Goal: Contribute content: Contribute content

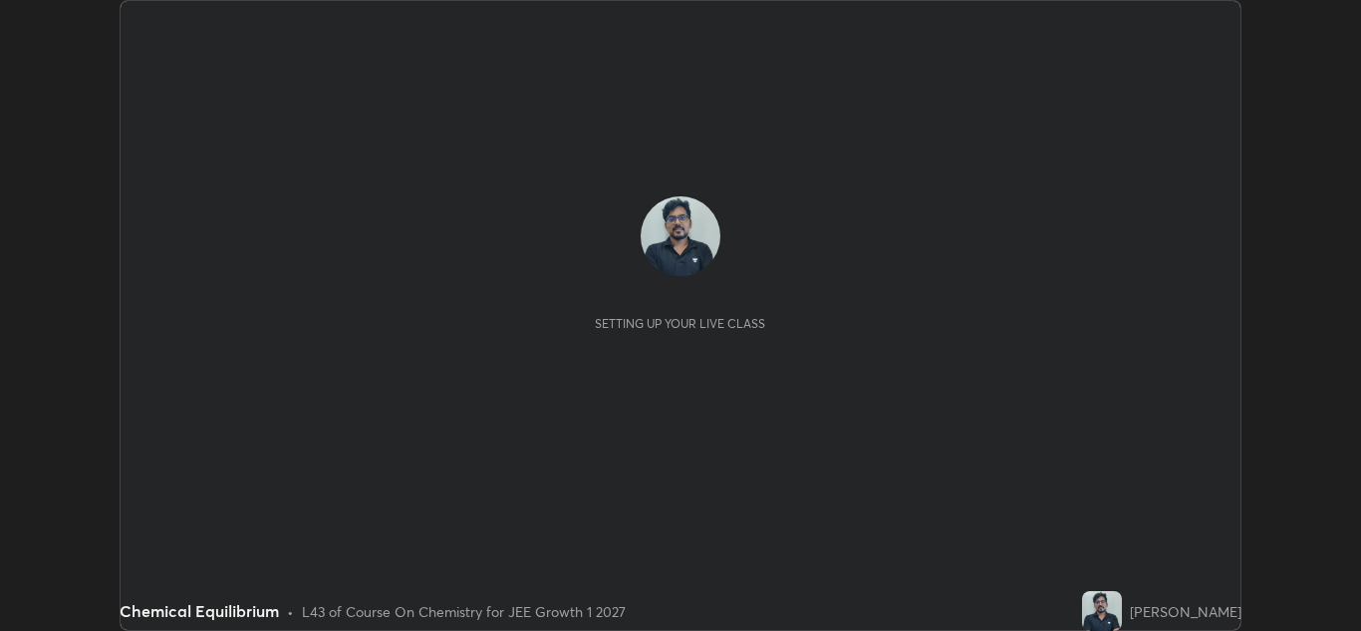
scroll to position [631, 1361]
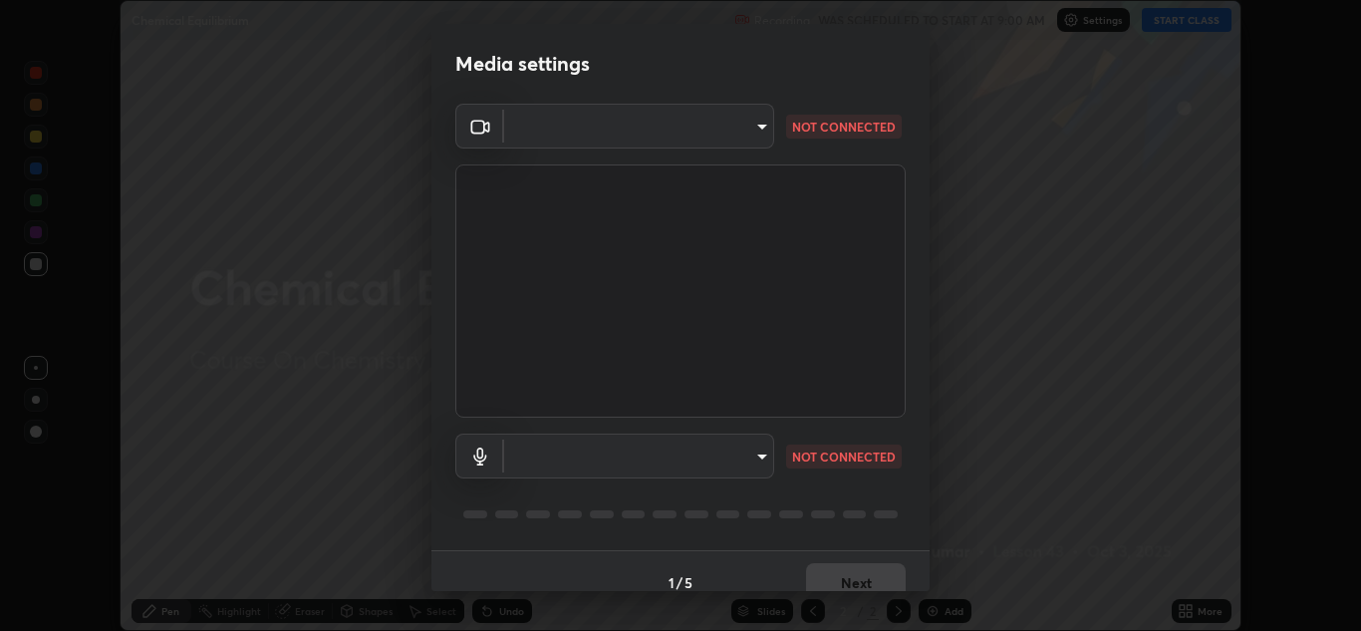
type input "a5fd4db2a2ff04be9e75800ceec395402009cfa99126b0c31c67d7c87717ec82"
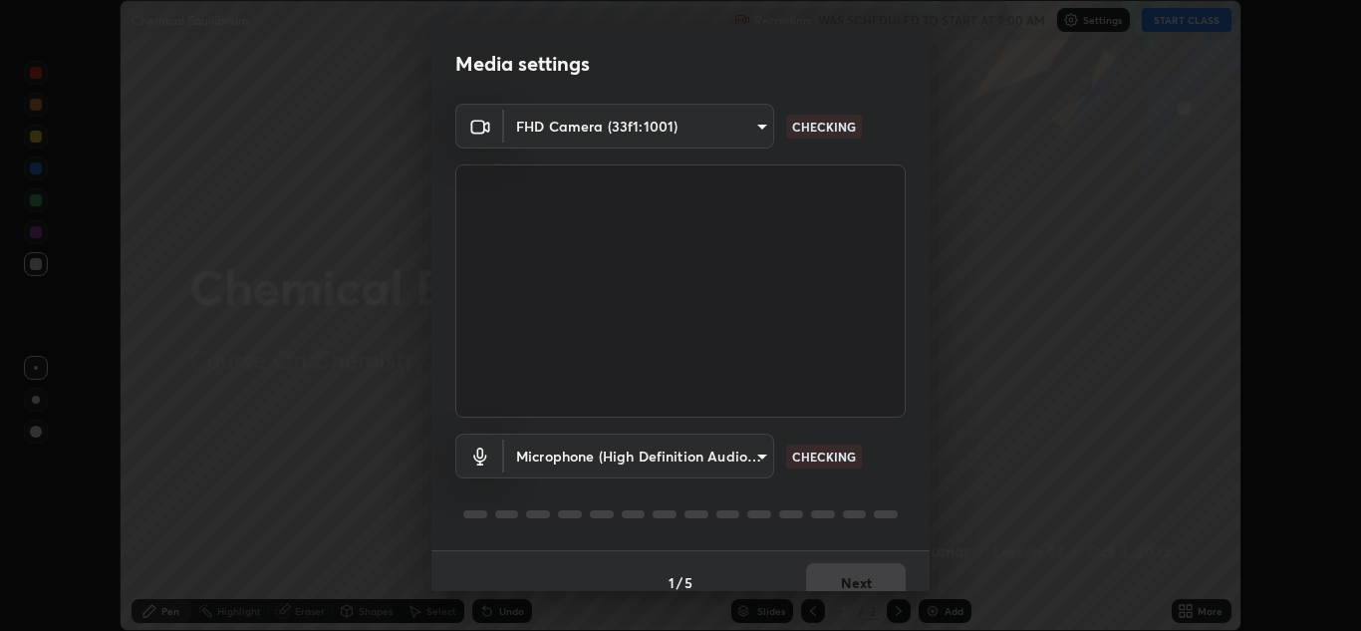
scroll to position [23, 0]
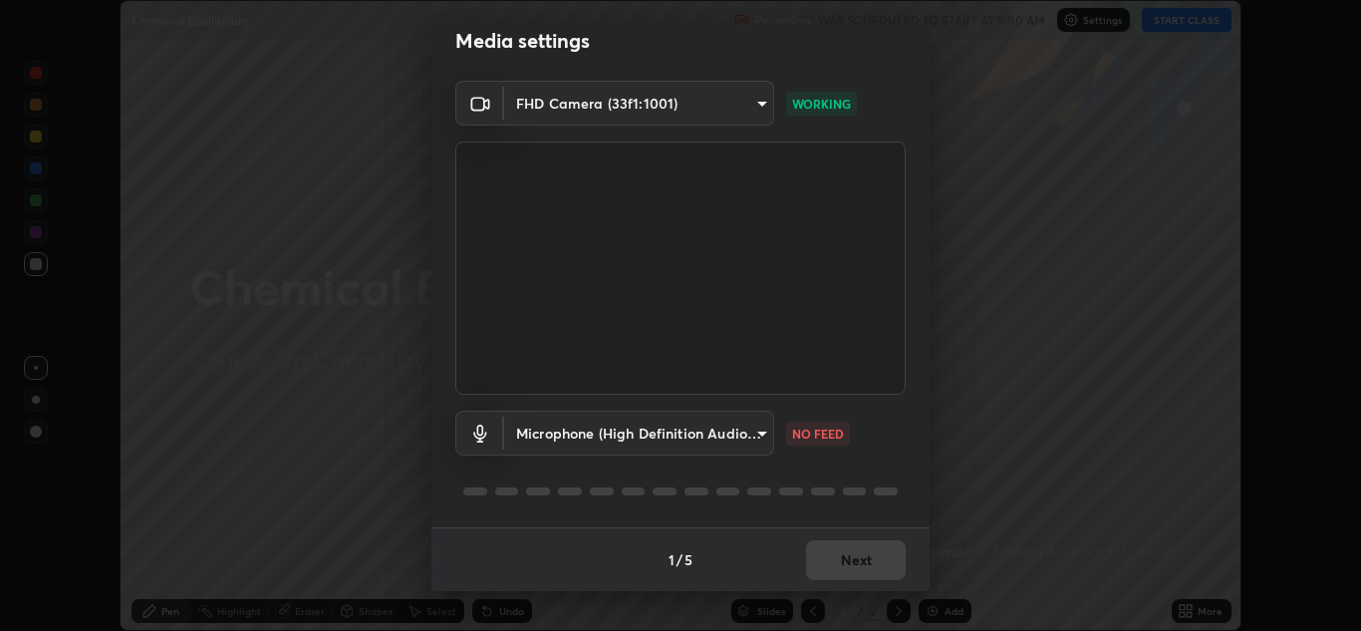
click at [737, 437] on body "Erase all Chemical Equilibrium Recording WAS SCHEDULED TO START AT 9:00 AM Sett…" at bounding box center [680, 315] width 1361 height 631
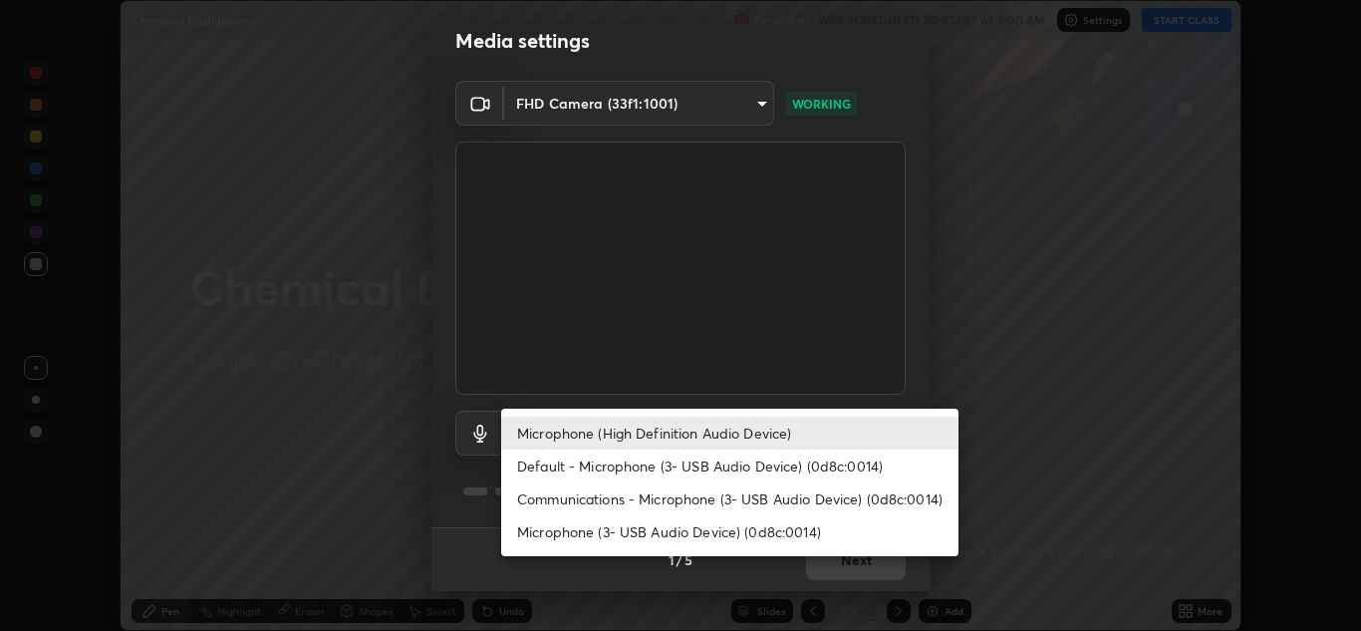
click at [834, 471] on li "Default - Microphone (3- USB Audio Device) (0d8c:0014)" at bounding box center [729, 465] width 457 height 33
type input "default"
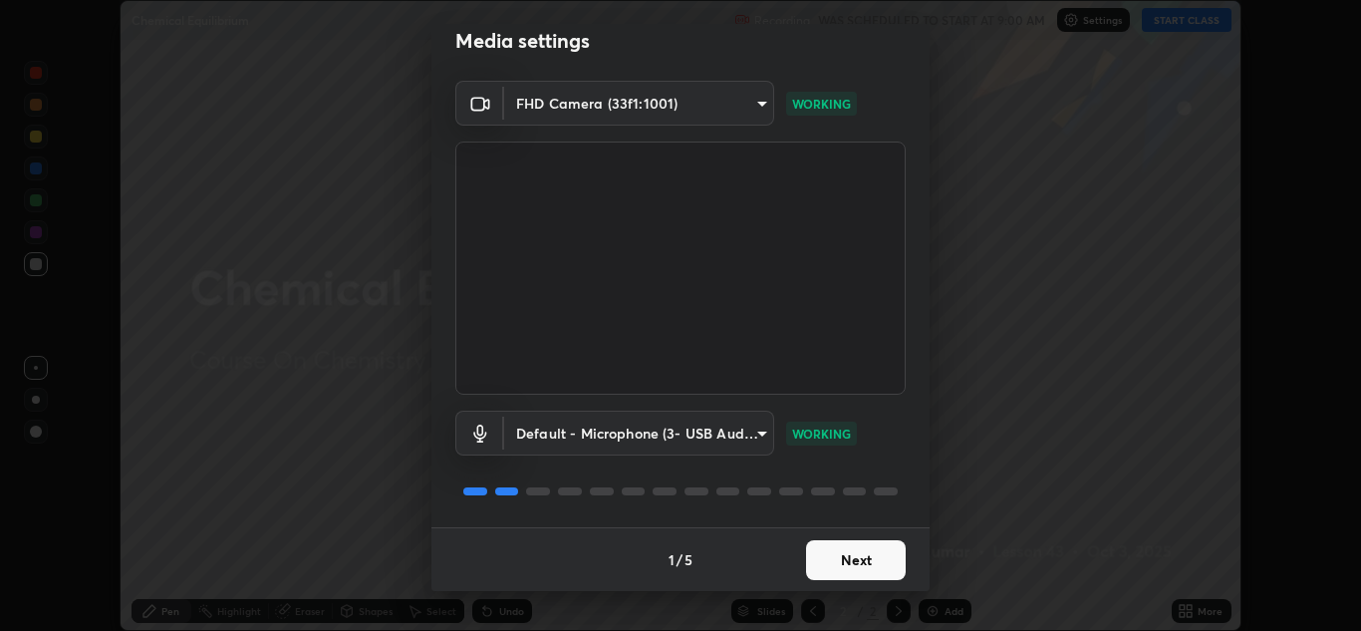
click at [876, 567] on button "Next" at bounding box center [856, 560] width 100 height 40
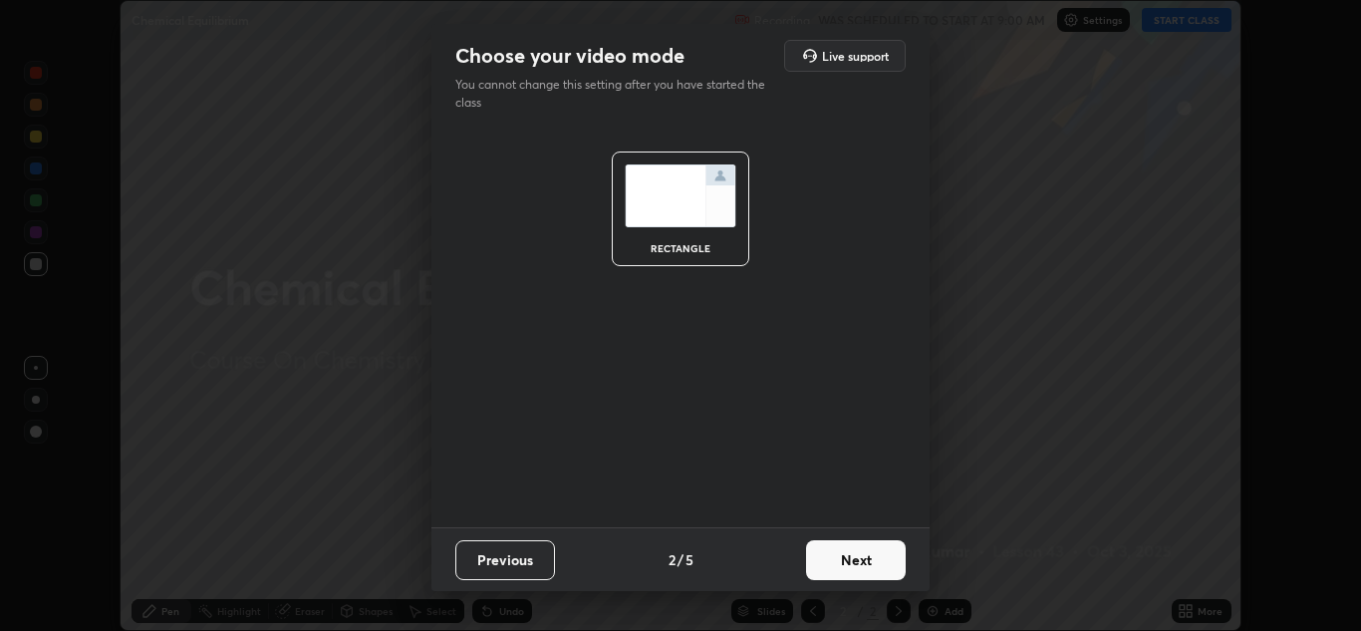
scroll to position [0, 0]
click at [868, 563] on button "Next" at bounding box center [856, 560] width 100 height 40
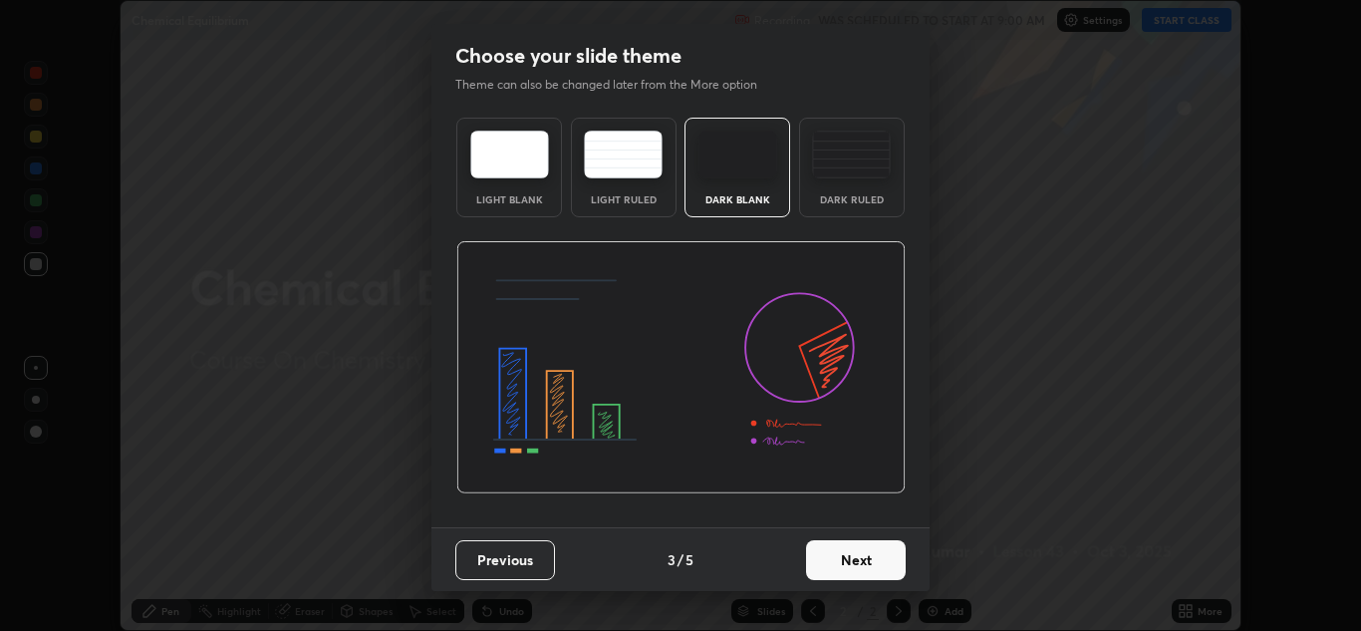
click at [866, 554] on button "Next" at bounding box center [856, 560] width 100 height 40
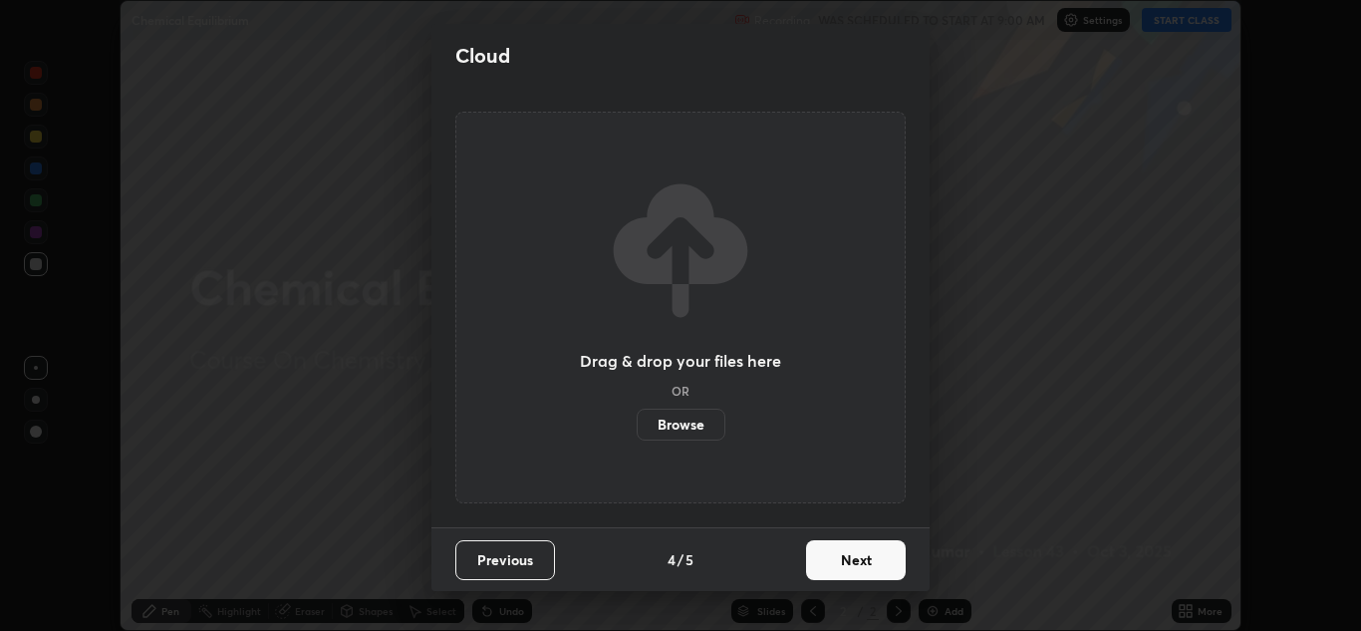
click at [846, 544] on button "Next" at bounding box center [856, 560] width 100 height 40
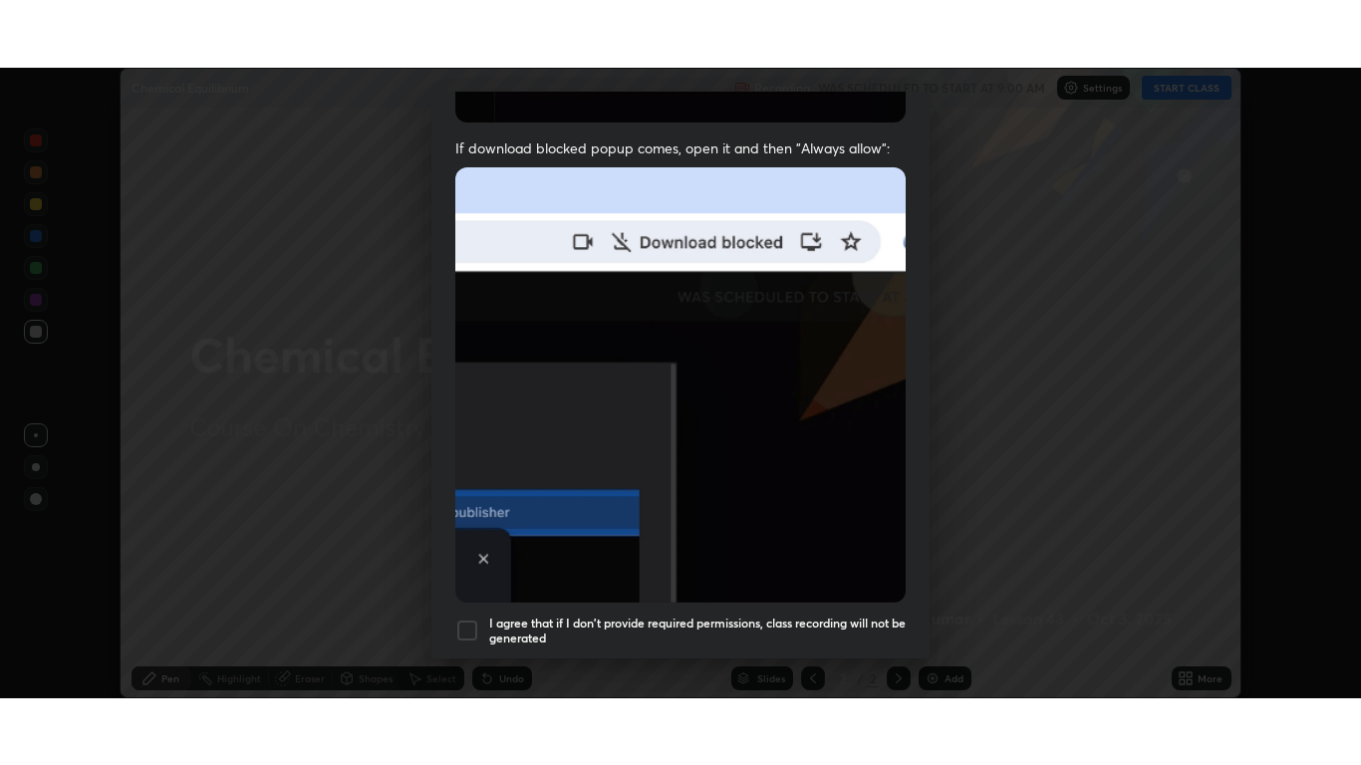
scroll to position [430, 0]
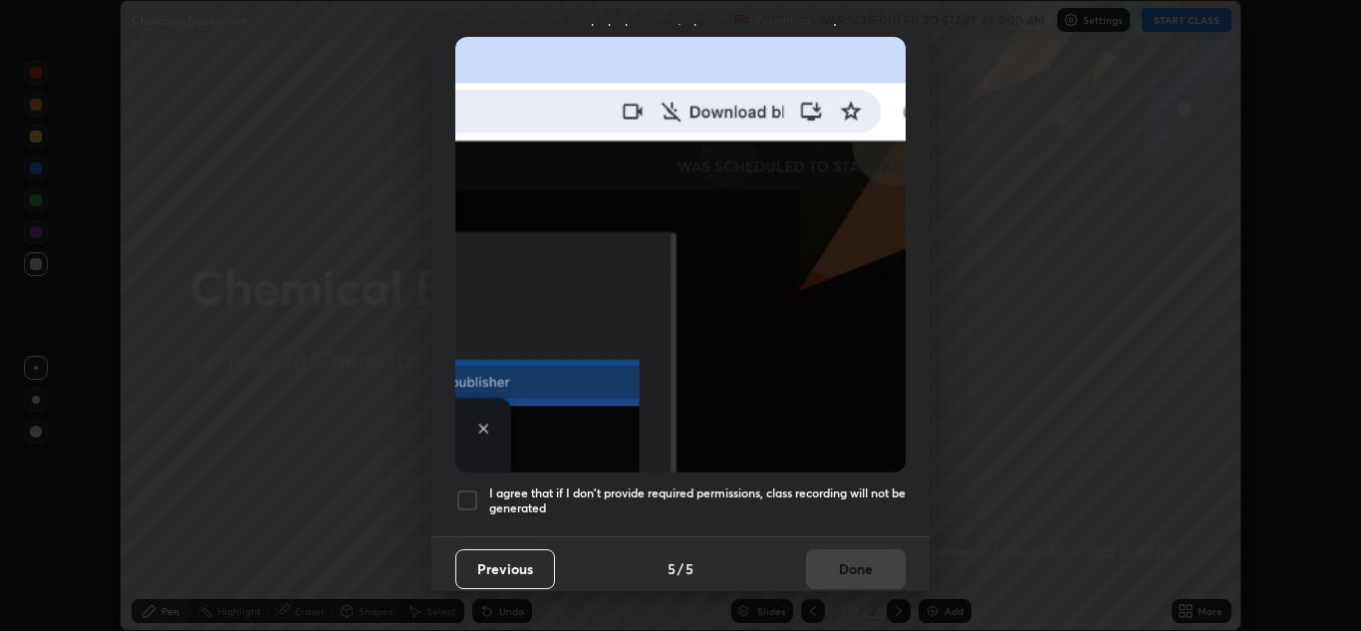
click at [476, 489] on div at bounding box center [467, 500] width 24 height 24
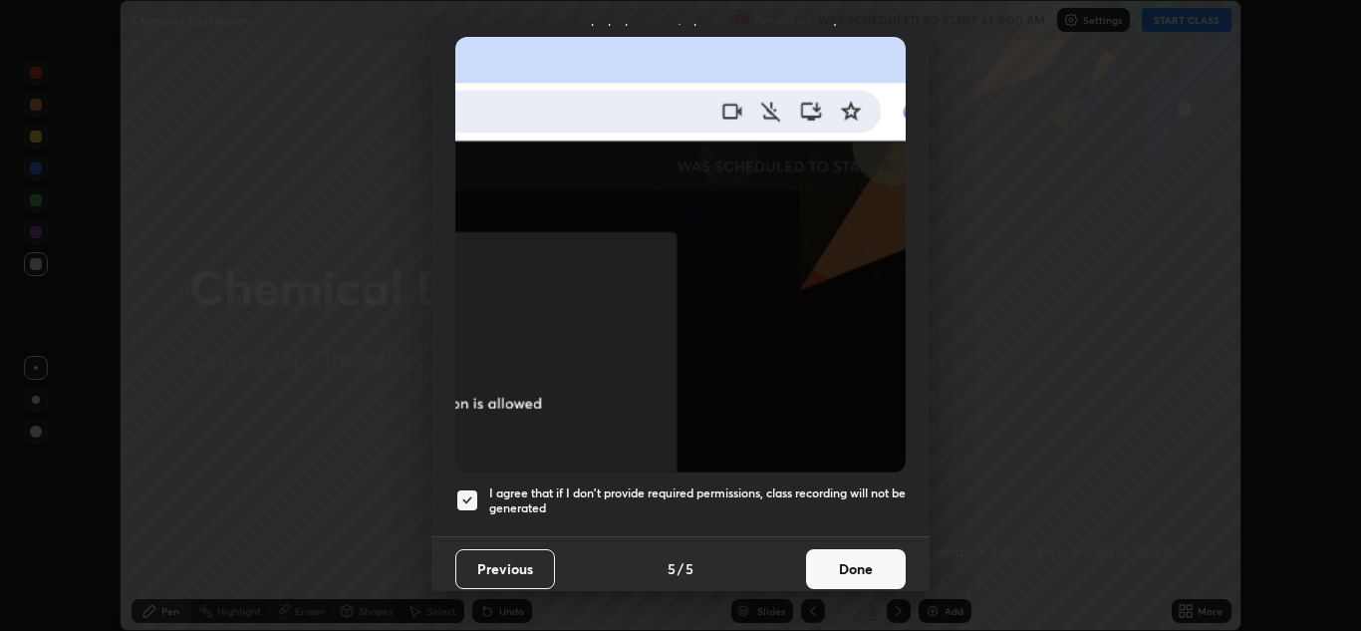
click at [859, 560] on button "Done" at bounding box center [856, 569] width 100 height 40
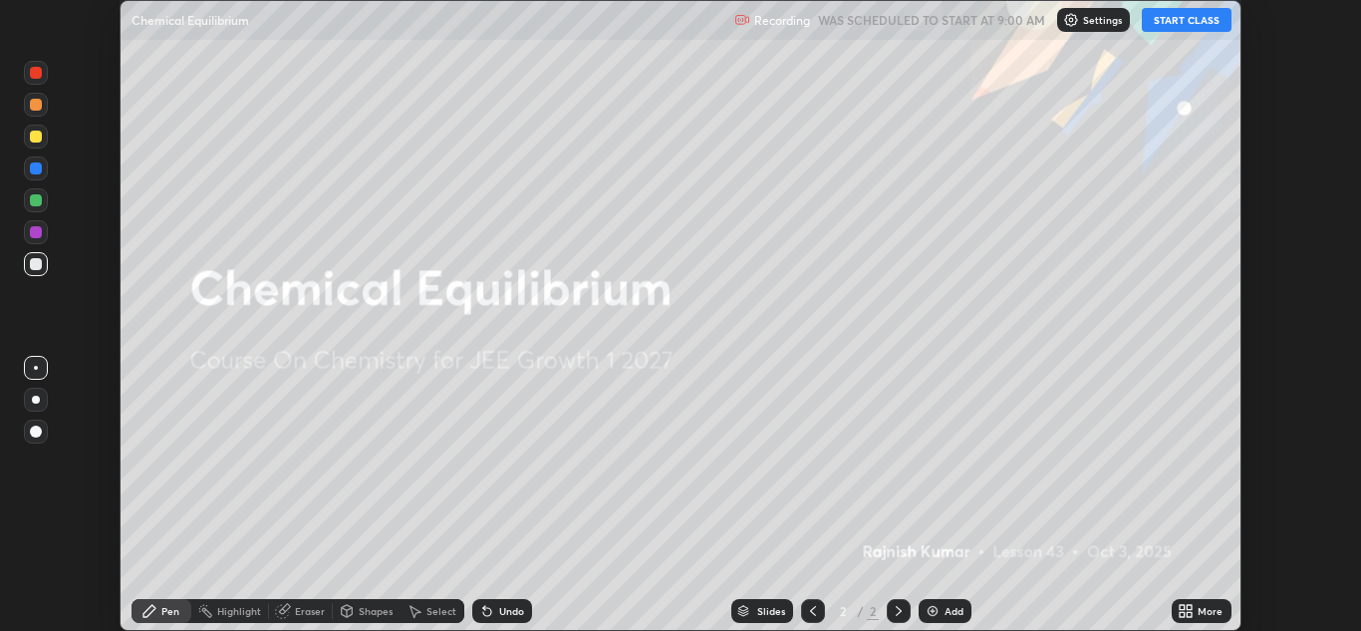
click at [1184, 28] on button "START CLASS" at bounding box center [1187, 20] width 90 height 24
click at [1183, 611] on icon at bounding box center [1186, 611] width 16 height 16
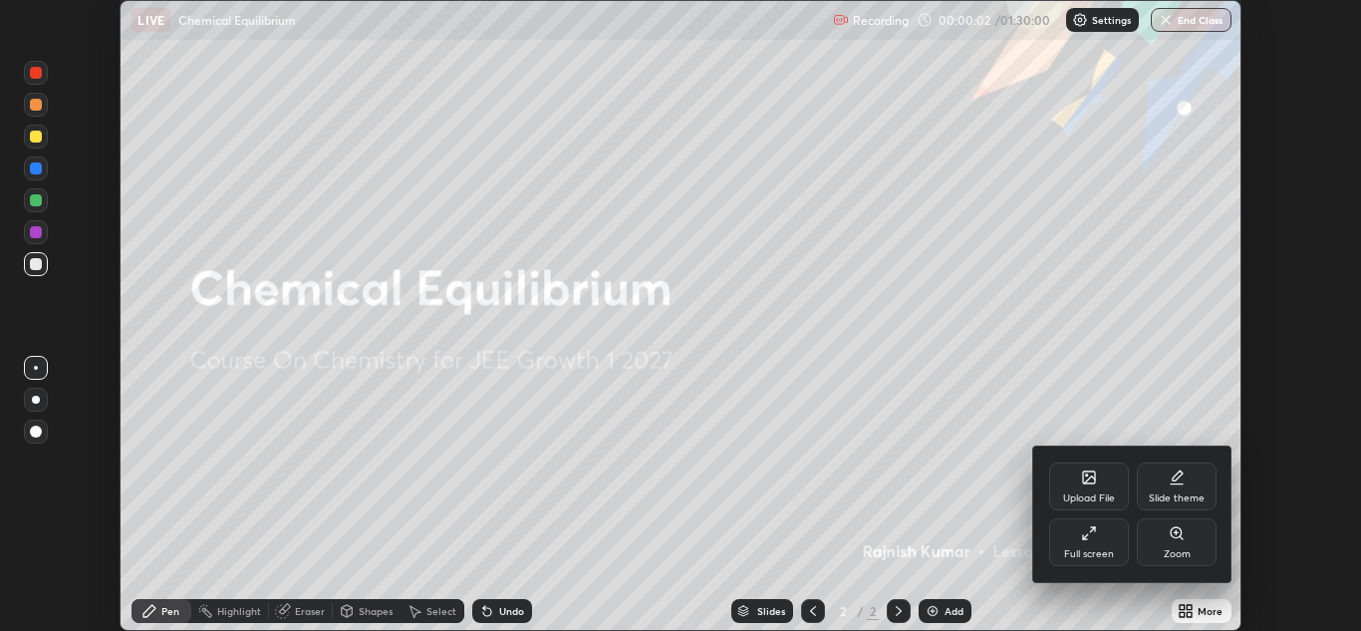
click at [1099, 549] on div "Full screen" at bounding box center [1089, 554] width 50 height 10
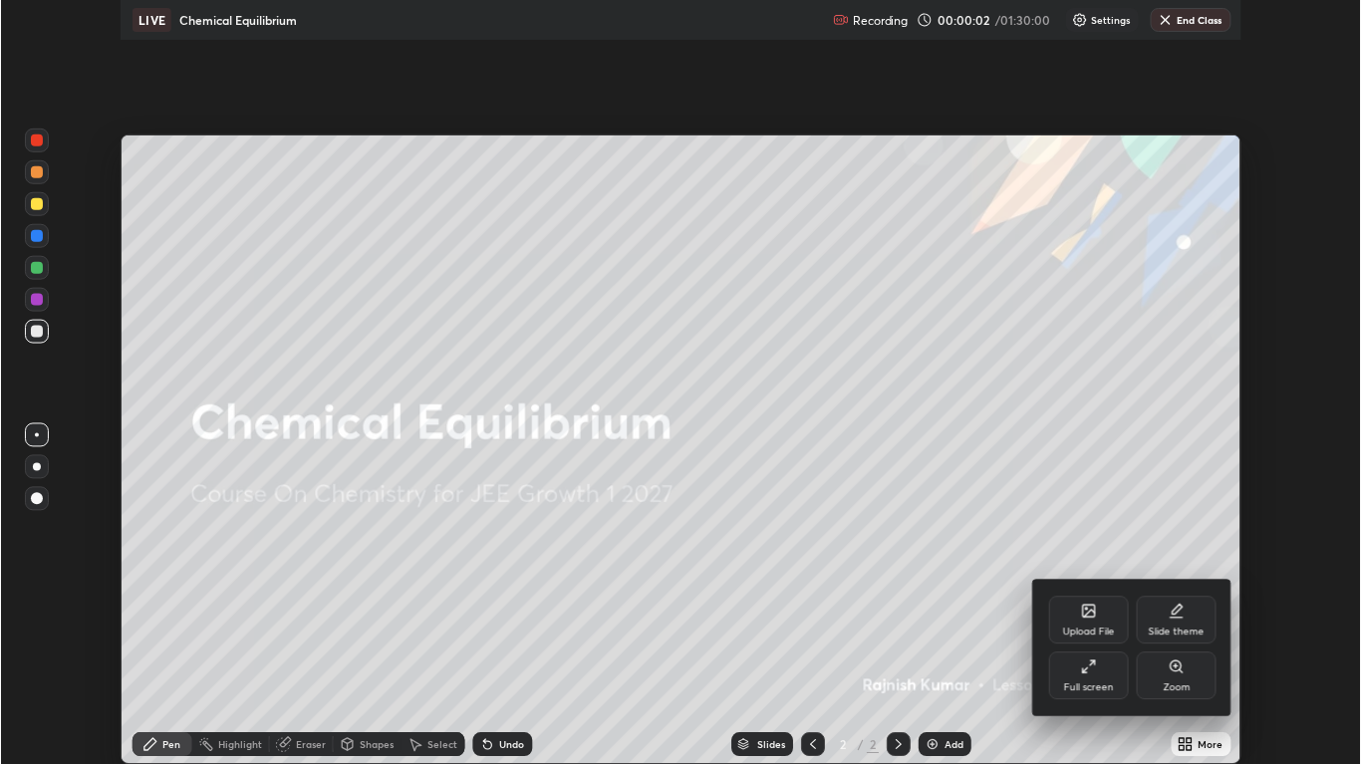
scroll to position [765, 1361]
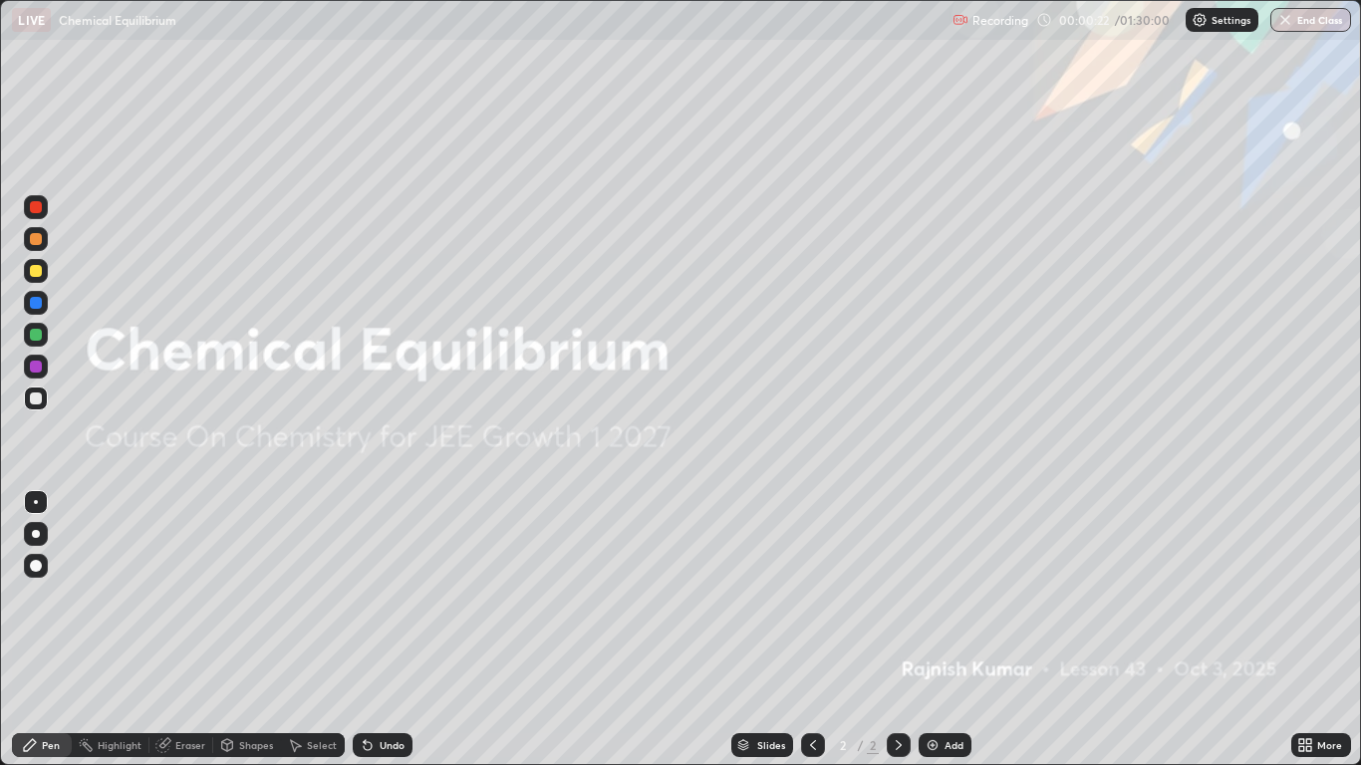
click at [943, 630] on div "Add" at bounding box center [945, 745] width 53 height 24
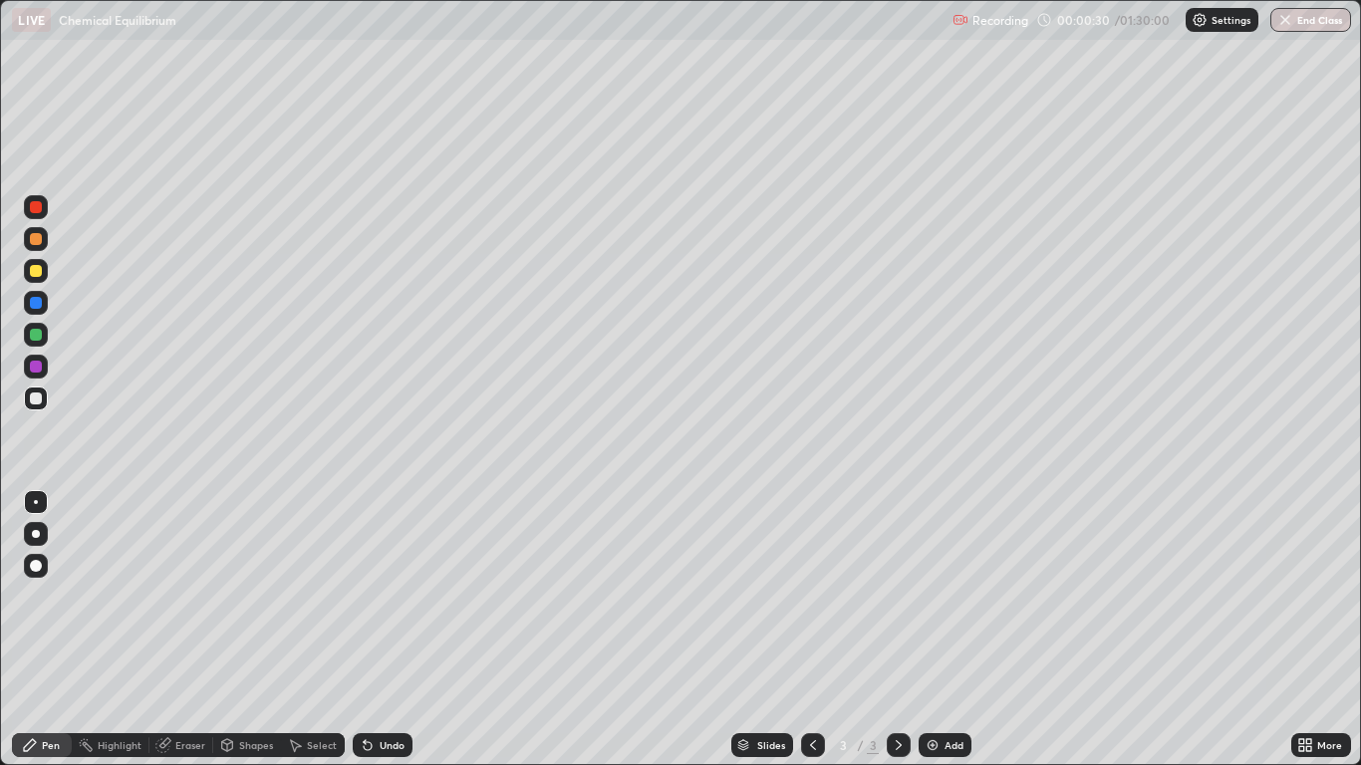
click at [31, 267] on div at bounding box center [36, 271] width 12 height 12
click at [32, 569] on div at bounding box center [36, 566] width 12 height 12
click at [388, 630] on div "Undo" at bounding box center [392, 745] width 25 height 10
click at [392, 630] on div "Undo" at bounding box center [392, 745] width 25 height 10
click at [952, 630] on div "Add" at bounding box center [954, 745] width 19 height 10
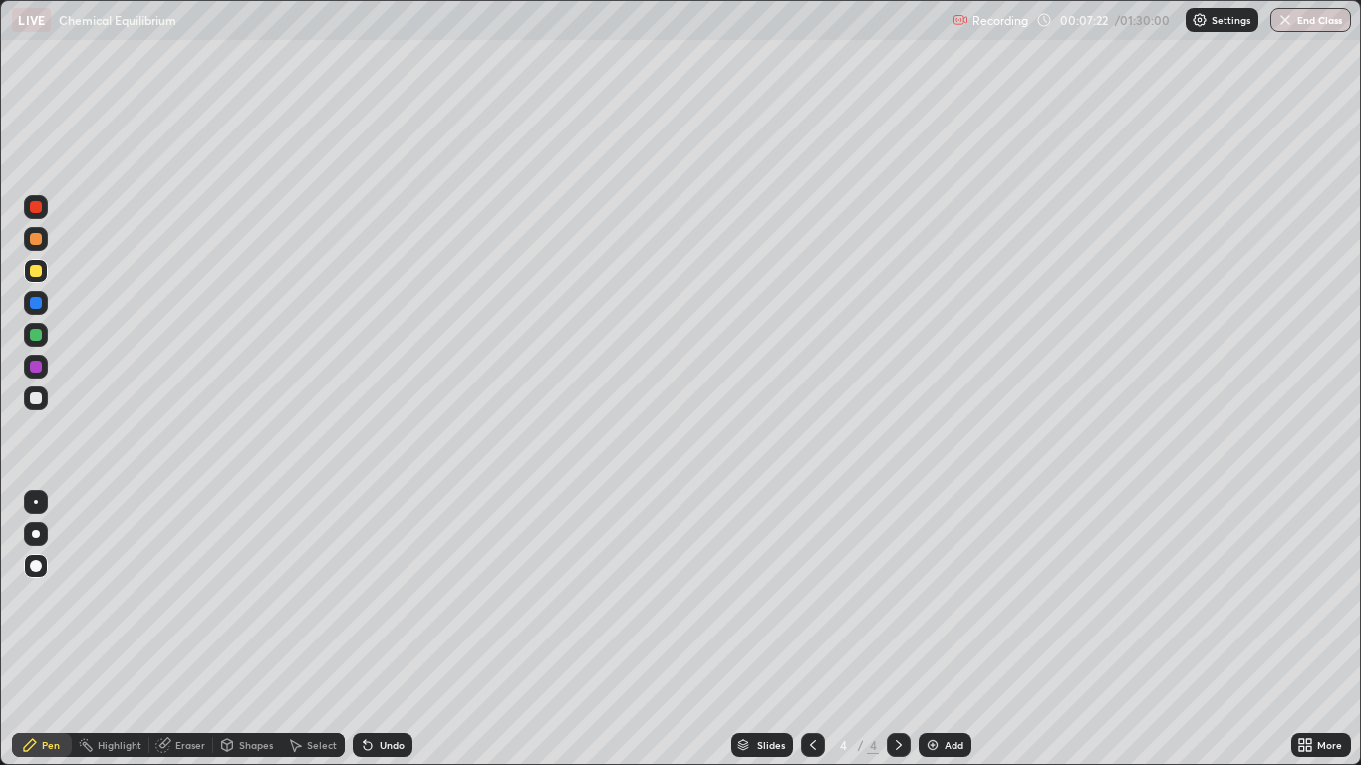
click at [391, 630] on div "Undo" at bounding box center [392, 745] width 25 height 10
click at [812, 630] on icon at bounding box center [813, 745] width 16 height 16
click at [900, 630] on icon at bounding box center [899, 745] width 16 height 16
click at [811, 630] on icon at bounding box center [813, 745] width 6 height 10
click at [898, 630] on icon at bounding box center [899, 745] width 16 height 16
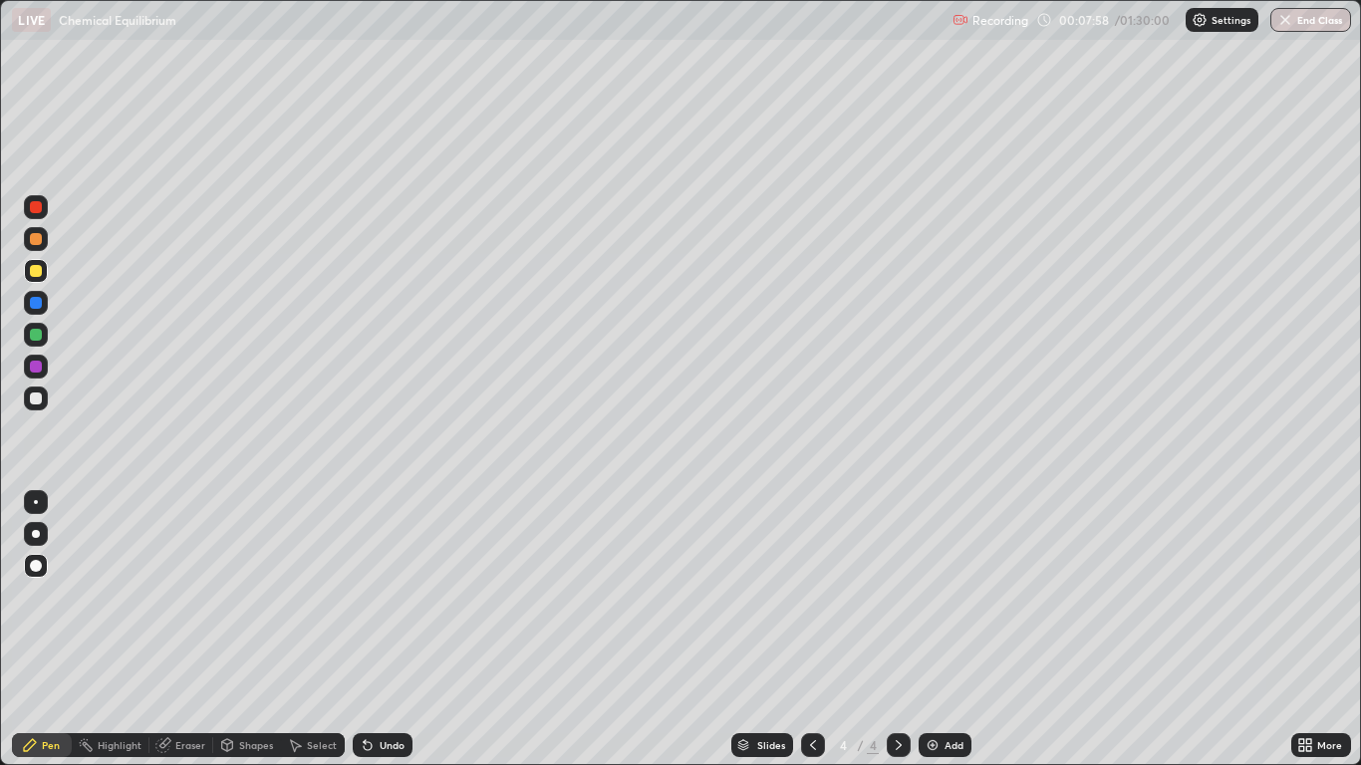
click at [812, 630] on icon at bounding box center [813, 745] width 16 height 16
click at [887, 630] on div at bounding box center [899, 745] width 24 height 24
click at [388, 630] on div "Undo" at bounding box center [383, 745] width 60 height 24
click at [813, 630] on icon at bounding box center [813, 745] width 16 height 16
click at [901, 630] on icon at bounding box center [899, 745] width 16 height 16
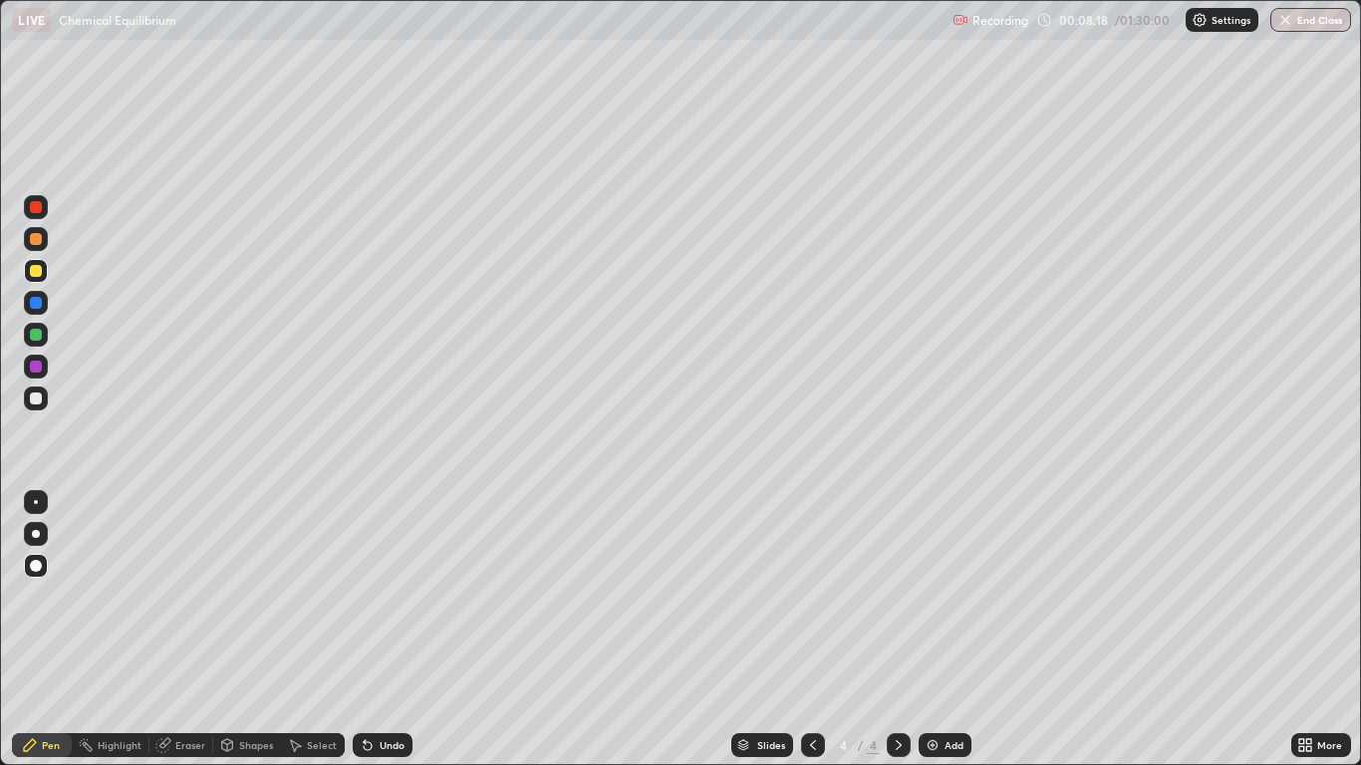
click at [39, 338] on div at bounding box center [36, 335] width 12 height 12
click at [185, 630] on div "Eraser" at bounding box center [190, 745] width 30 height 10
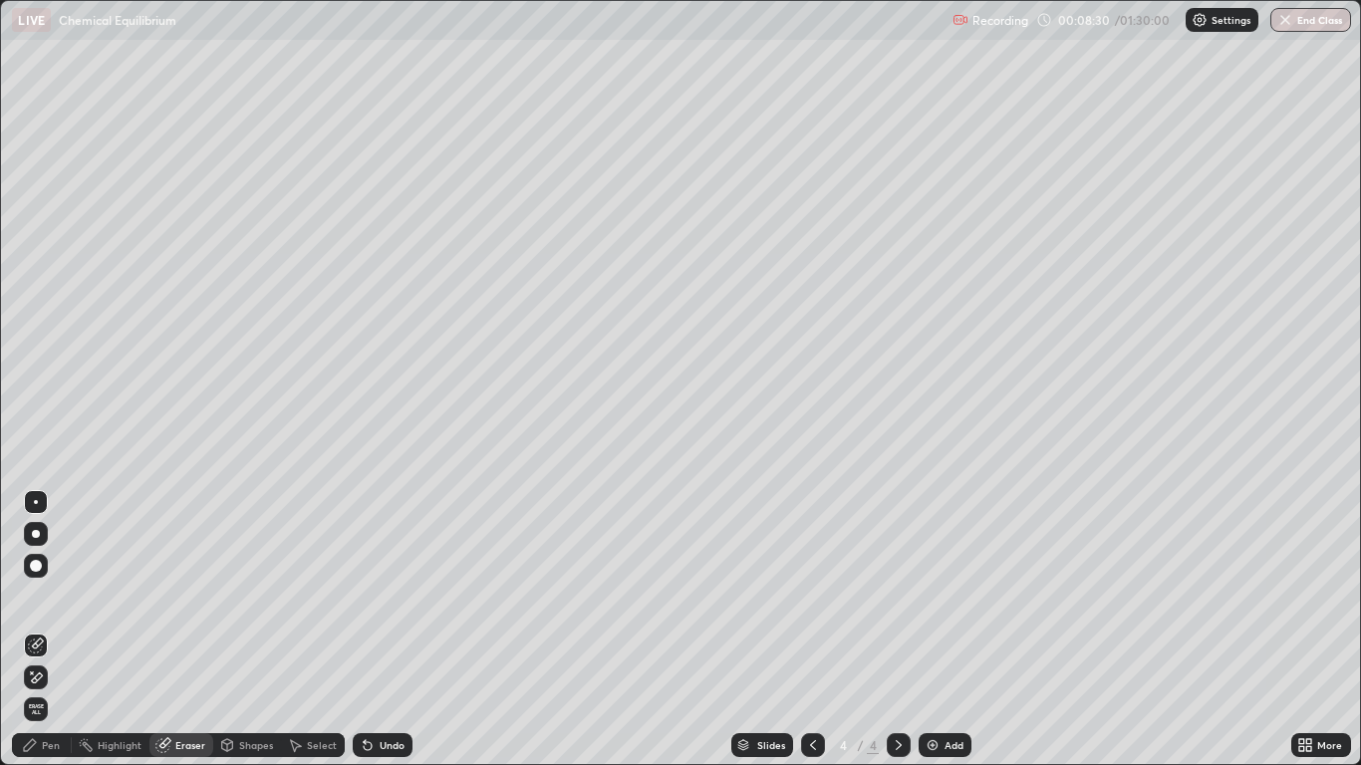
click at [46, 630] on div "Pen" at bounding box center [51, 745] width 18 height 10
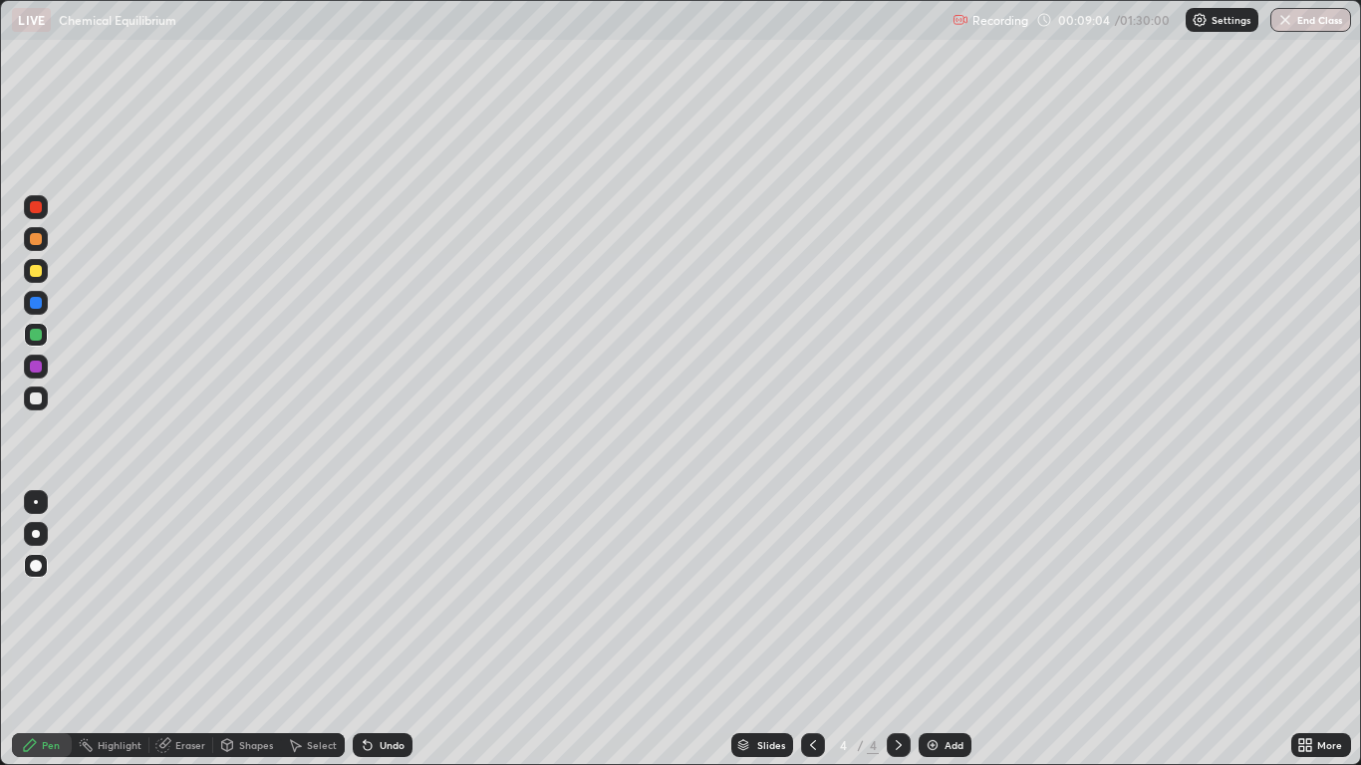
click at [182, 630] on div "Eraser" at bounding box center [181, 745] width 64 height 24
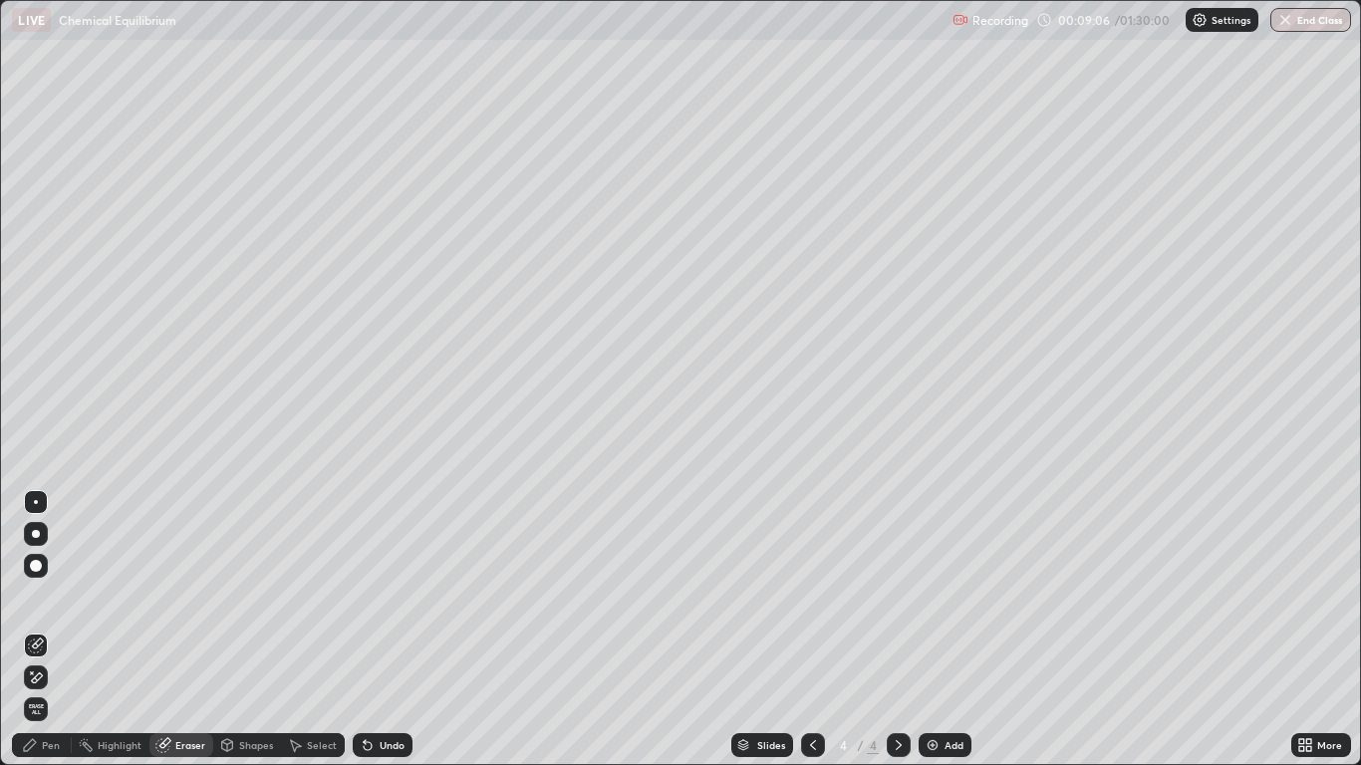
click at [56, 630] on div "Pen" at bounding box center [42, 745] width 60 height 24
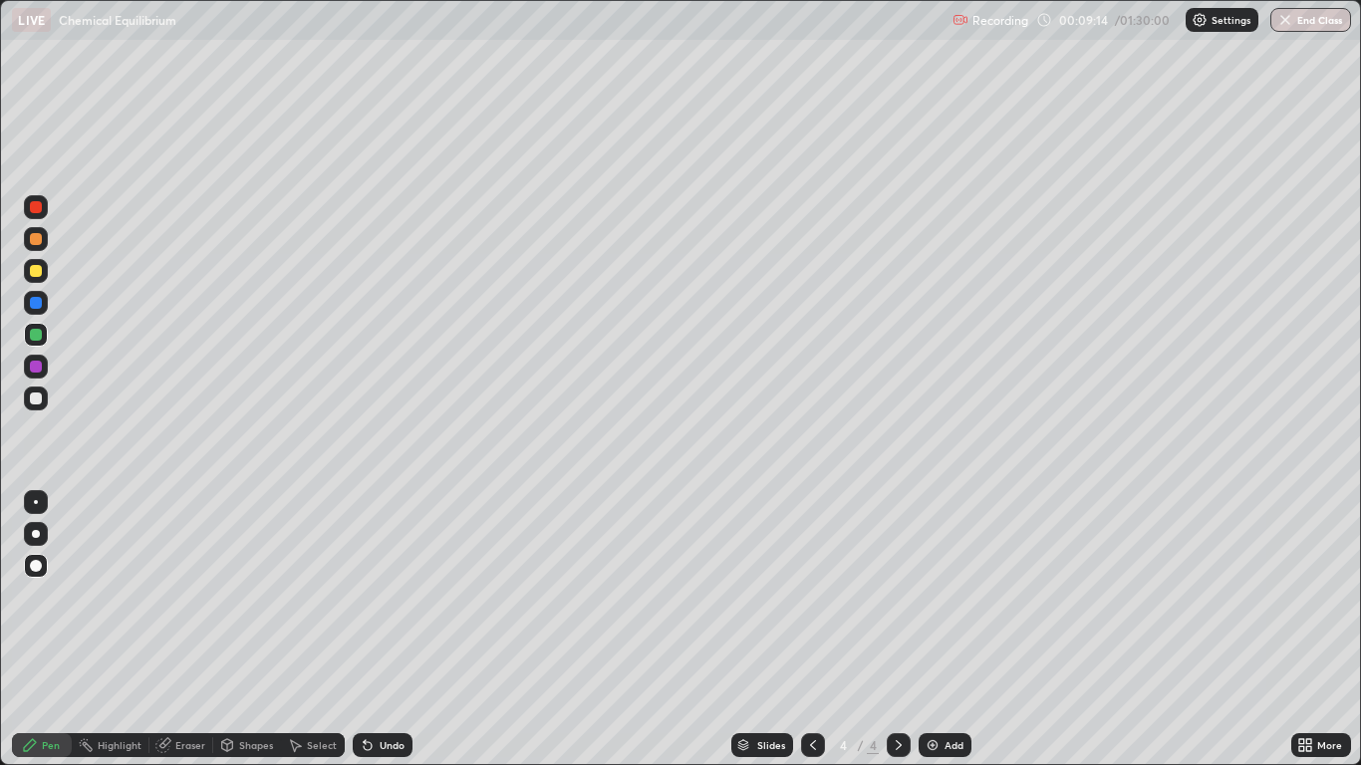
click at [387, 630] on div "Undo" at bounding box center [392, 745] width 25 height 10
click at [386, 630] on div "Undo" at bounding box center [383, 745] width 60 height 24
click at [385, 630] on div "Undo" at bounding box center [383, 745] width 60 height 24
click at [398, 630] on div "Undo" at bounding box center [383, 745] width 60 height 24
click at [403, 630] on div "Undo" at bounding box center [383, 745] width 60 height 24
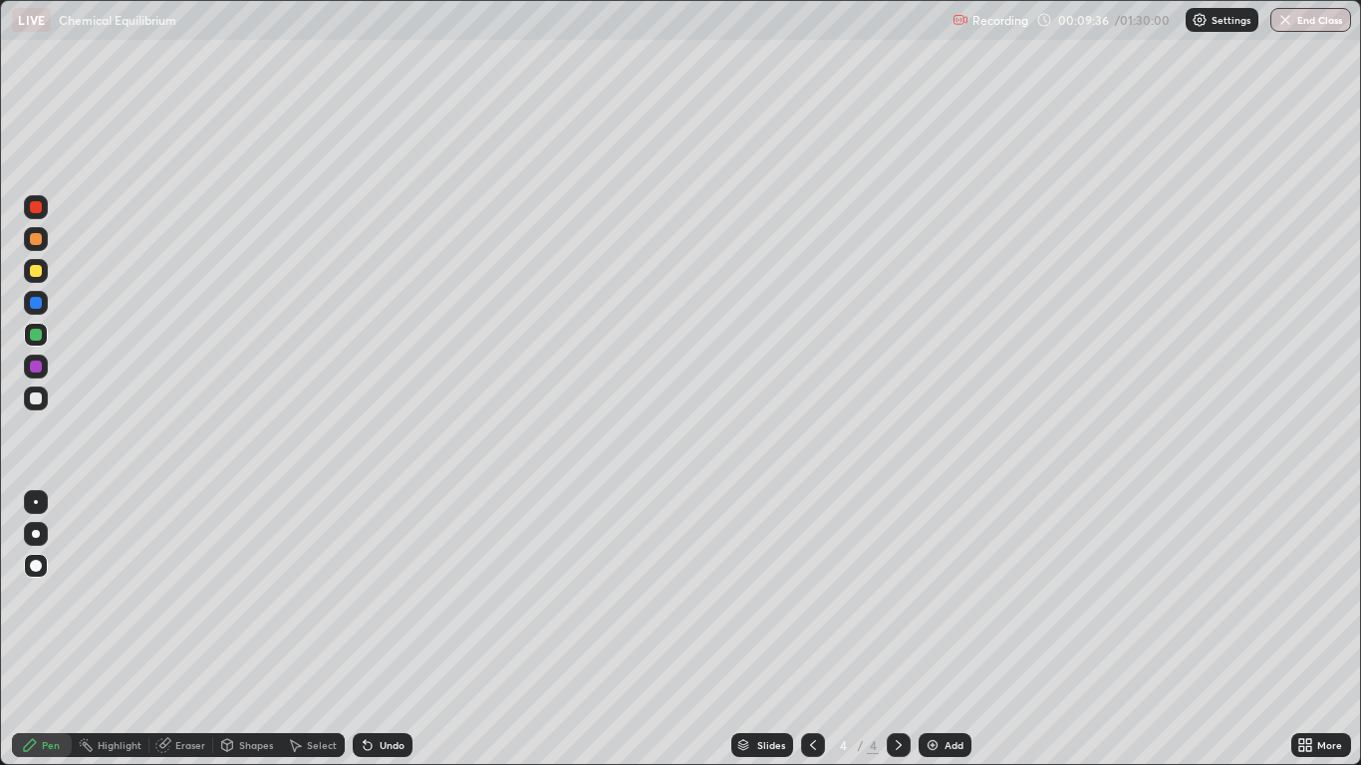
click at [403, 630] on div "Undo" at bounding box center [383, 745] width 60 height 24
click at [374, 630] on div "Undo" at bounding box center [383, 745] width 60 height 24
click at [366, 630] on icon at bounding box center [368, 746] width 8 height 8
click at [954, 630] on div "Add" at bounding box center [945, 745] width 53 height 24
click at [39, 271] on div at bounding box center [36, 271] width 12 height 12
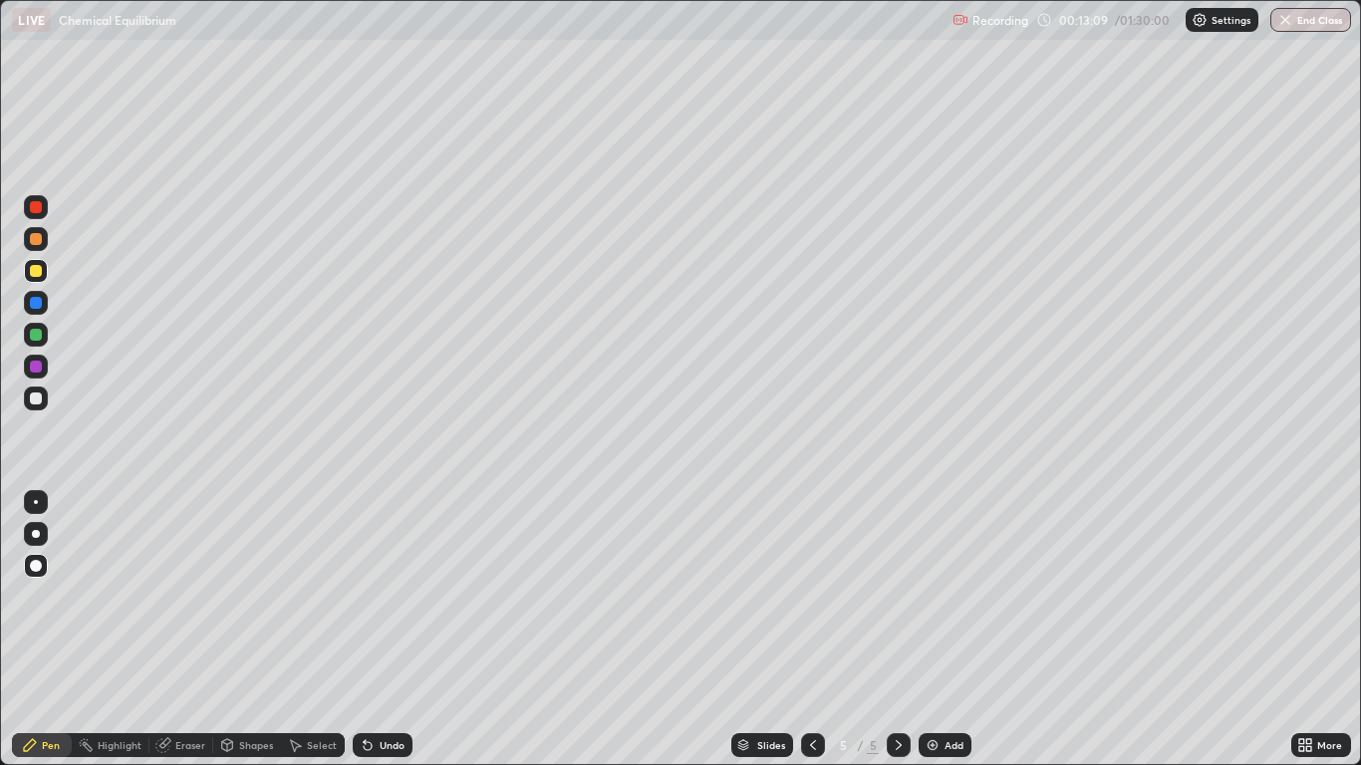
click at [392, 630] on div "Undo" at bounding box center [392, 745] width 25 height 10
click at [200, 630] on div "Eraser" at bounding box center [190, 745] width 30 height 10
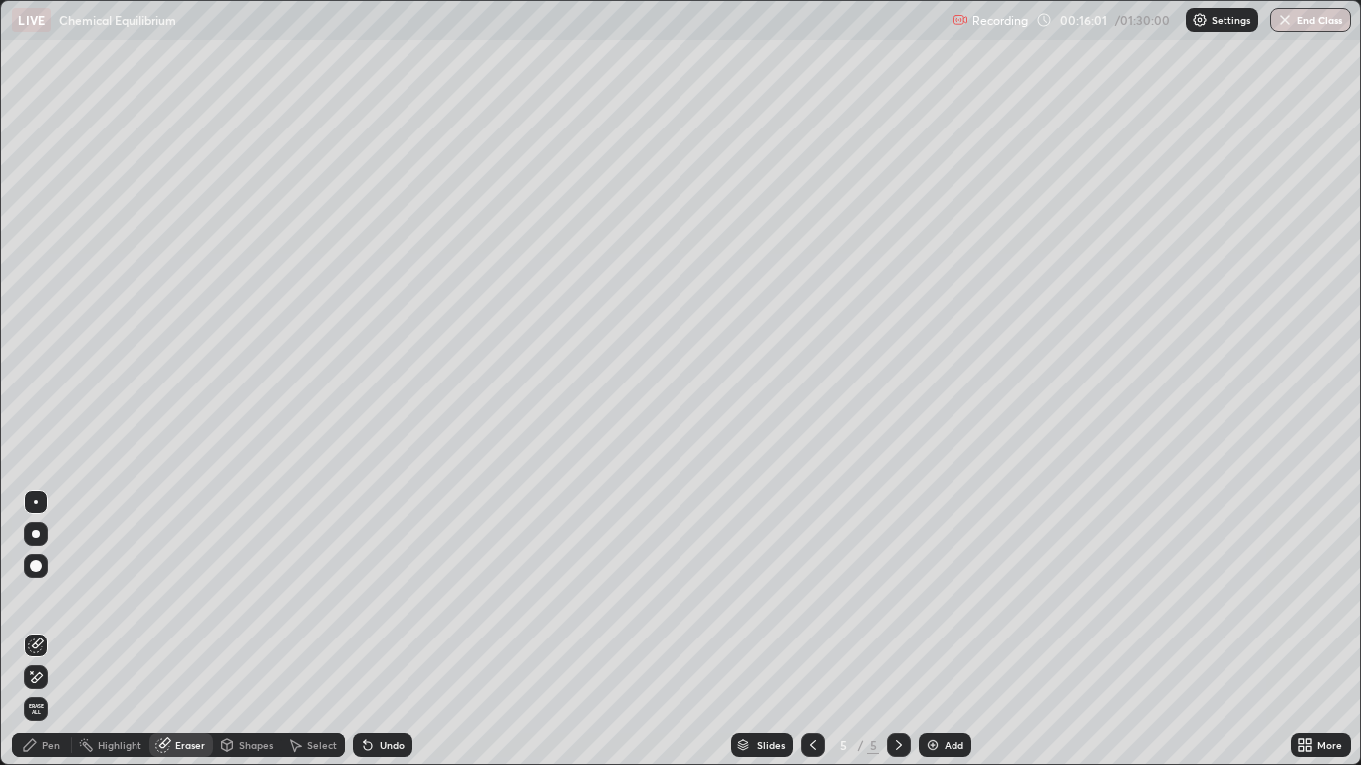
click at [40, 630] on div "Pen" at bounding box center [42, 745] width 60 height 24
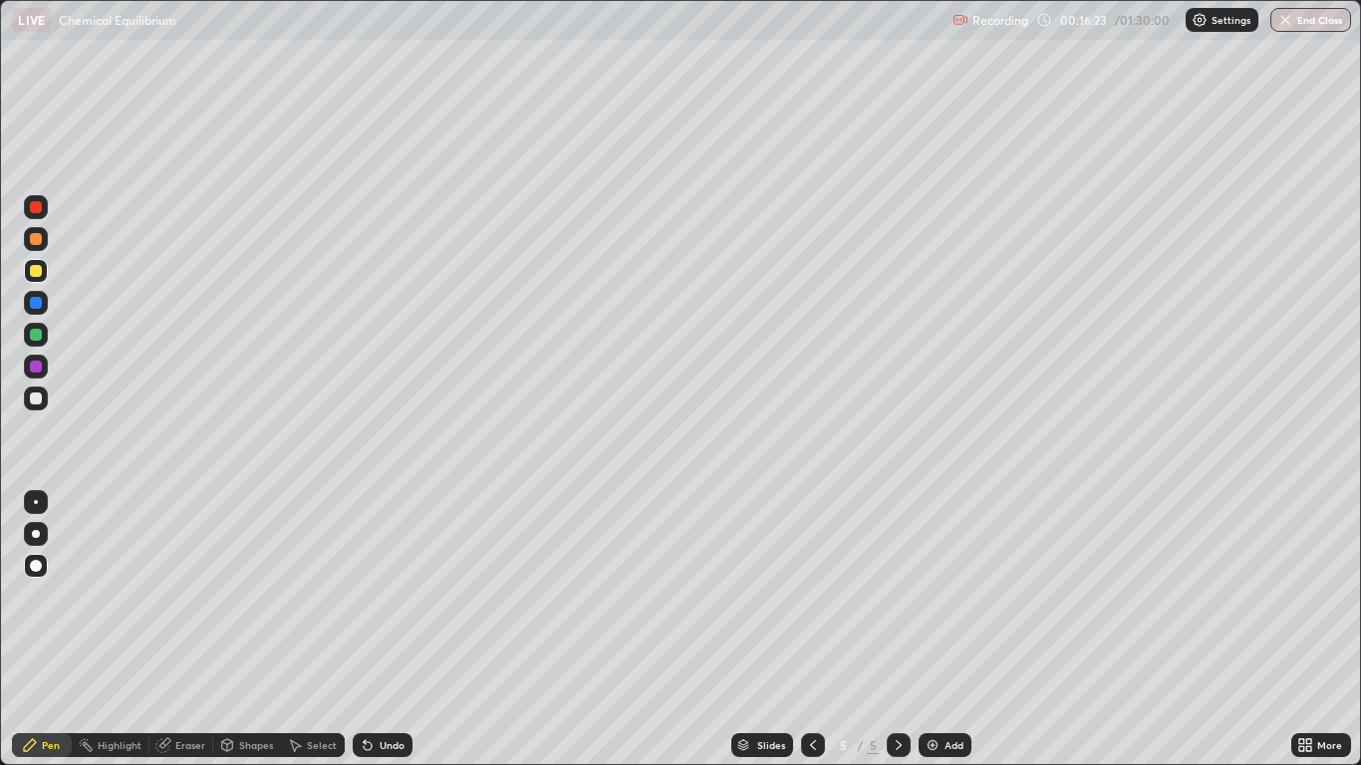
click at [189, 630] on div "Eraser" at bounding box center [190, 745] width 30 height 10
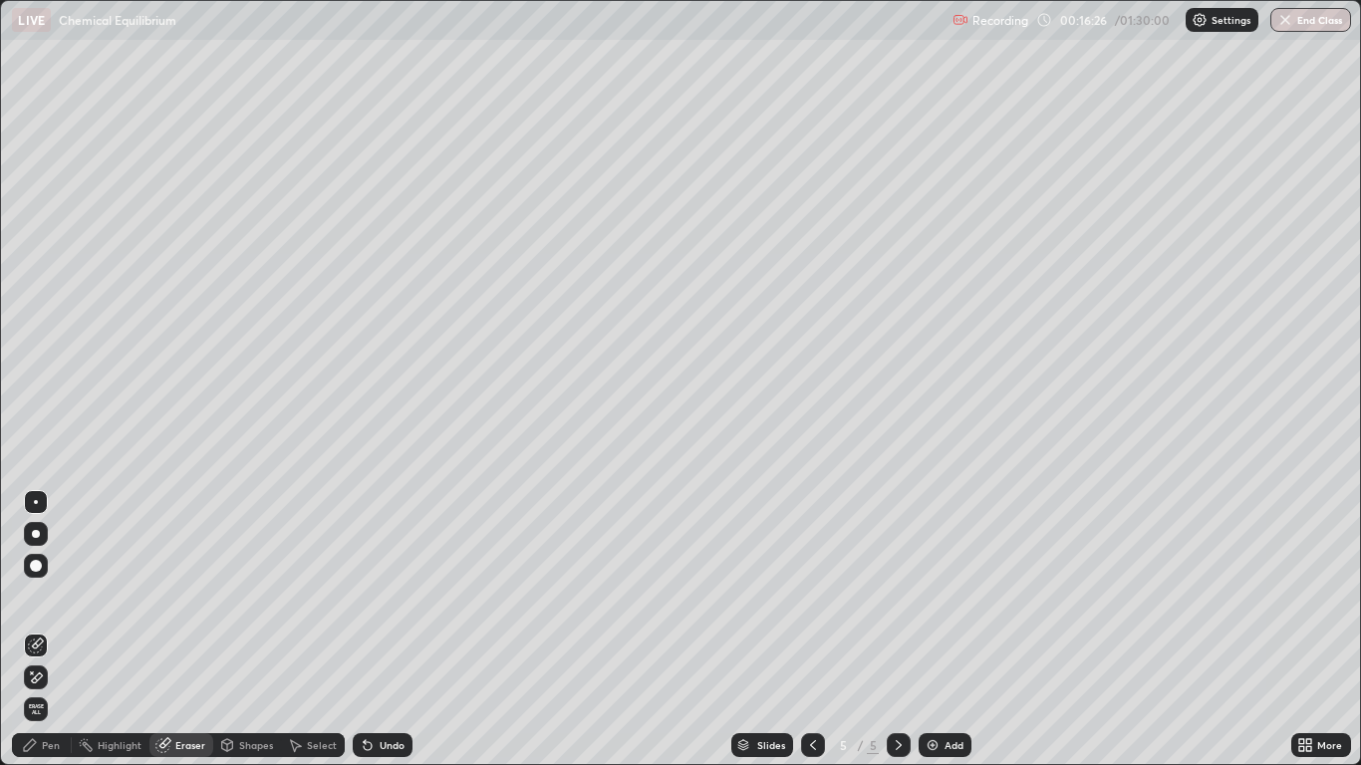
click at [40, 630] on div "Pen" at bounding box center [42, 745] width 60 height 24
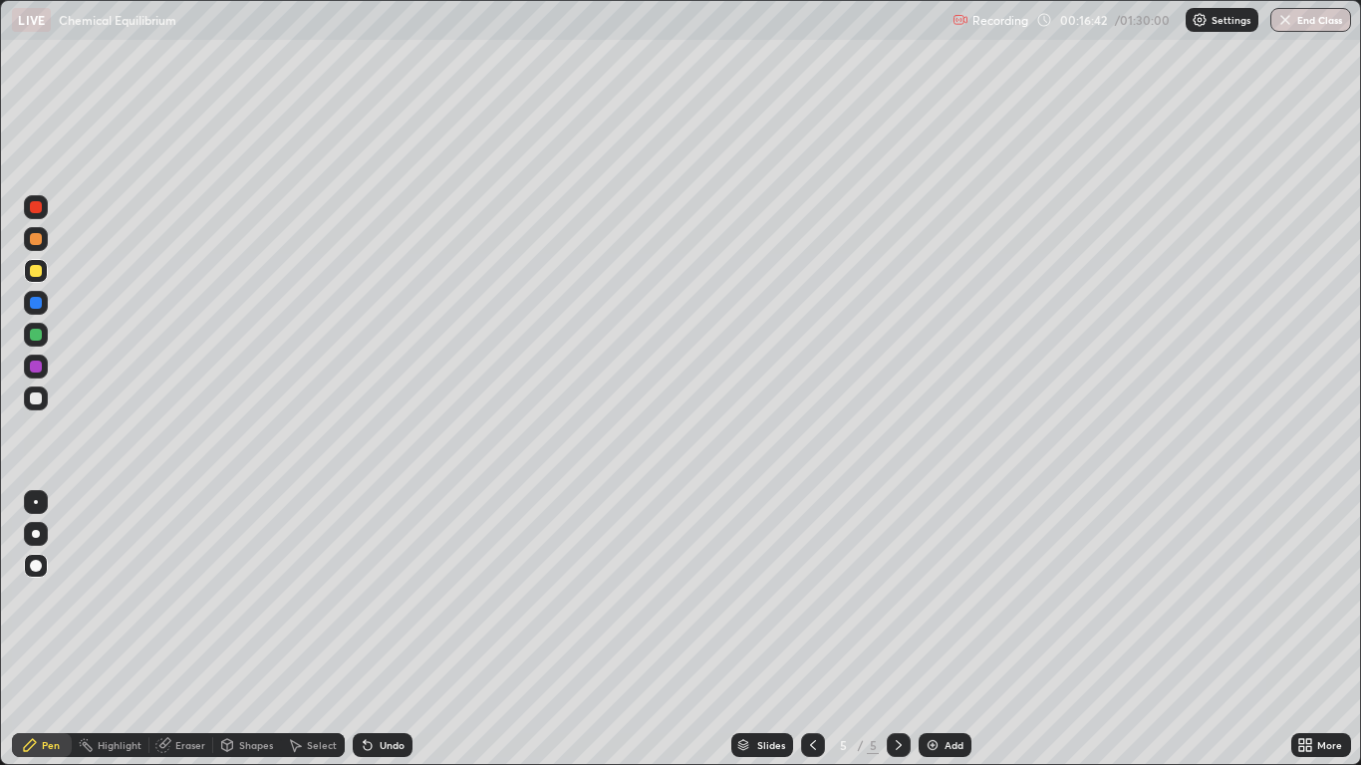
click at [951, 630] on div "Add" at bounding box center [954, 745] width 19 height 10
click at [812, 630] on icon at bounding box center [813, 745] width 16 height 16
click at [896, 630] on div at bounding box center [899, 745] width 24 height 24
click at [812, 630] on icon at bounding box center [813, 745] width 16 height 16
click at [897, 630] on icon at bounding box center [899, 745] width 16 height 16
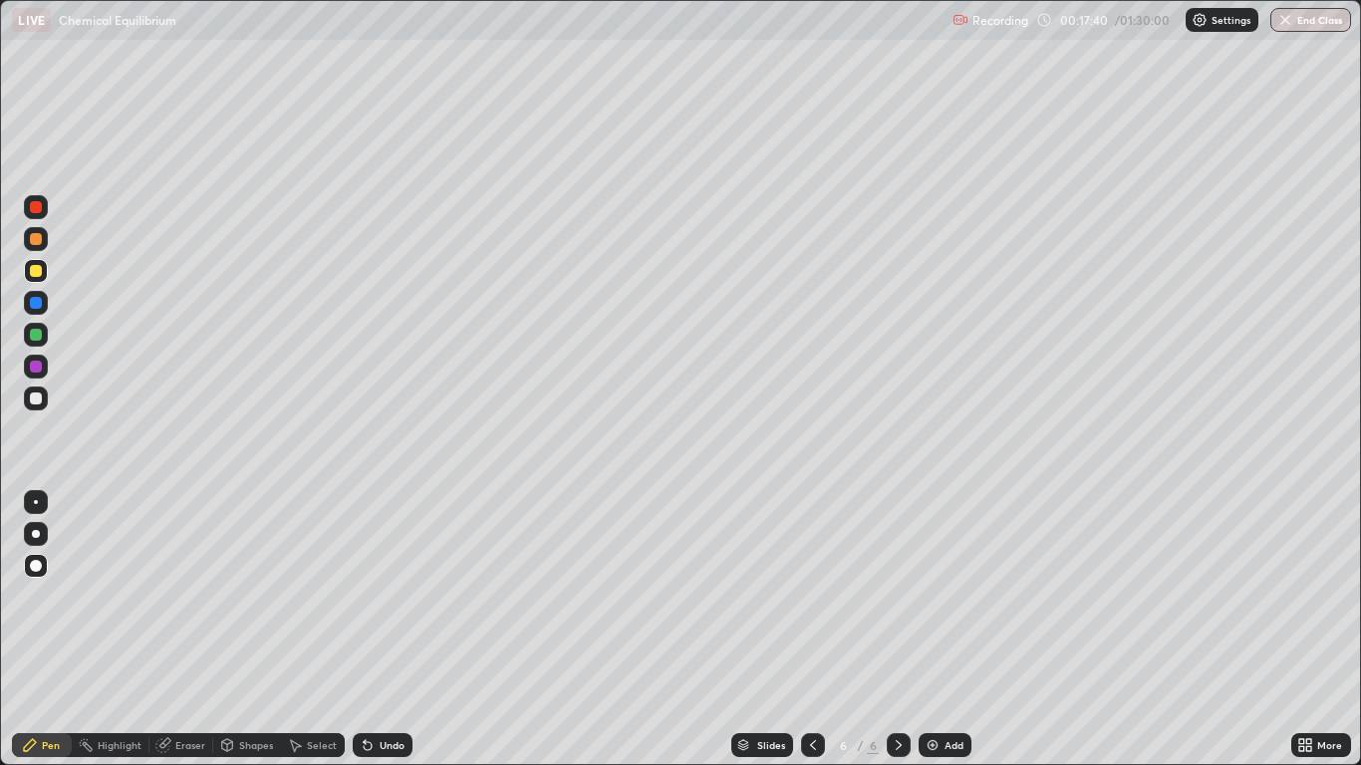
click at [389, 630] on div "Undo" at bounding box center [392, 745] width 25 height 10
click at [386, 630] on div "Undo" at bounding box center [392, 745] width 25 height 10
click at [387, 630] on div "Undo" at bounding box center [392, 745] width 25 height 10
click at [1215, 630] on div "Slides 6 / 6 Add" at bounding box center [852, 745] width 878 height 40
click at [968, 630] on div "Add" at bounding box center [945, 745] width 53 height 24
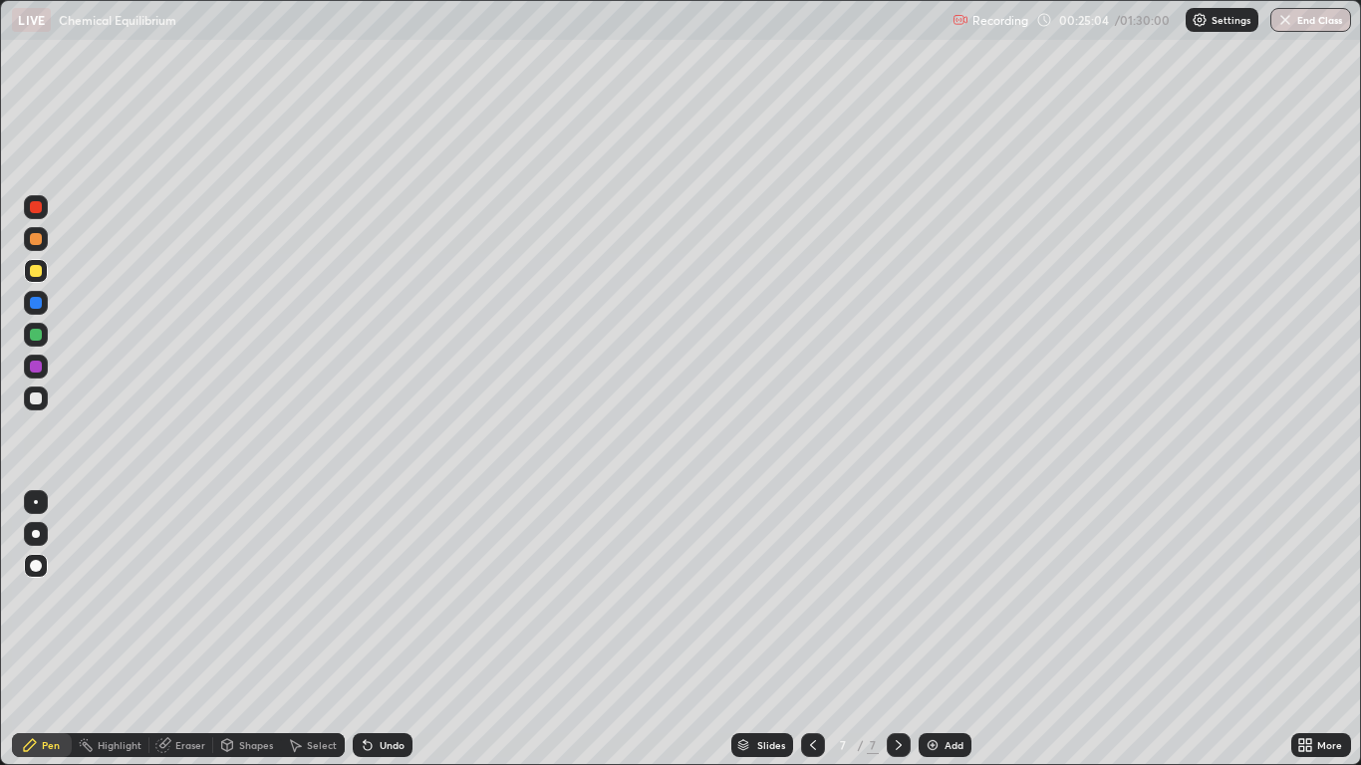
click at [380, 630] on div "Undo" at bounding box center [392, 745] width 25 height 10
click at [381, 630] on div "Undo" at bounding box center [392, 745] width 25 height 10
click at [390, 630] on div "Undo" at bounding box center [383, 745] width 60 height 24
click at [375, 630] on div "Undo" at bounding box center [383, 745] width 60 height 24
click at [380, 630] on div "Undo" at bounding box center [383, 745] width 60 height 24
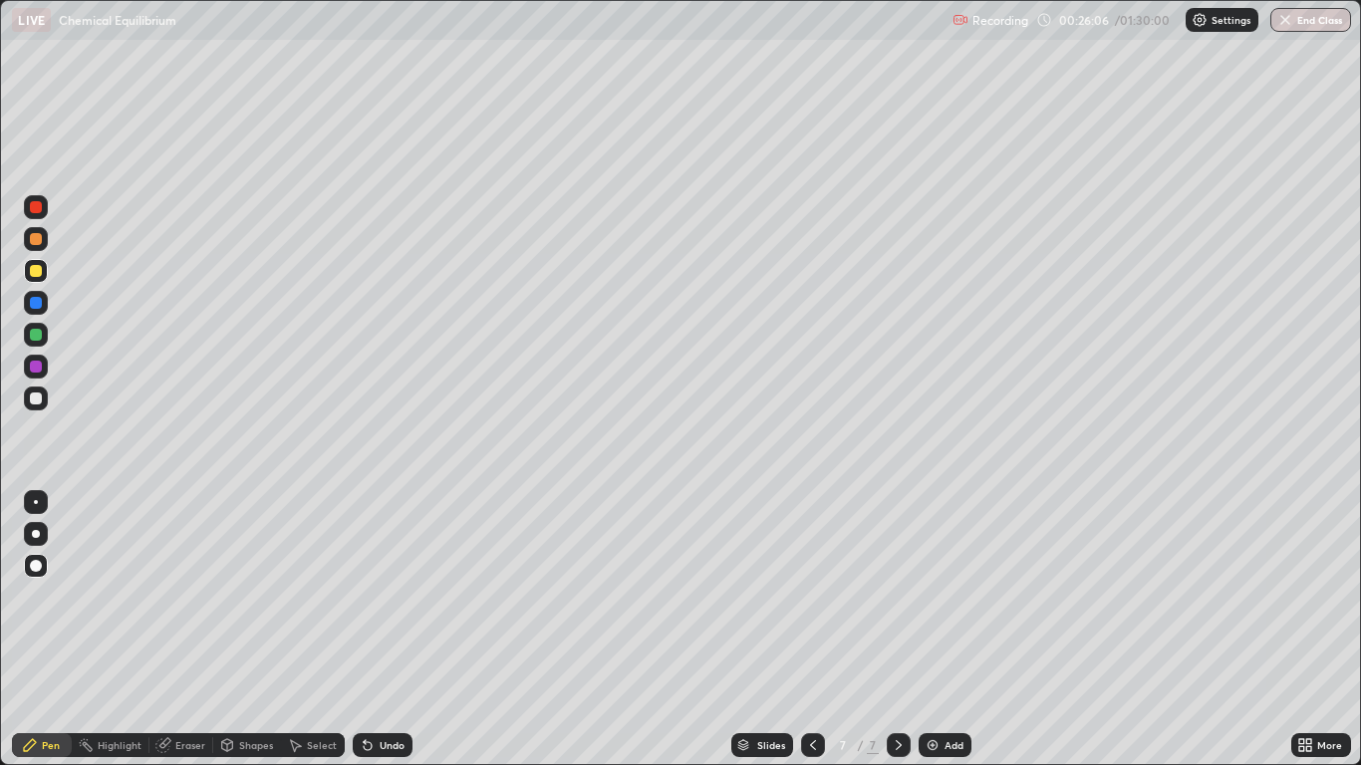
click at [387, 630] on div "Undo" at bounding box center [383, 745] width 60 height 24
click at [936, 630] on img at bounding box center [933, 745] width 16 height 16
click at [38, 334] on div at bounding box center [36, 335] width 12 height 12
click at [812, 630] on icon at bounding box center [813, 745] width 16 height 16
click at [898, 630] on icon at bounding box center [899, 745] width 16 height 16
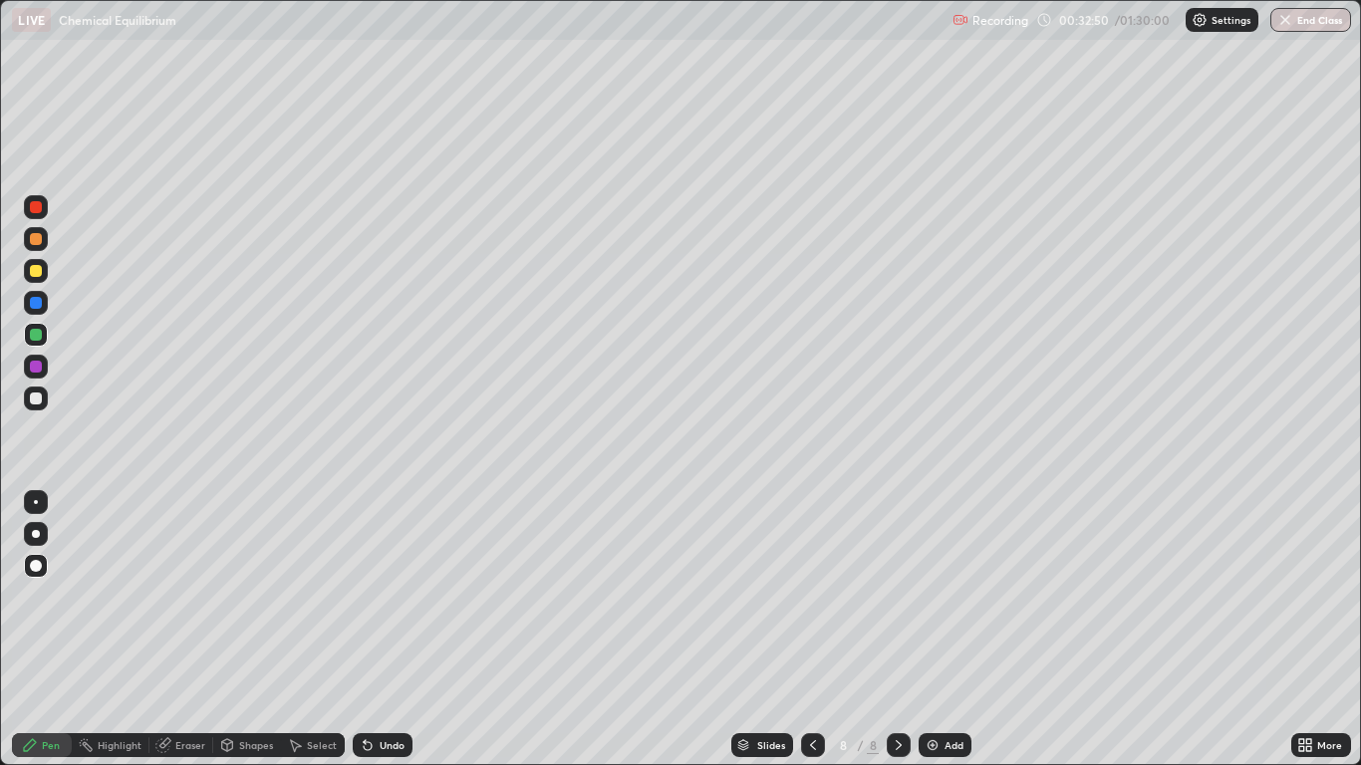
click at [190, 630] on div "Eraser" at bounding box center [190, 745] width 30 height 10
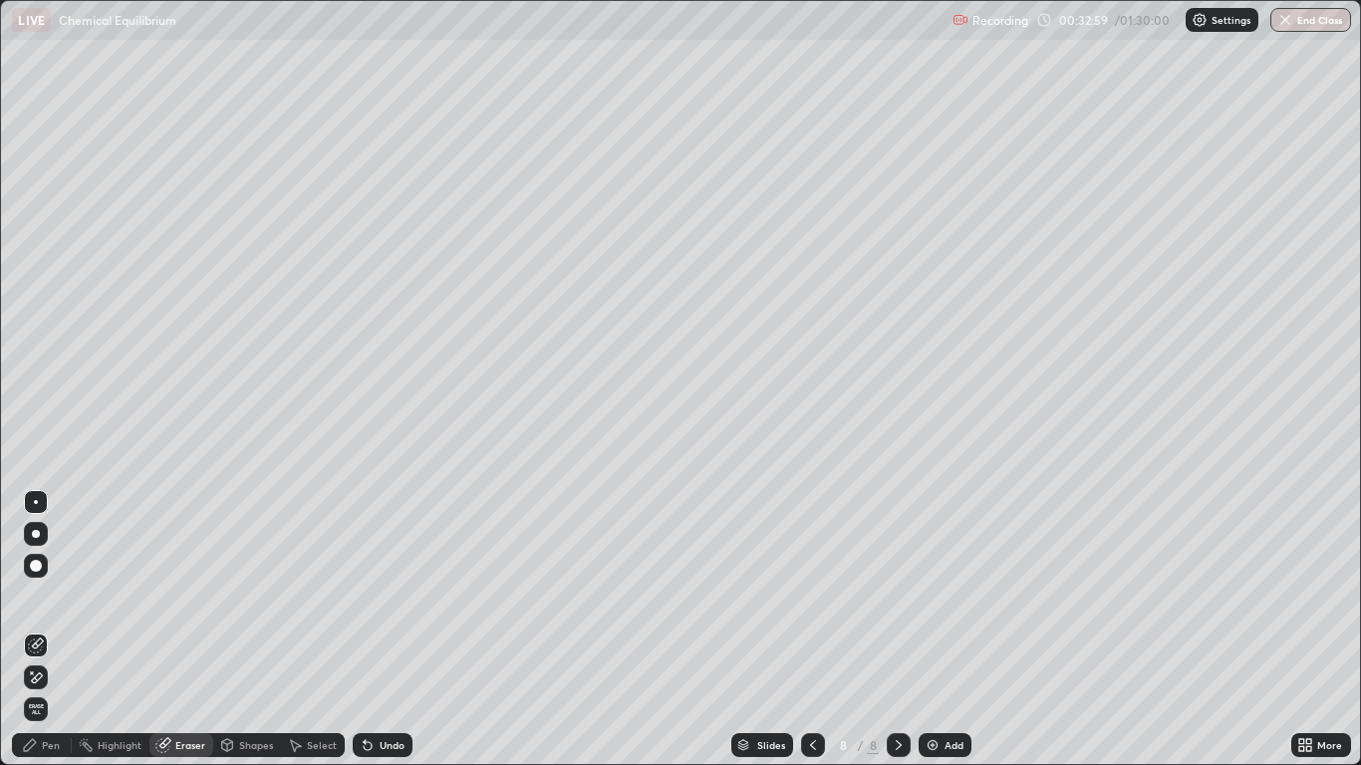
click at [69, 630] on div "Pen" at bounding box center [42, 745] width 60 height 24
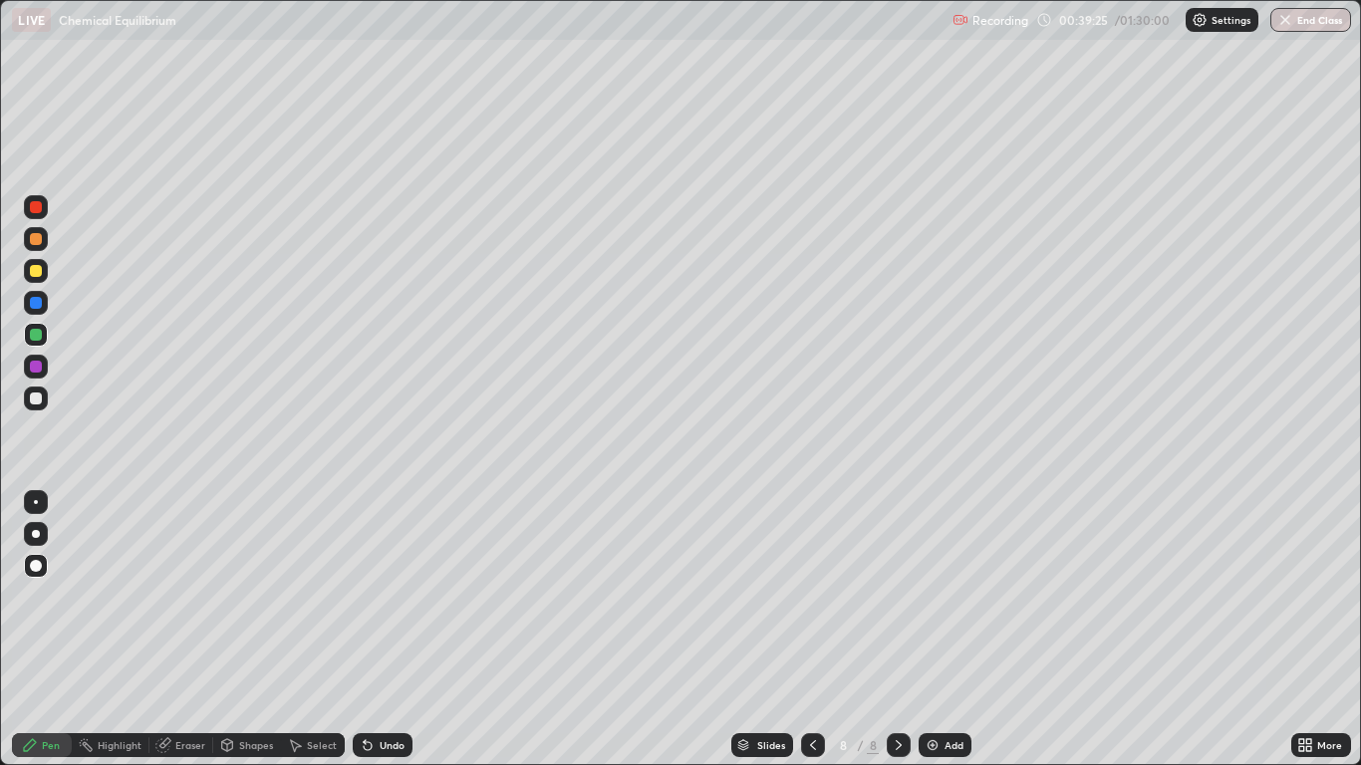
click at [957, 630] on div "Add" at bounding box center [954, 745] width 19 height 10
click at [43, 272] on div at bounding box center [36, 271] width 24 height 24
click at [40, 401] on div at bounding box center [36, 399] width 12 height 12
click at [240, 630] on div "Shapes" at bounding box center [256, 745] width 34 height 10
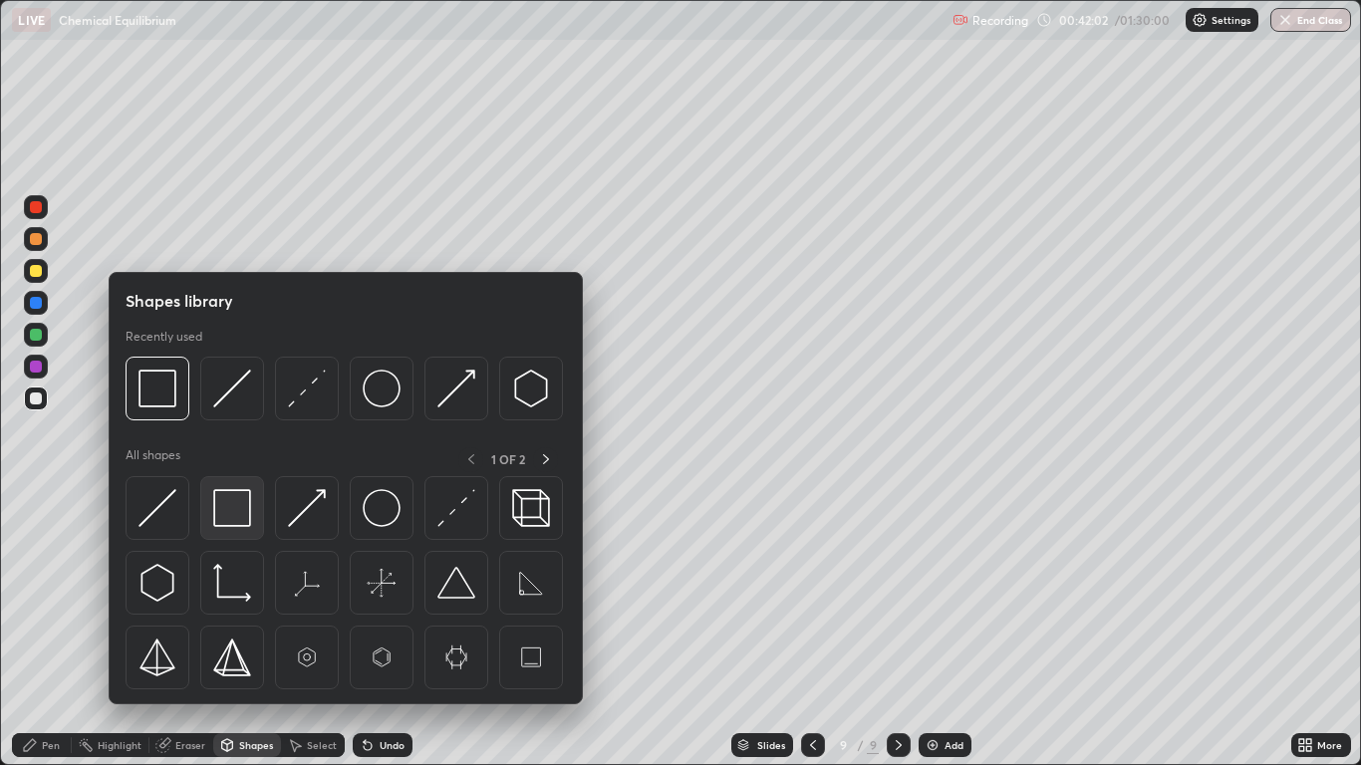
click at [228, 508] on img at bounding box center [232, 508] width 38 height 38
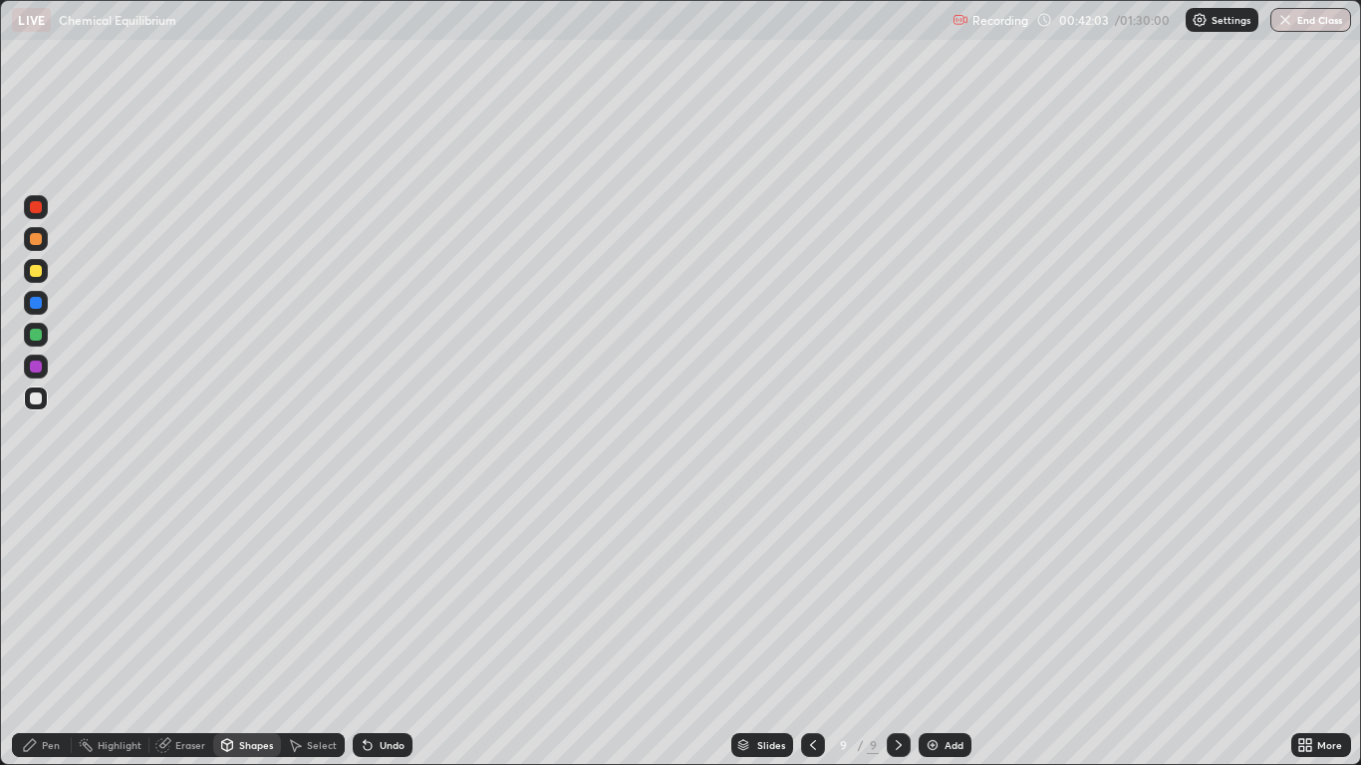
click at [39, 371] on div at bounding box center [36, 367] width 12 height 12
click at [57, 630] on div "Pen" at bounding box center [51, 745] width 18 height 10
click at [34, 400] on div at bounding box center [36, 399] width 12 height 12
click at [387, 630] on div "Undo" at bounding box center [392, 745] width 25 height 10
click at [382, 630] on div "Undo" at bounding box center [392, 745] width 25 height 10
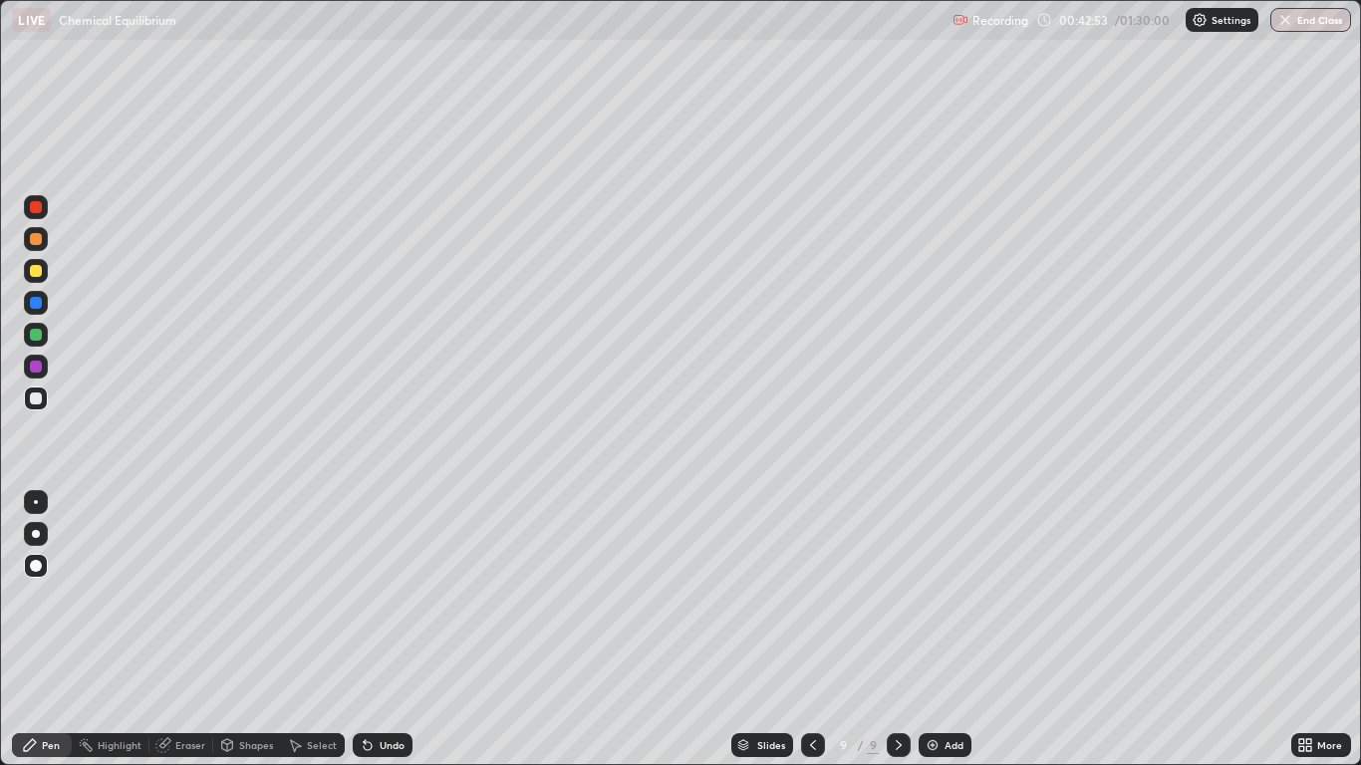
click at [389, 630] on div "Undo" at bounding box center [392, 745] width 25 height 10
click at [394, 630] on div "Undo" at bounding box center [383, 745] width 60 height 24
click at [391, 630] on div "Undo" at bounding box center [392, 745] width 25 height 10
click at [243, 630] on div "Shapes" at bounding box center [256, 745] width 34 height 10
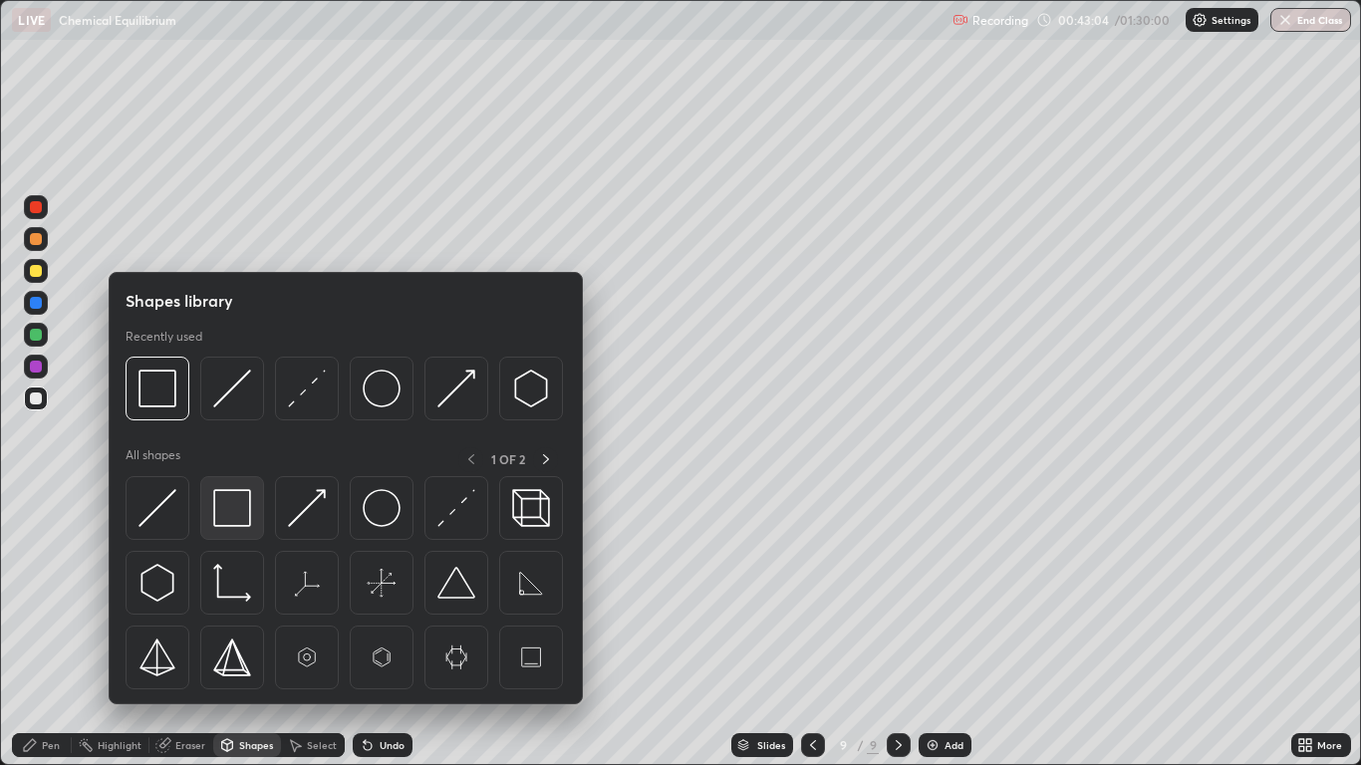
click at [234, 511] on img at bounding box center [232, 508] width 38 height 38
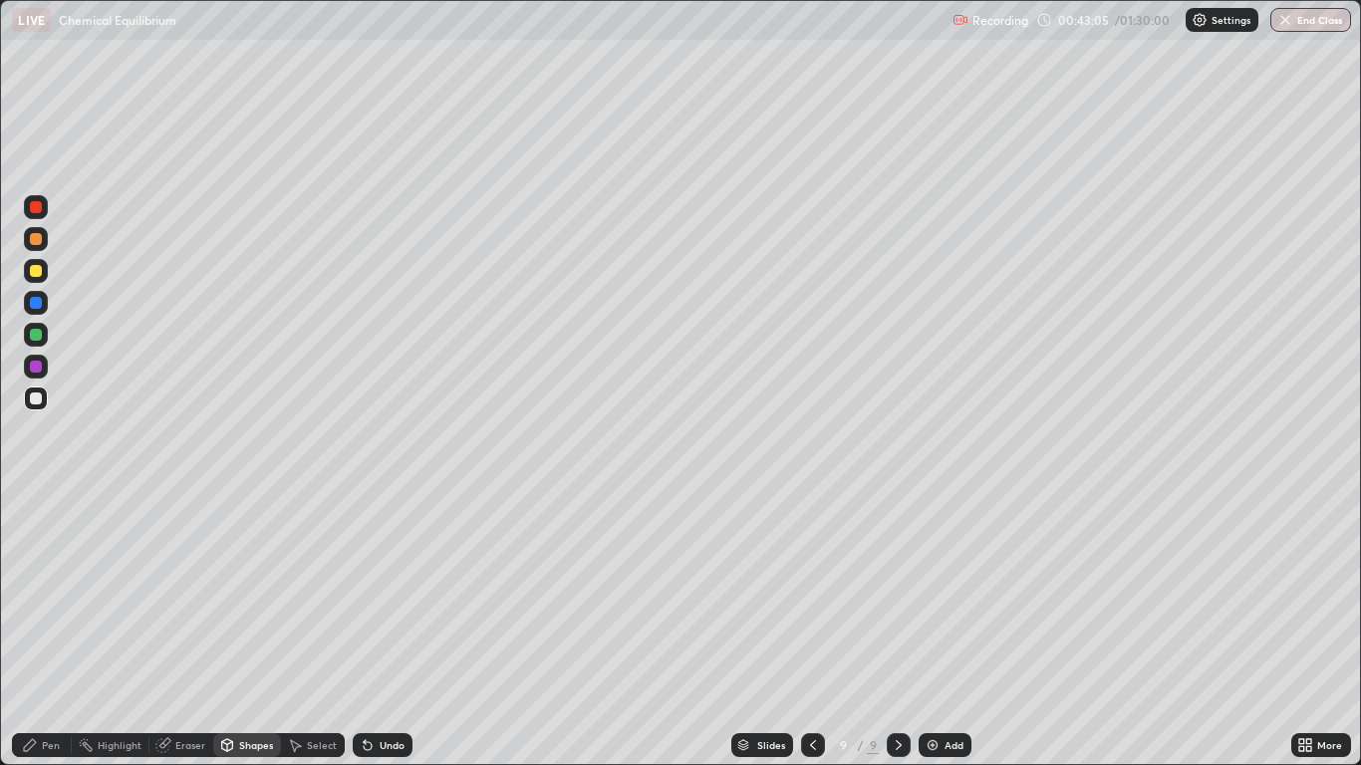
click at [40, 371] on div at bounding box center [36, 367] width 12 height 12
click at [951, 630] on div "Add" at bounding box center [954, 745] width 19 height 10
click at [50, 630] on div "Pen" at bounding box center [51, 745] width 18 height 10
click at [35, 274] on div at bounding box center [36, 271] width 12 height 12
click at [385, 630] on div "Undo" at bounding box center [392, 745] width 25 height 10
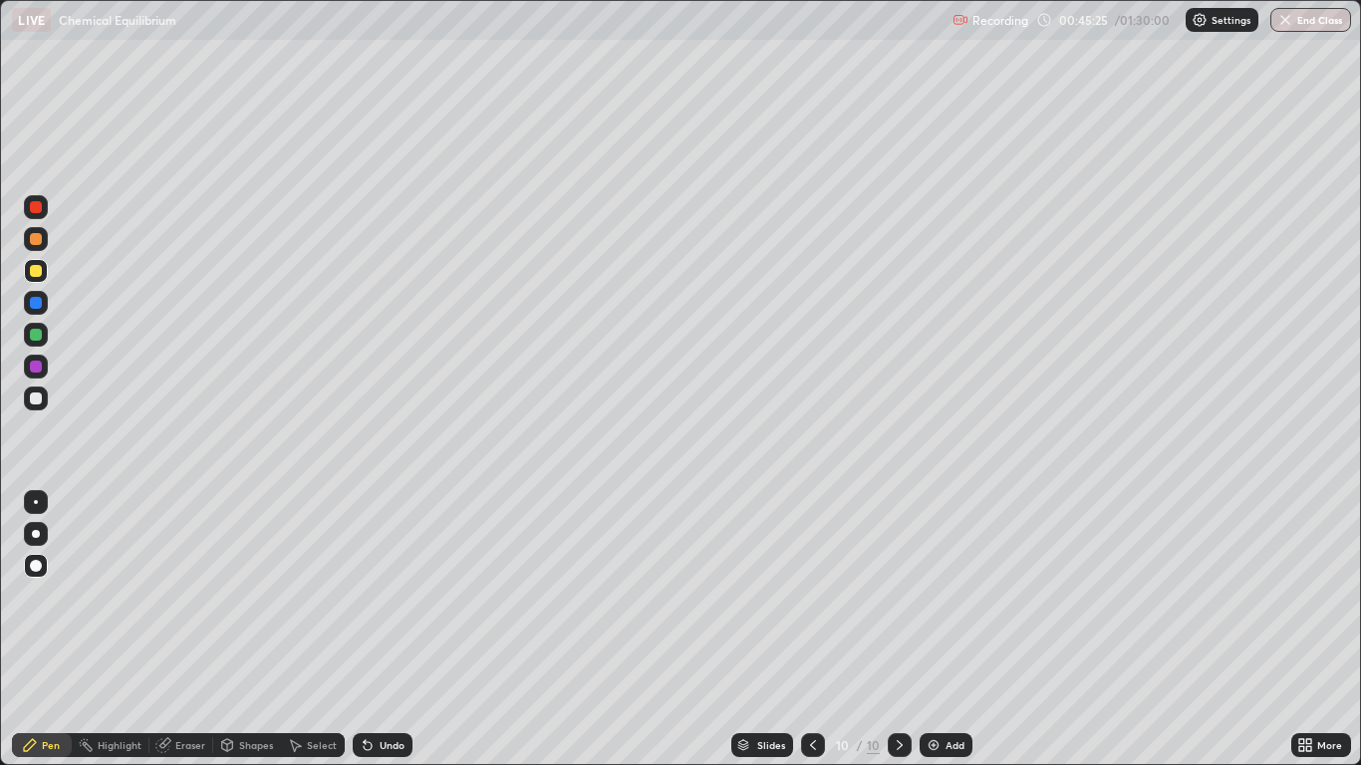
click at [812, 630] on icon at bounding box center [813, 745] width 16 height 16
click at [901, 630] on icon at bounding box center [900, 745] width 16 height 16
click at [376, 630] on div "Undo" at bounding box center [383, 745] width 60 height 24
click at [375, 630] on div "Undo" at bounding box center [383, 745] width 60 height 24
click at [366, 630] on icon at bounding box center [368, 746] width 8 height 8
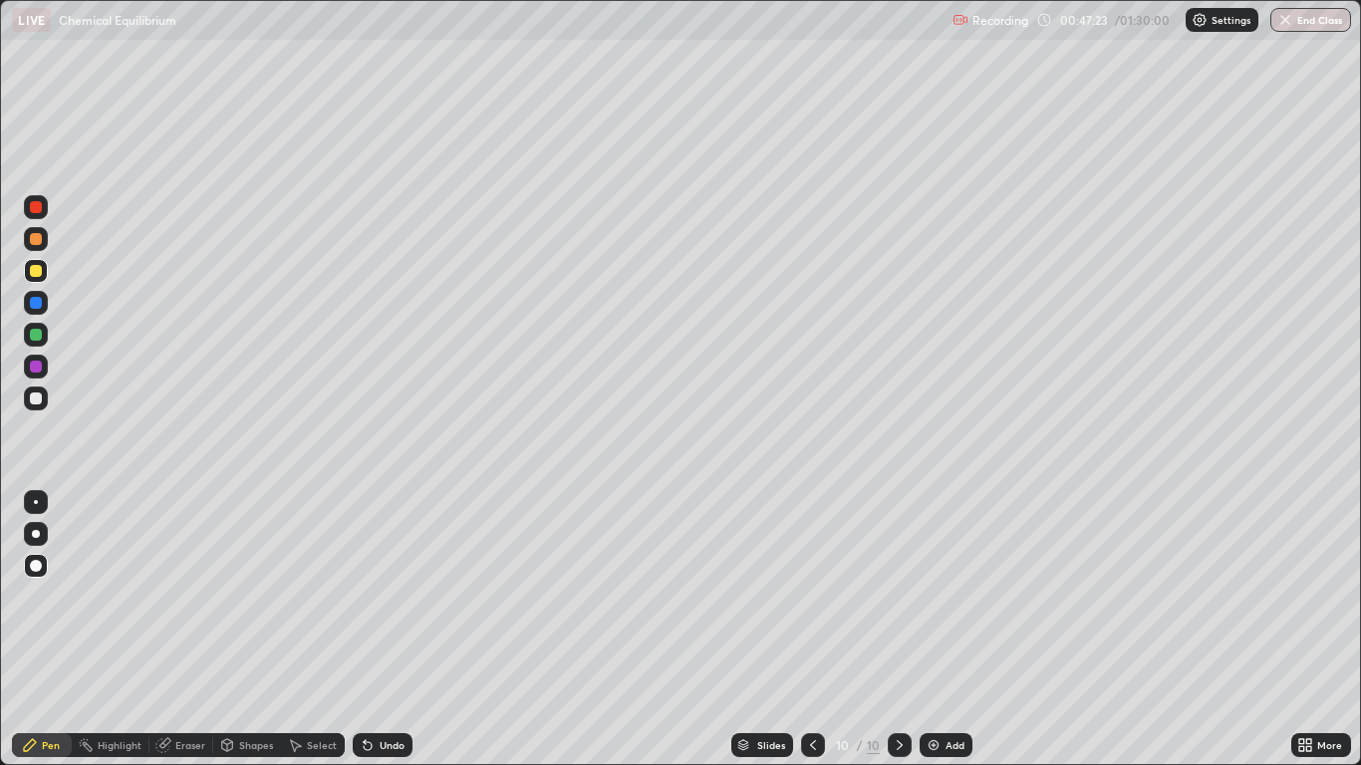
click at [375, 630] on div "Undo" at bounding box center [383, 745] width 60 height 24
click at [380, 630] on div "Undo" at bounding box center [392, 745] width 25 height 10
click at [374, 630] on div "Undo" at bounding box center [383, 745] width 60 height 24
click at [188, 630] on div "Eraser" at bounding box center [190, 745] width 30 height 10
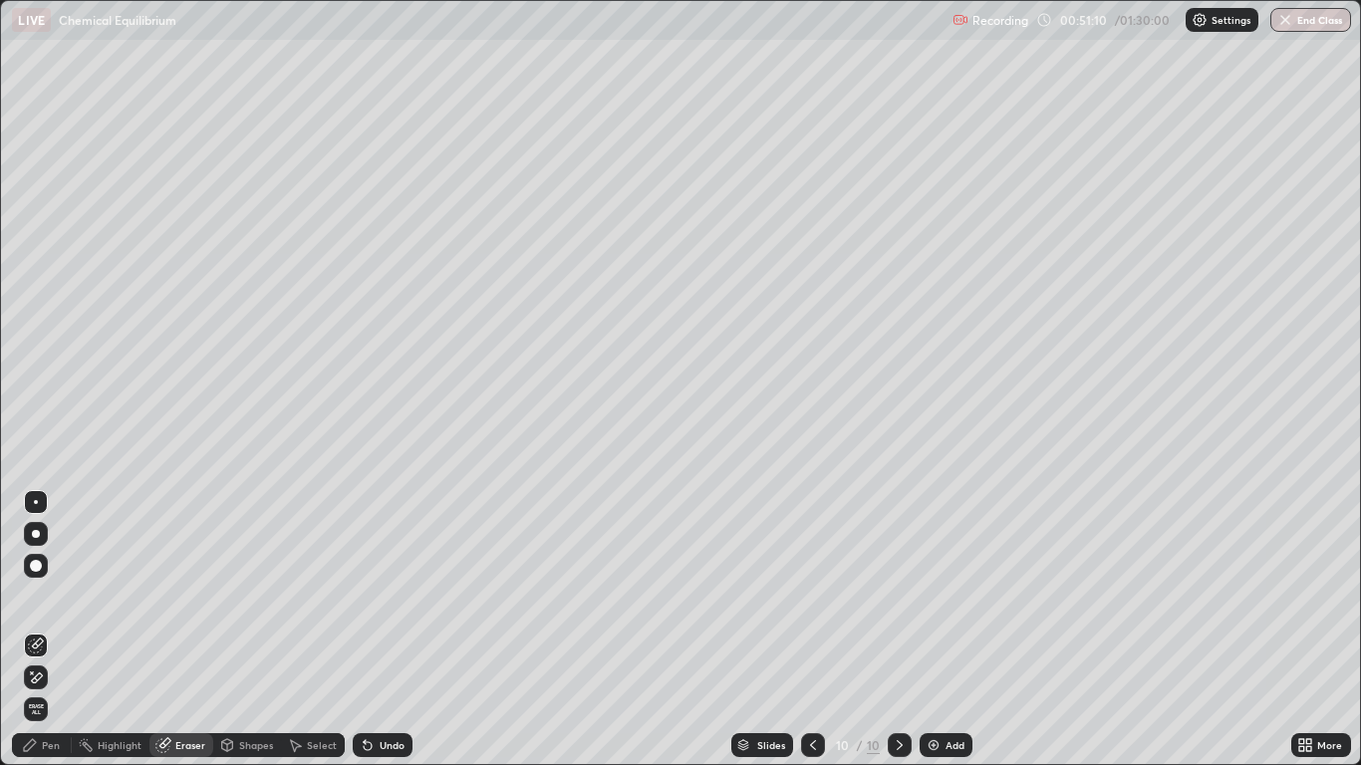
click at [47, 630] on div "Pen" at bounding box center [51, 745] width 18 height 10
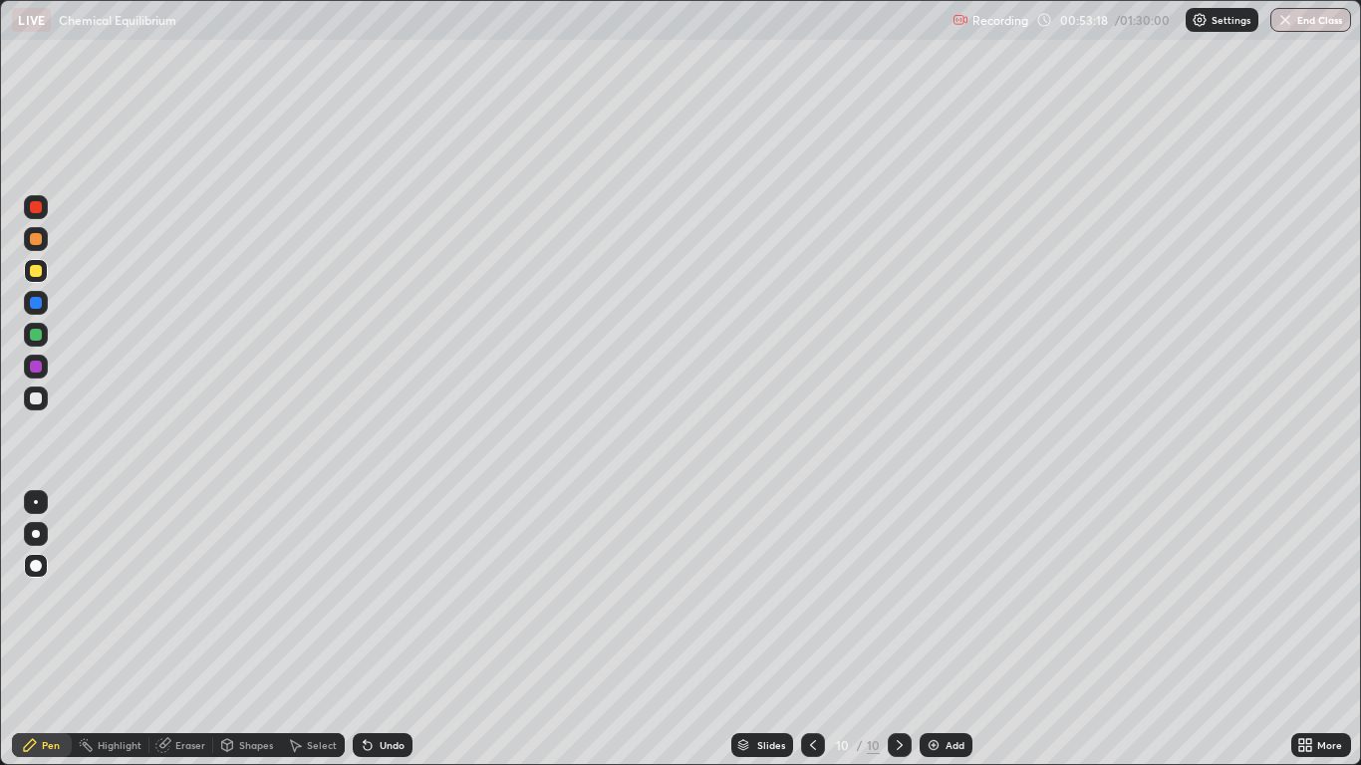
click at [312, 630] on div "Select" at bounding box center [322, 745] width 30 height 10
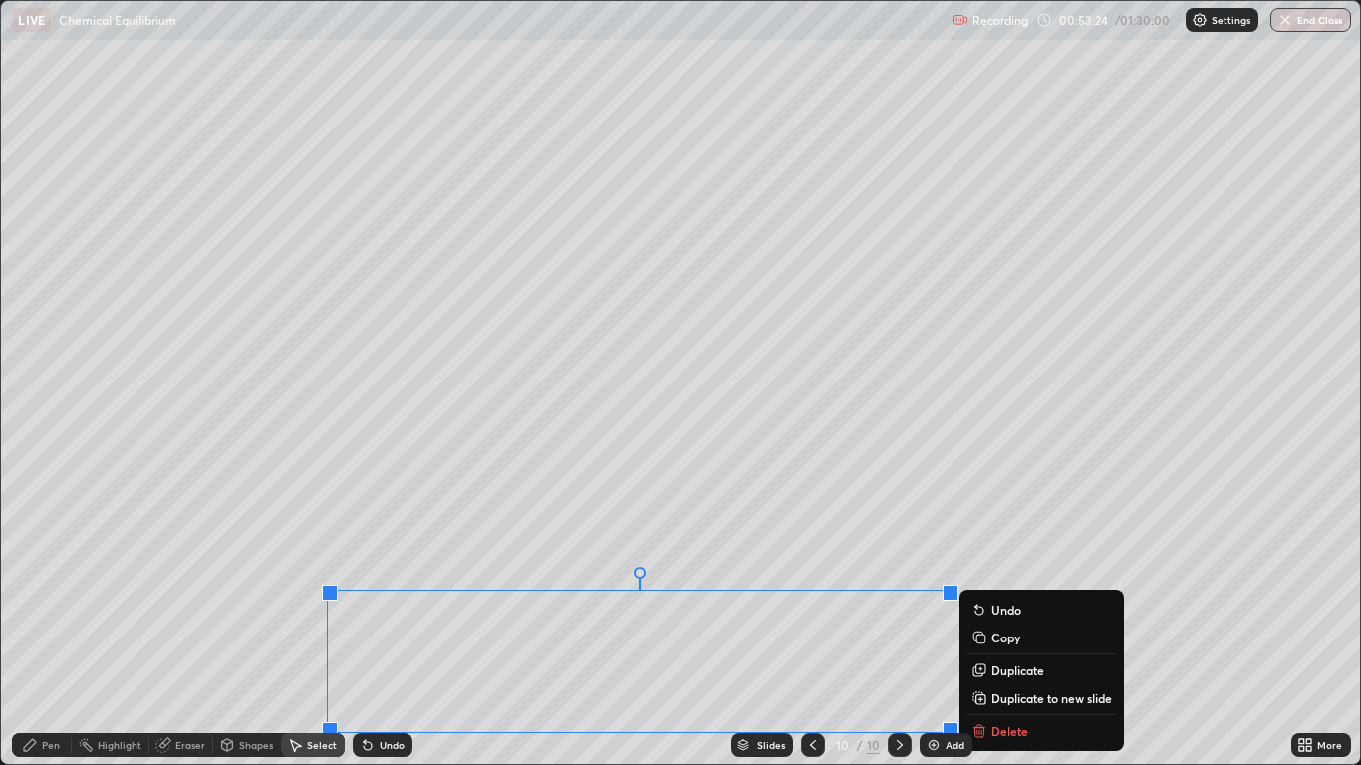
click at [1028, 630] on div "Slides 10 / 10 Add" at bounding box center [852, 745] width 878 height 40
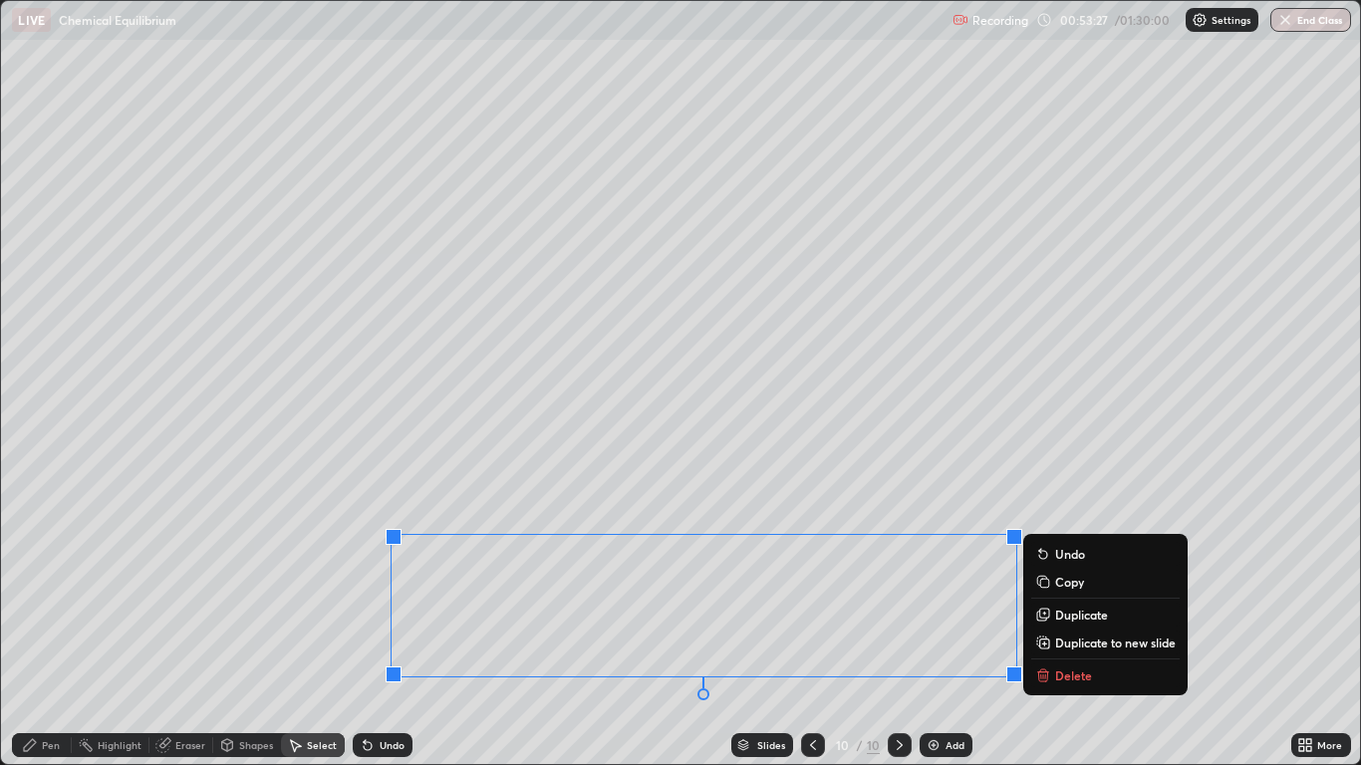
click at [1084, 630] on p "Delete" at bounding box center [1073, 676] width 37 height 16
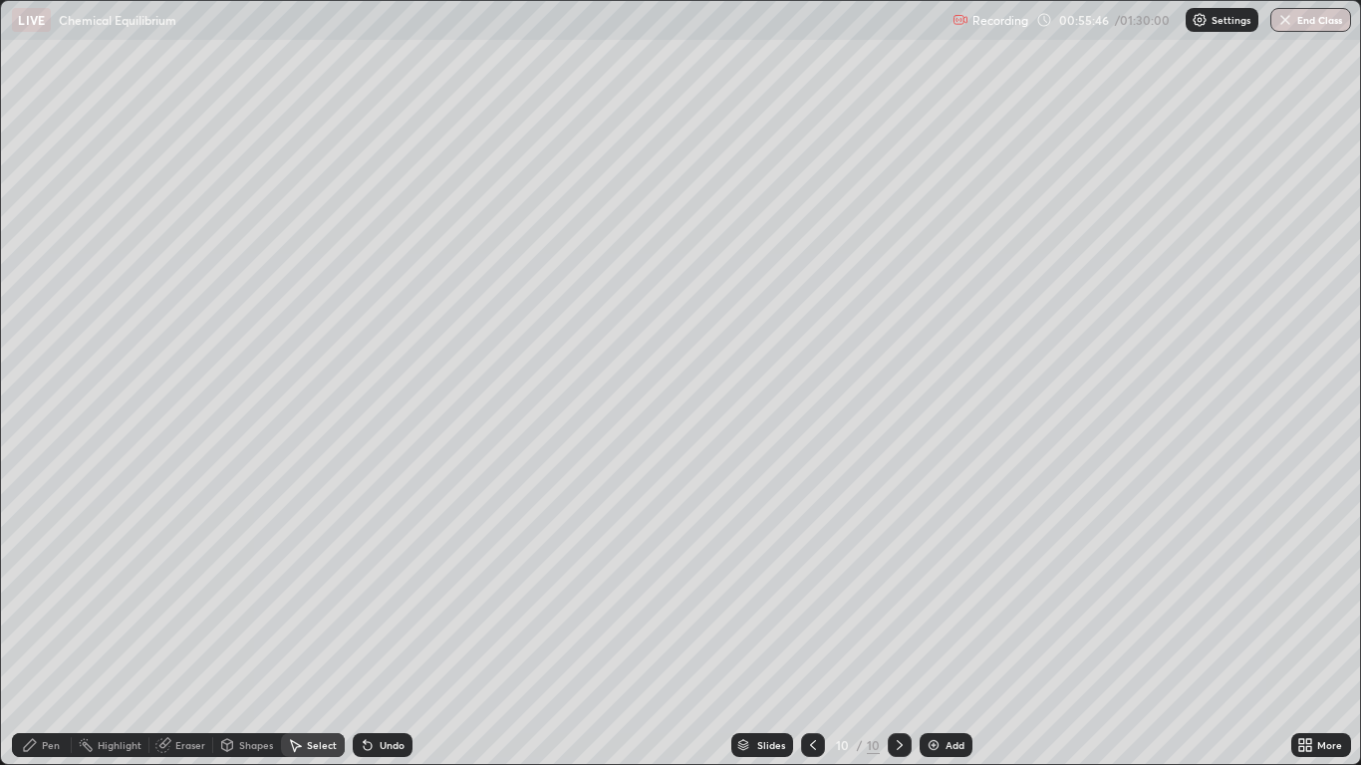
click at [948, 630] on div "Add" at bounding box center [946, 745] width 53 height 24
click at [49, 630] on div "Pen" at bounding box center [51, 745] width 18 height 10
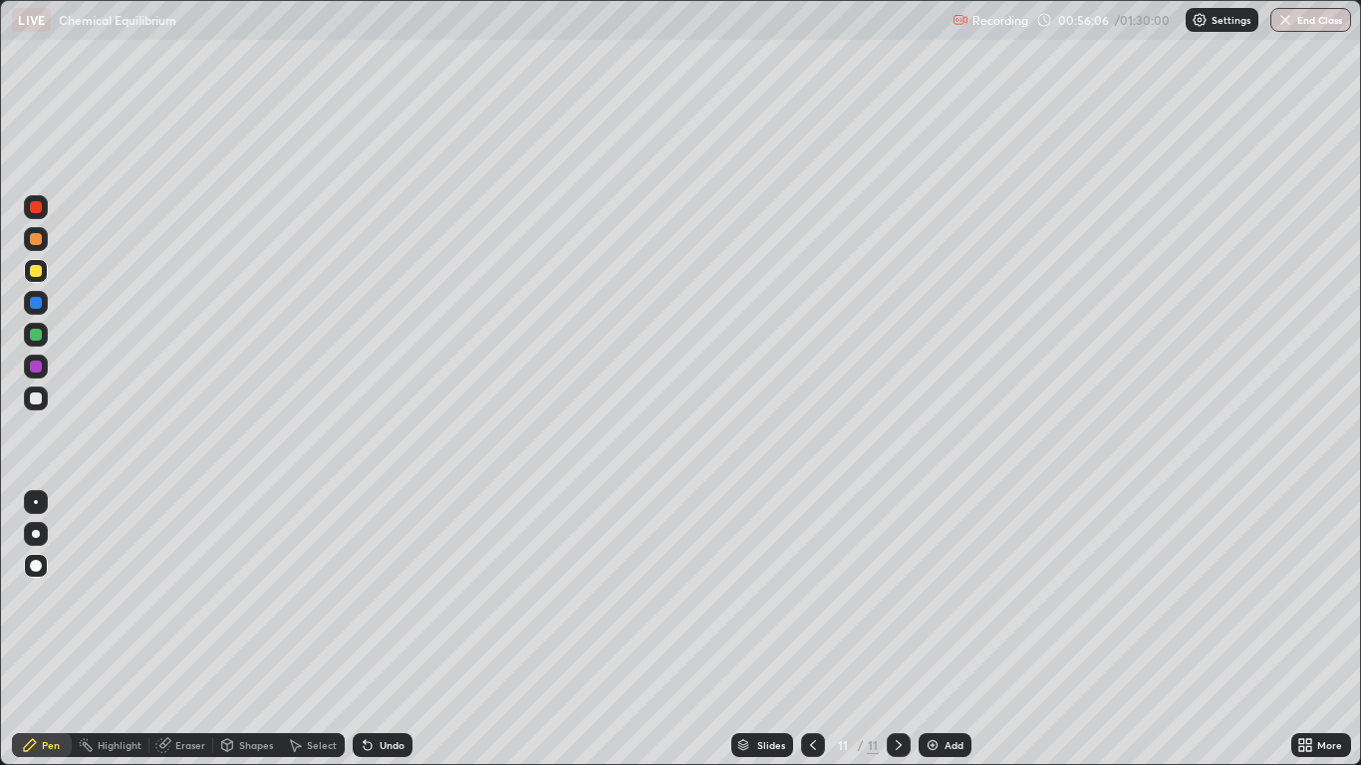
click at [36, 333] on div at bounding box center [36, 335] width 12 height 12
click at [32, 275] on div at bounding box center [36, 271] width 12 height 12
click at [305, 630] on div "Select" at bounding box center [313, 745] width 64 height 24
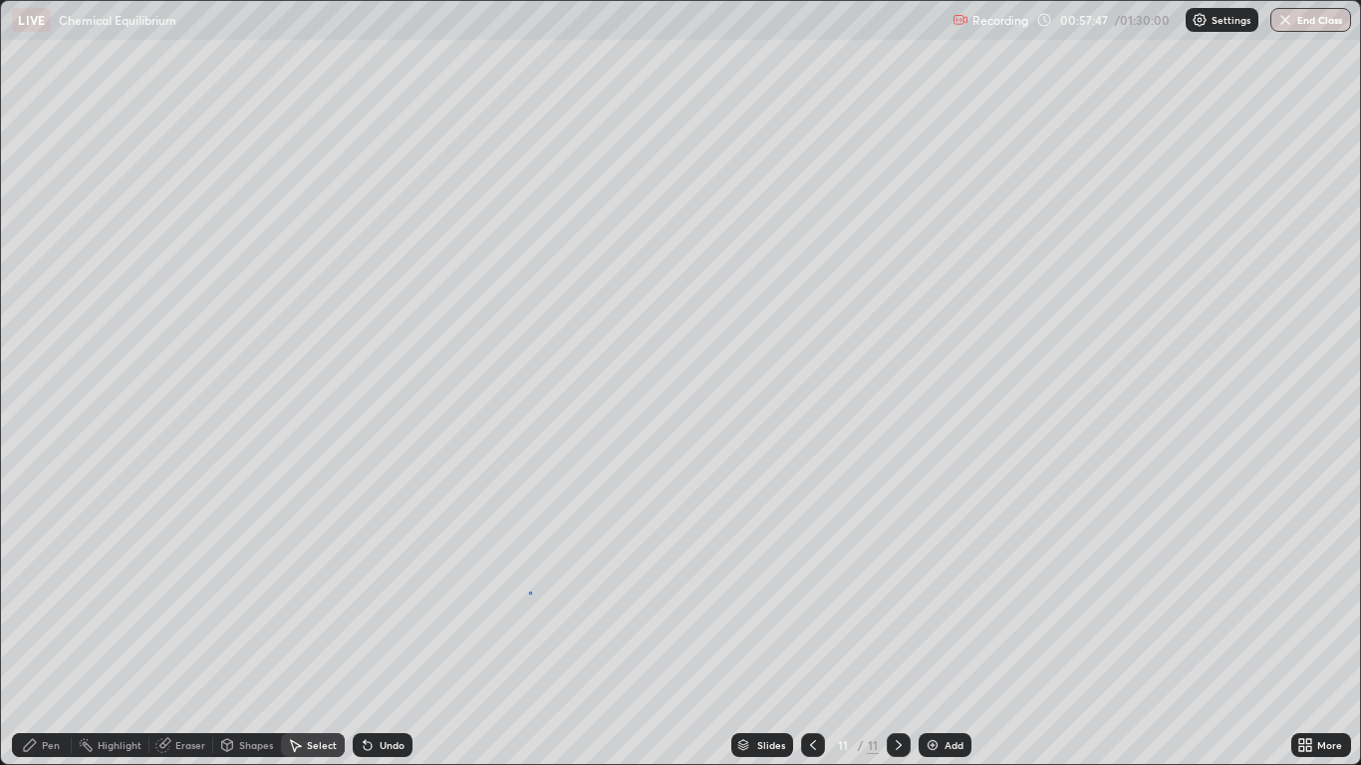
click at [530, 593] on div "0 ° Undo Copy Duplicate Duplicate to new slide Delete" at bounding box center [680, 382] width 1358 height 763
click at [45, 630] on div "Pen" at bounding box center [51, 745] width 18 height 10
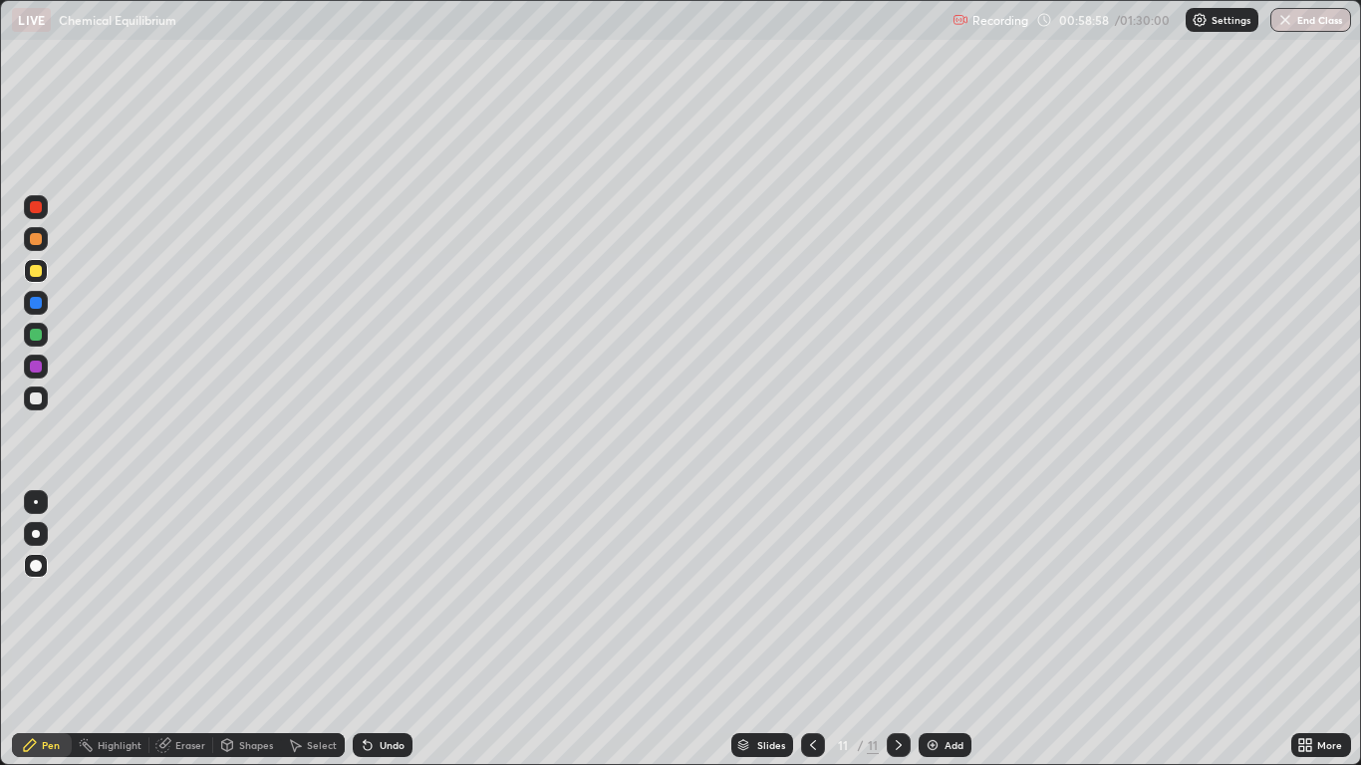
click at [390, 630] on div "Undo" at bounding box center [392, 745] width 25 height 10
click at [389, 630] on div "Undo" at bounding box center [383, 745] width 60 height 24
click at [36, 370] on div at bounding box center [36, 367] width 12 height 12
click at [35, 276] on div at bounding box center [36, 271] width 12 height 12
click at [40, 337] on div at bounding box center [36, 335] width 12 height 12
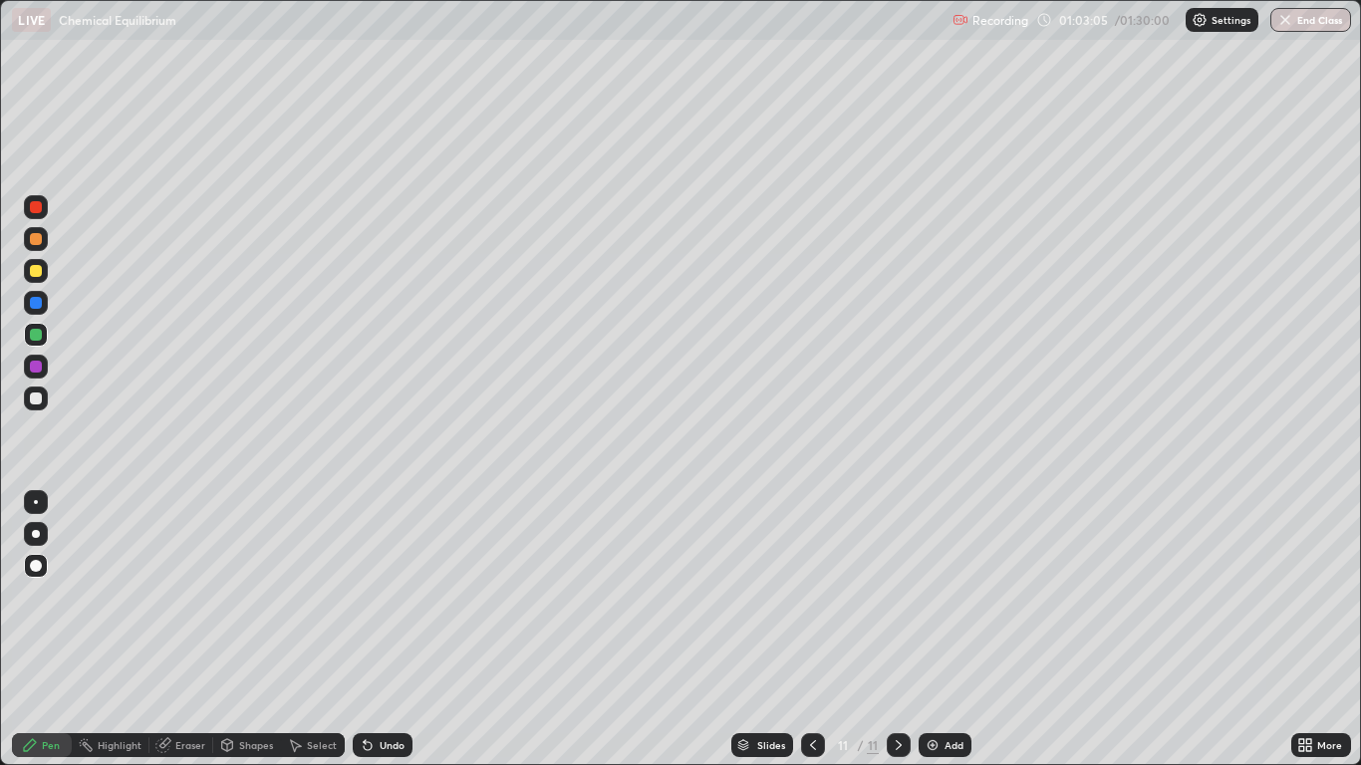
click at [36, 365] on div at bounding box center [36, 367] width 12 height 12
click at [953, 630] on div "Add" at bounding box center [954, 745] width 19 height 10
click at [37, 276] on div at bounding box center [36, 271] width 12 height 12
click at [383, 630] on div "Undo" at bounding box center [383, 745] width 60 height 24
click at [382, 630] on div "Undo" at bounding box center [383, 745] width 60 height 24
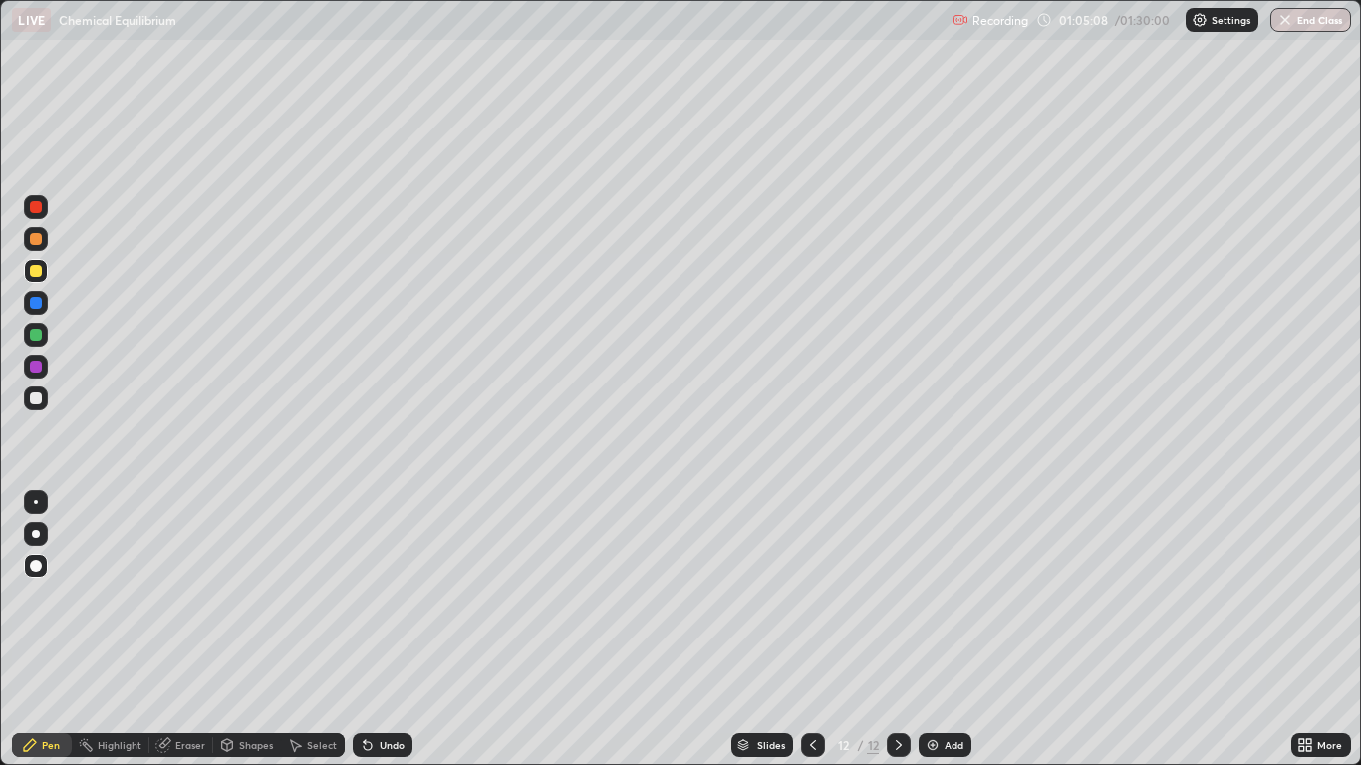
click at [384, 630] on div "Undo" at bounding box center [392, 745] width 25 height 10
click at [381, 630] on div "Undo" at bounding box center [392, 745] width 25 height 10
click at [308, 630] on div "Select" at bounding box center [322, 745] width 30 height 10
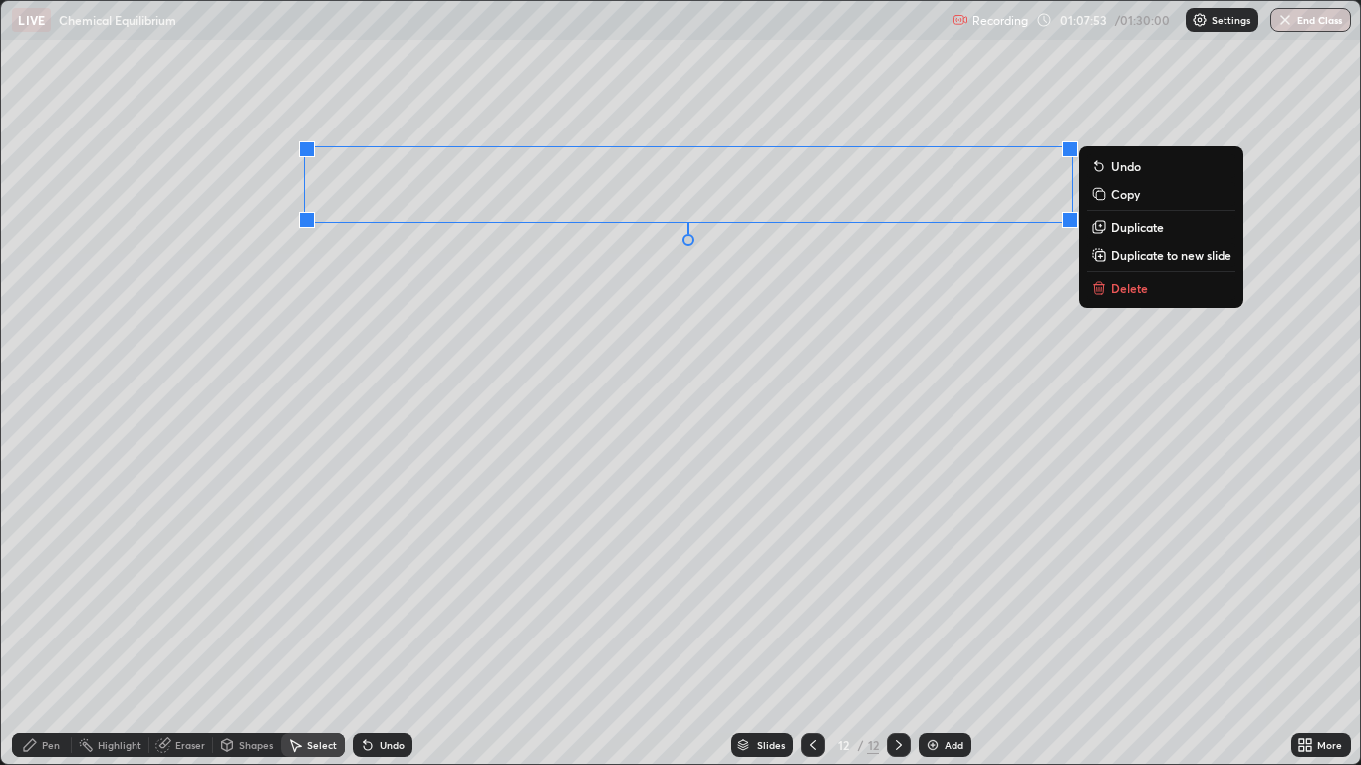
click at [1140, 198] on p "Copy" at bounding box center [1125, 194] width 29 height 16
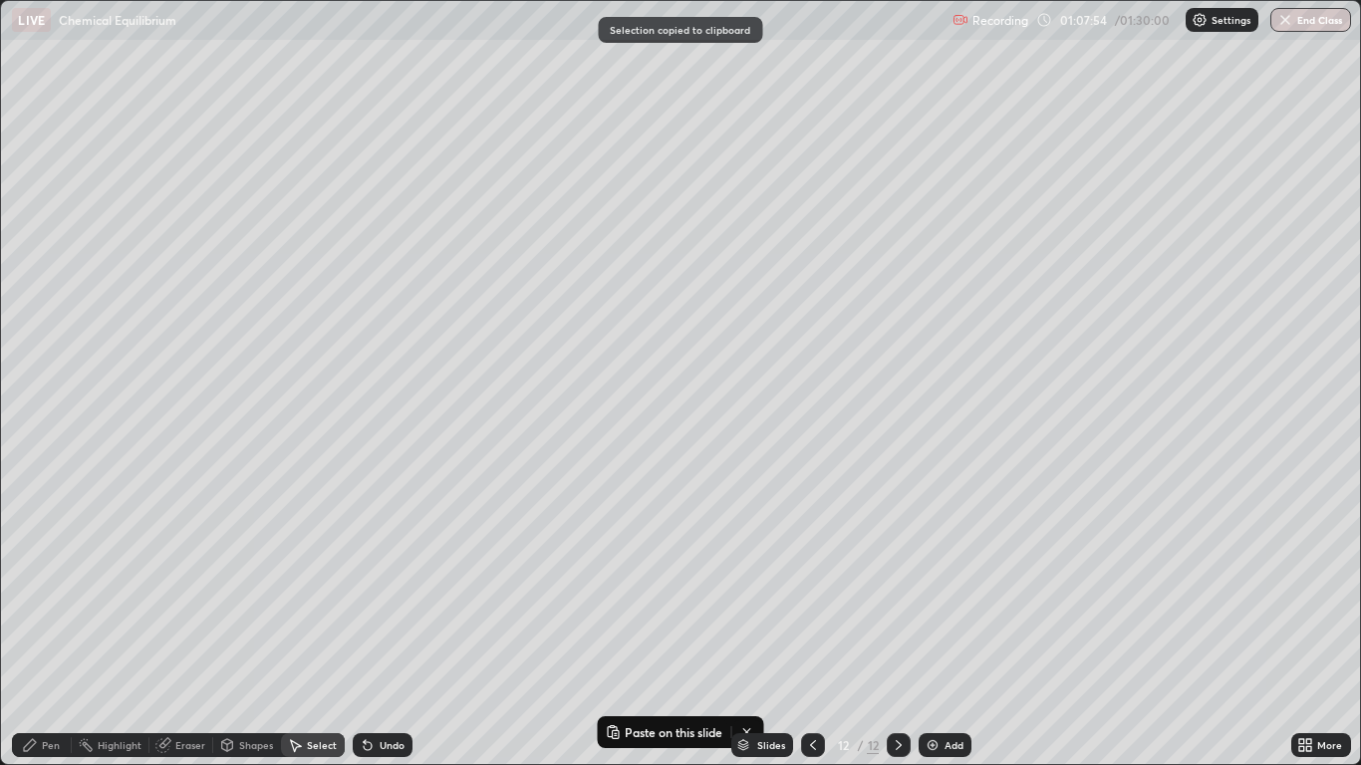
click at [951, 630] on div "Add" at bounding box center [954, 745] width 19 height 10
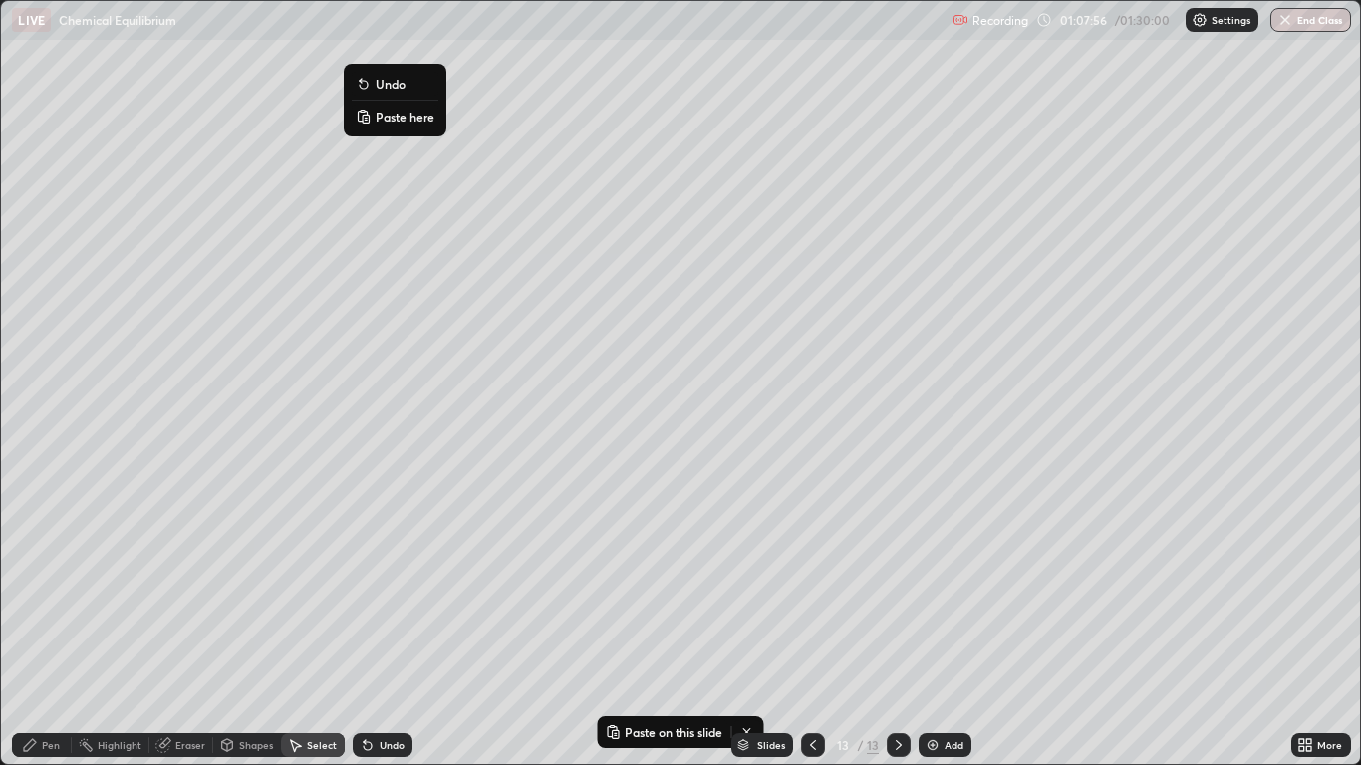
click at [409, 120] on p "Paste here" at bounding box center [405, 117] width 59 height 16
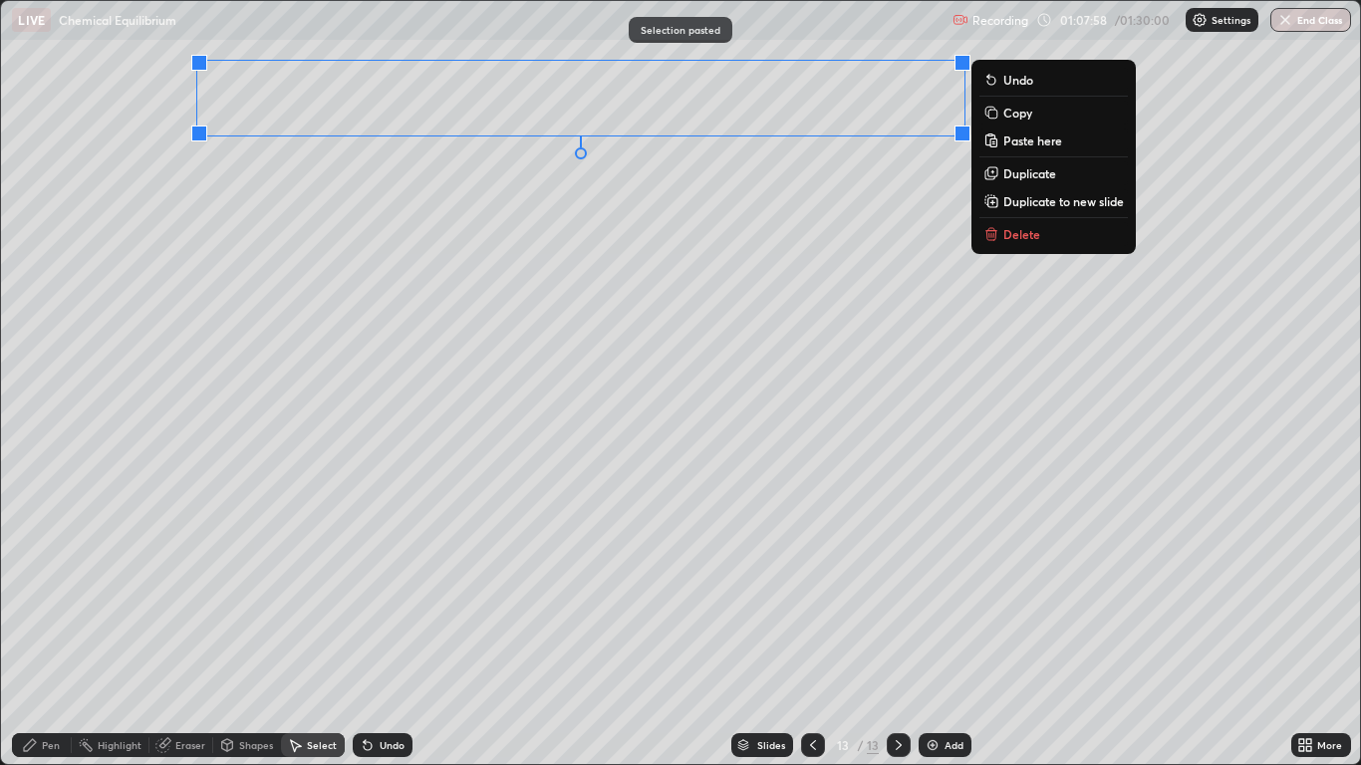
click at [388, 361] on div "0 ° Undo Copy Paste here Duplicate Duplicate to new slide Delete" at bounding box center [680, 382] width 1358 height 763
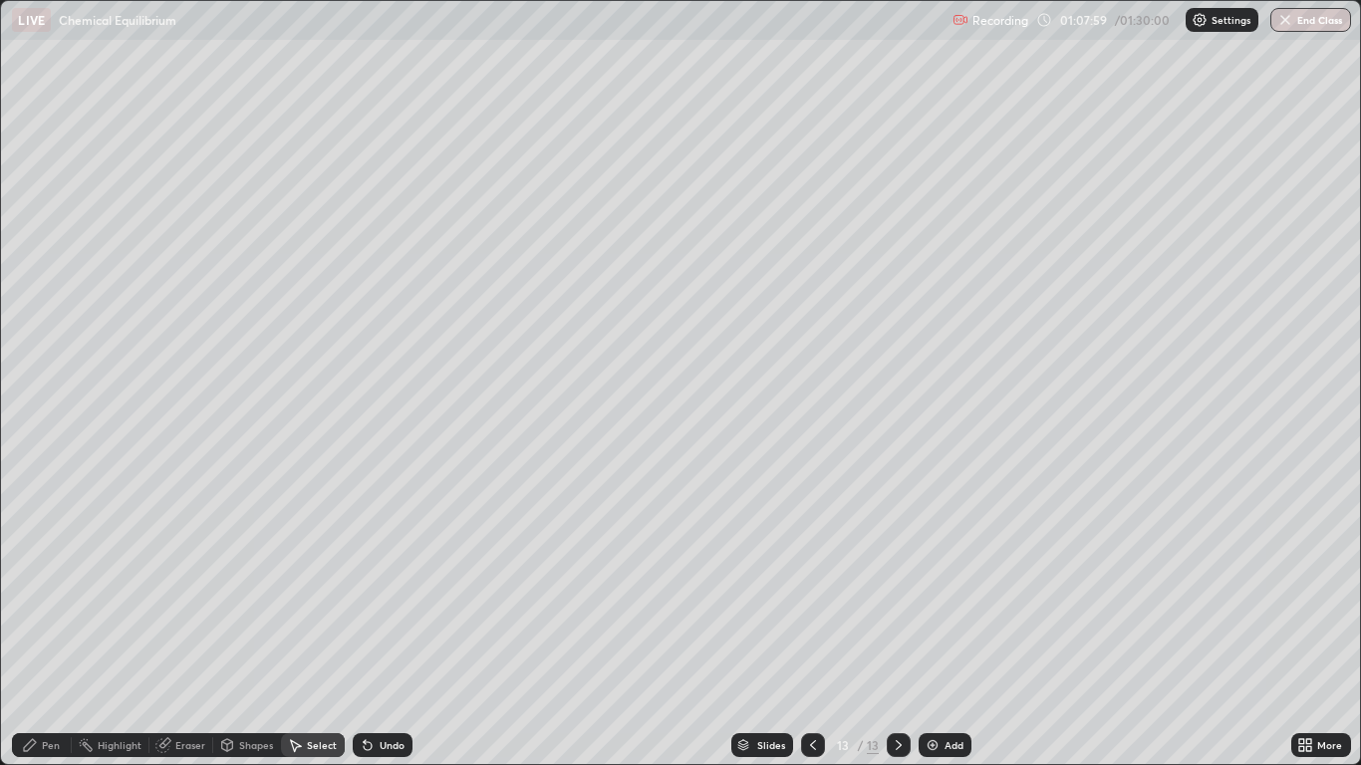
click at [48, 630] on div "Pen" at bounding box center [51, 745] width 18 height 10
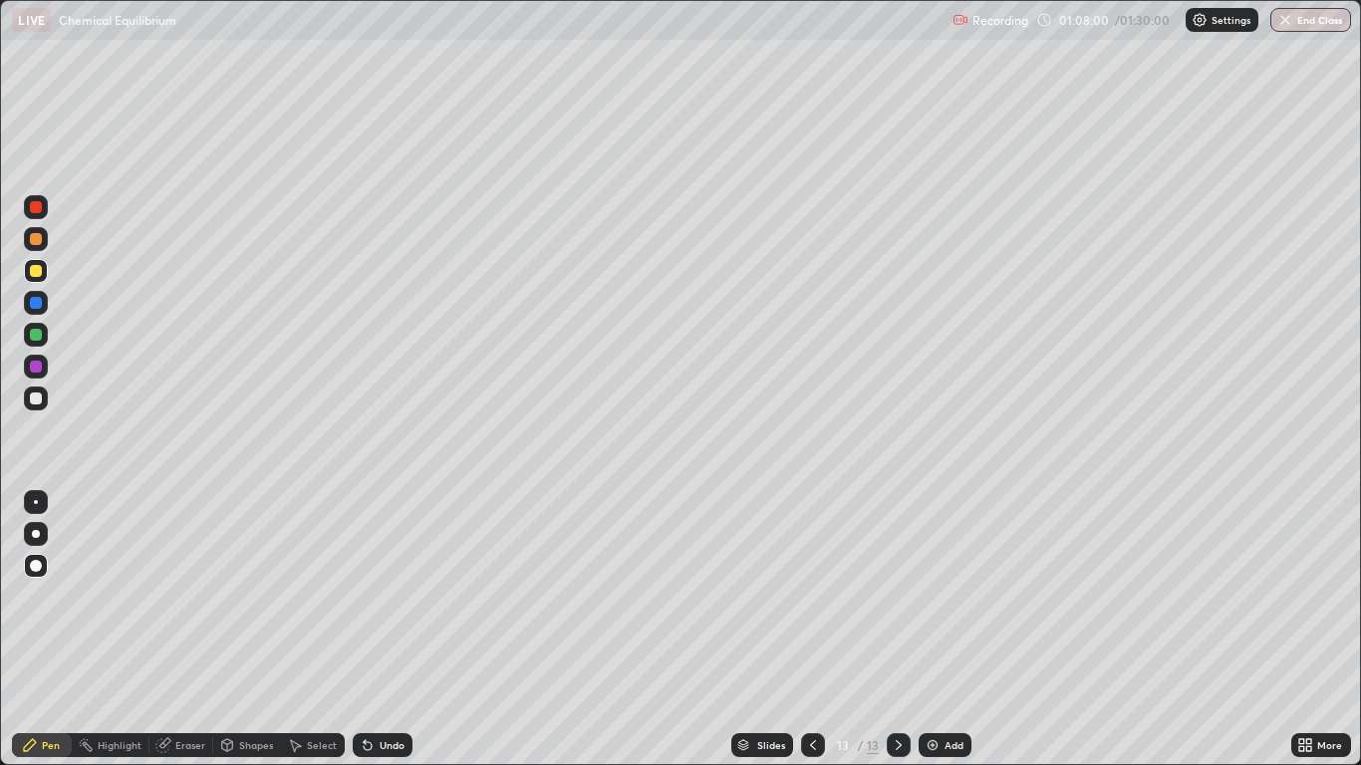
click at [35, 337] on div at bounding box center [36, 335] width 12 height 12
click at [388, 630] on div "Undo" at bounding box center [392, 745] width 25 height 10
click at [386, 630] on div "Undo" at bounding box center [383, 745] width 60 height 24
click at [383, 630] on div "Undo" at bounding box center [392, 745] width 25 height 10
click at [386, 630] on div "Undo" at bounding box center [392, 745] width 25 height 10
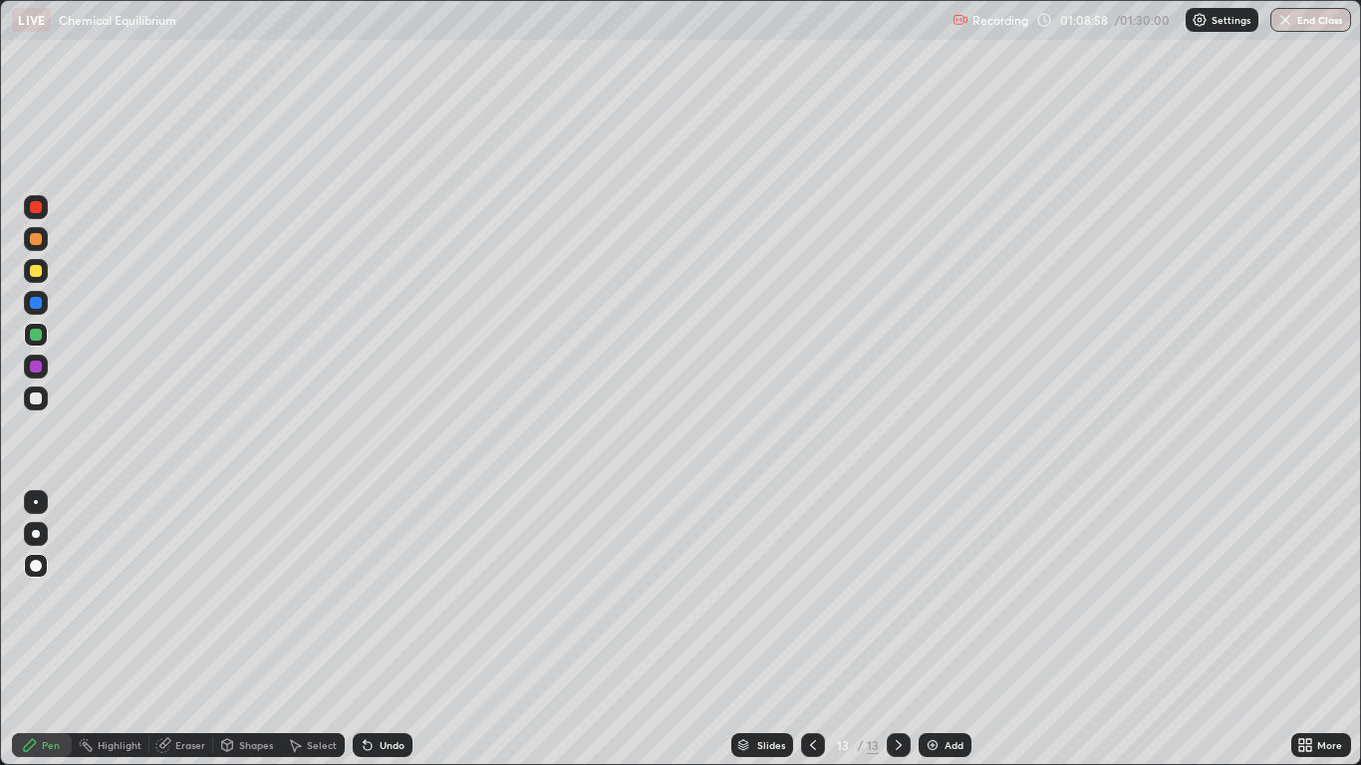
click at [391, 630] on div "Undo" at bounding box center [392, 745] width 25 height 10
click at [393, 630] on div "Undo" at bounding box center [383, 745] width 60 height 24
click at [813, 630] on icon at bounding box center [813, 745] width 6 height 10
click at [307, 630] on div "Select" at bounding box center [322, 745] width 30 height 10
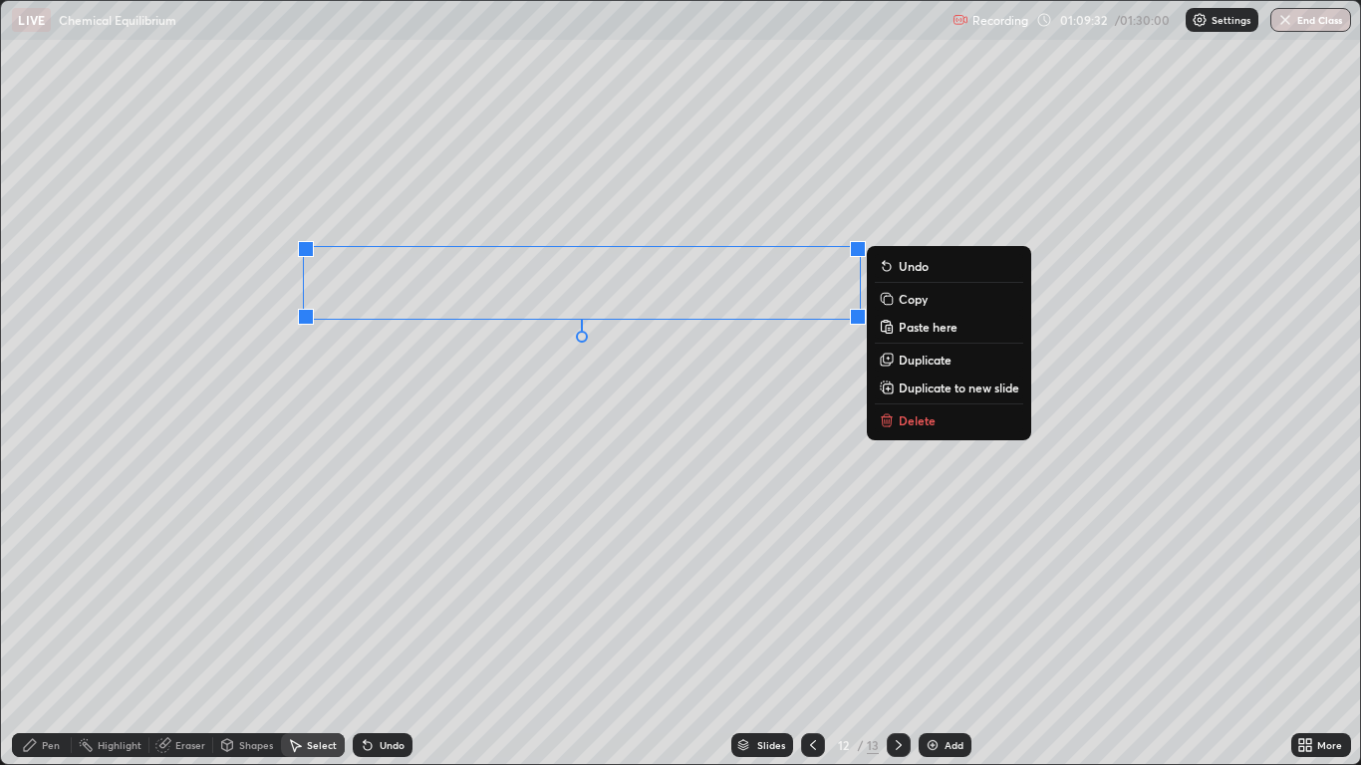
click at [929, 300] on button "Copy" at bounding box center [949, 299] width 148 height 24
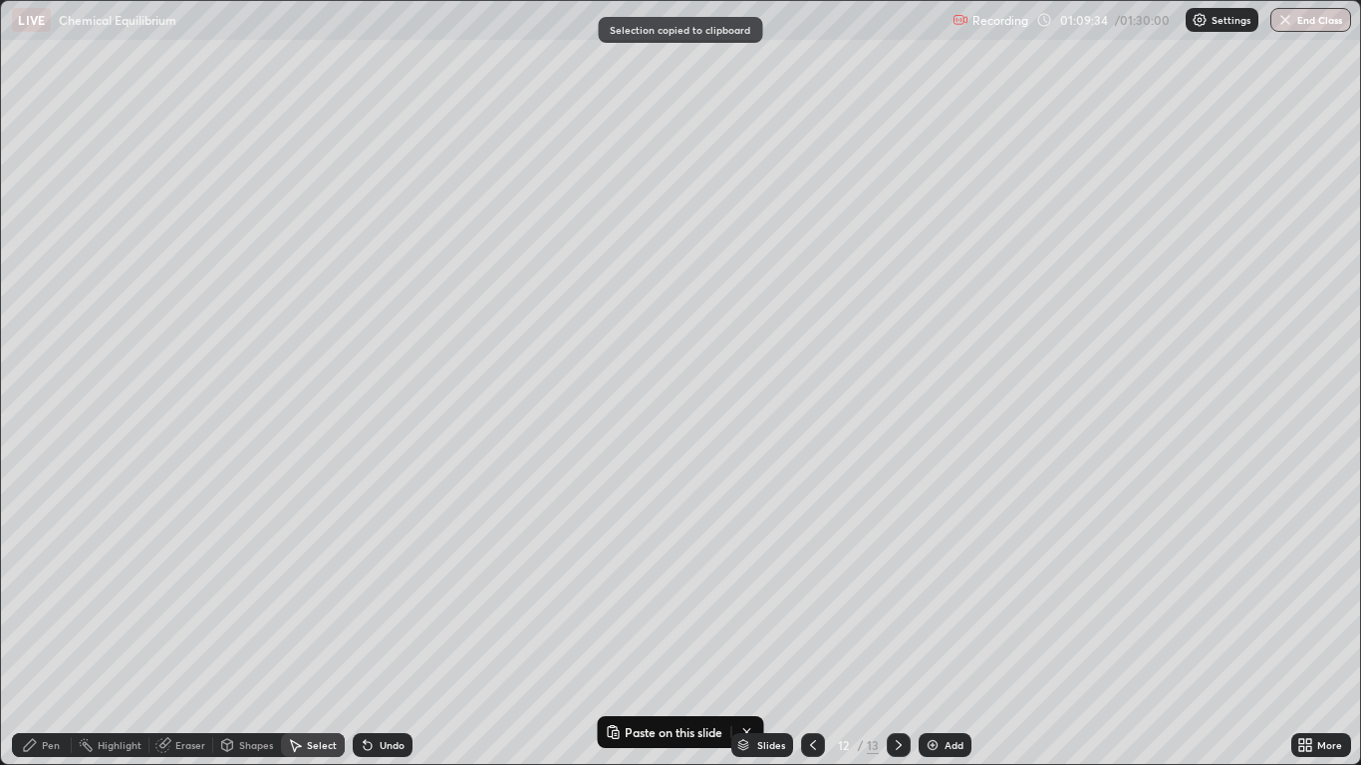
click at [900, 630] on icon at bounding box center [899, 745] width 6 height 10
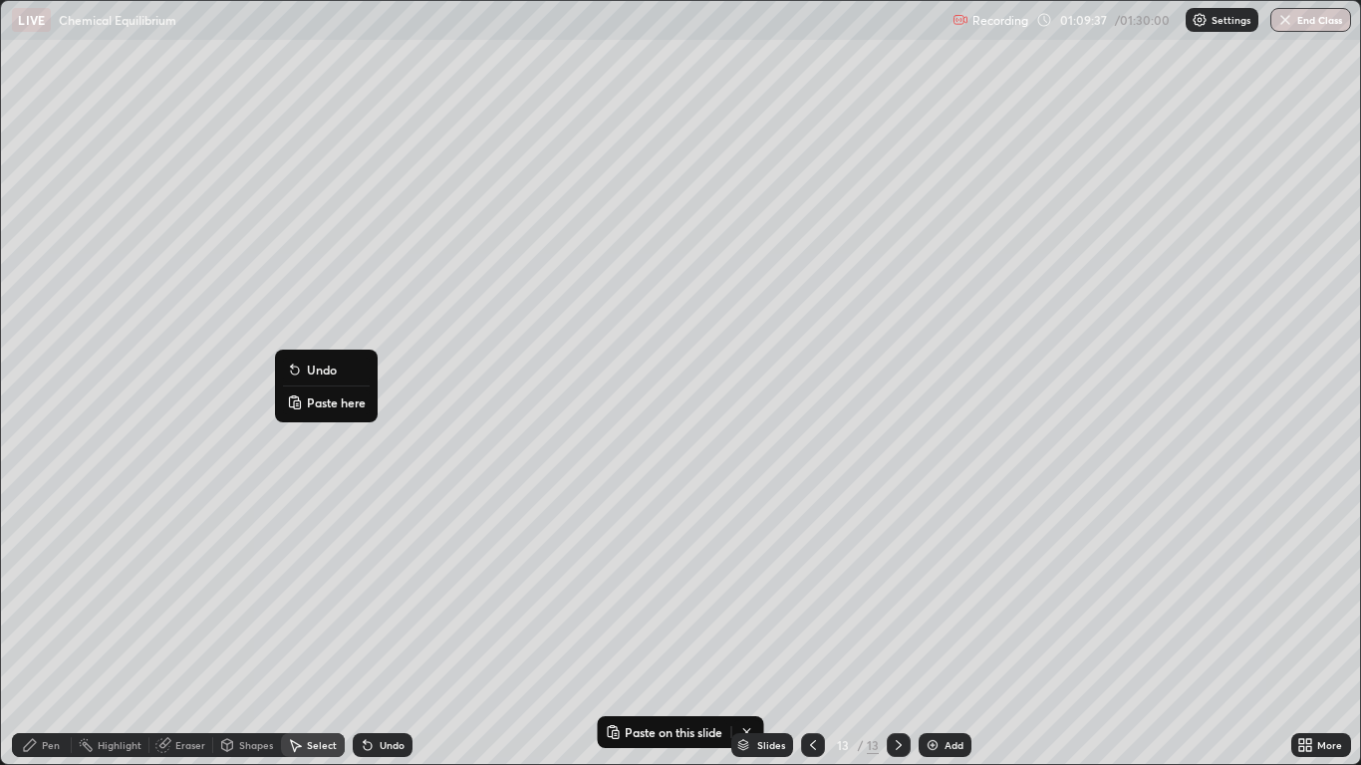
click at [334, 408] on p "Paste here" at bounding box center [336, 403] width 59 height 16
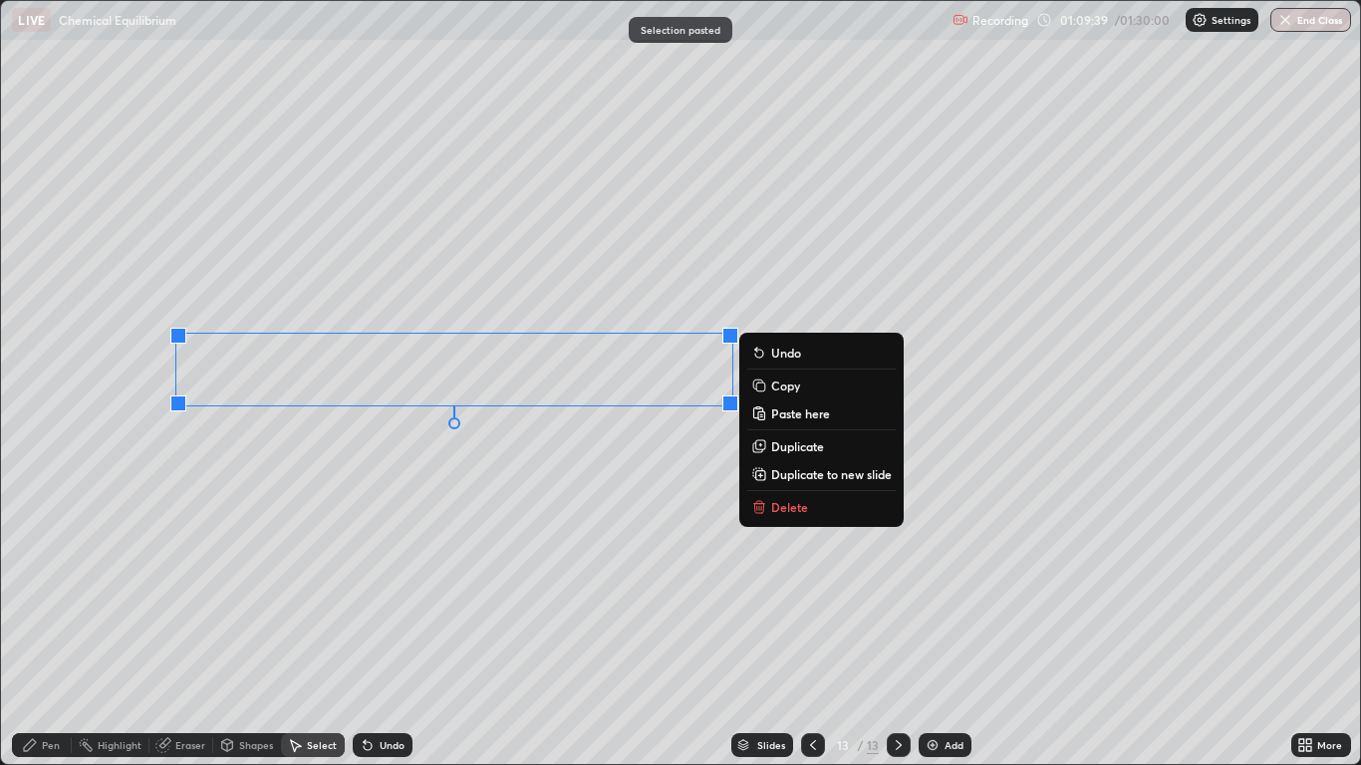
click at [291, 489] on div "0 ° Undo Copy Paste here Duplicate Duplicate to new slide Delete" at bounding box center [680, 382] width 1358 height 763
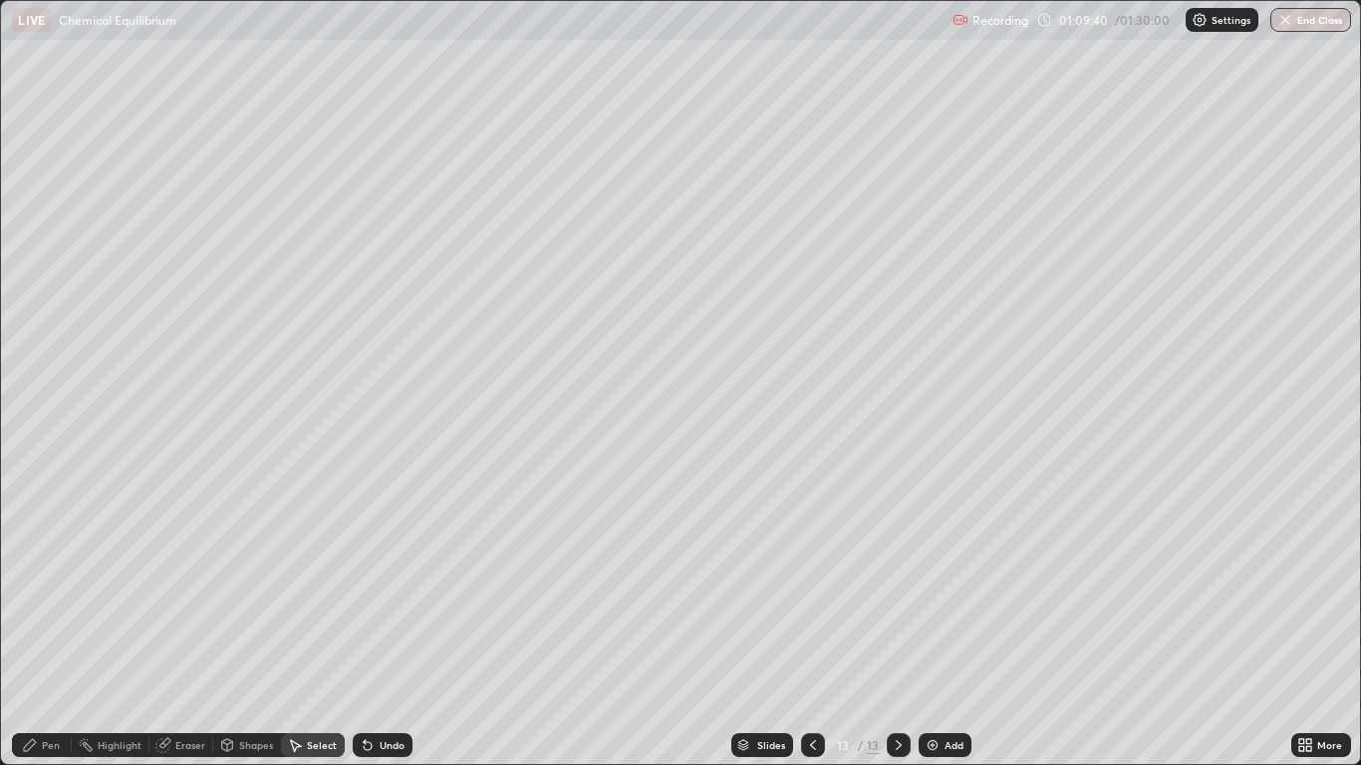
click at [39, 630] on div "Pen" at bounding box center [42, 745] width 60 height 24
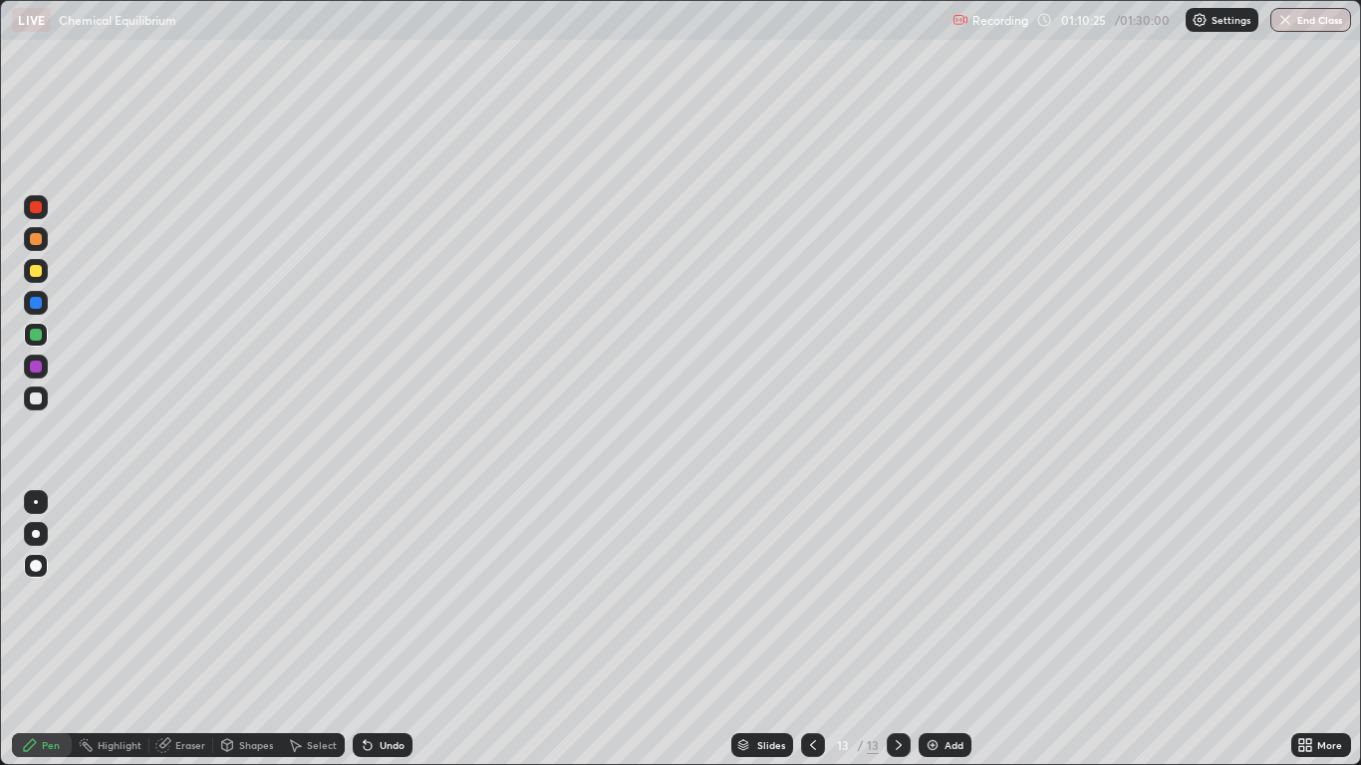
click at [37, 370] on div at bounding box center [36, 367] width 12 height 12
click at [381, 630] on div "Undo" at bounding box center [392, 745] width 25 height 10
click at [386, 630] on div "Undo" at bounding box center [383, 745] width 60 height 24
click at [389, 630] on div "Undo" at bounding box center [392, 745] width 25 height 10
click at [318, 630] on div "Select" at bounding box center [322, 745] width 30 height 10
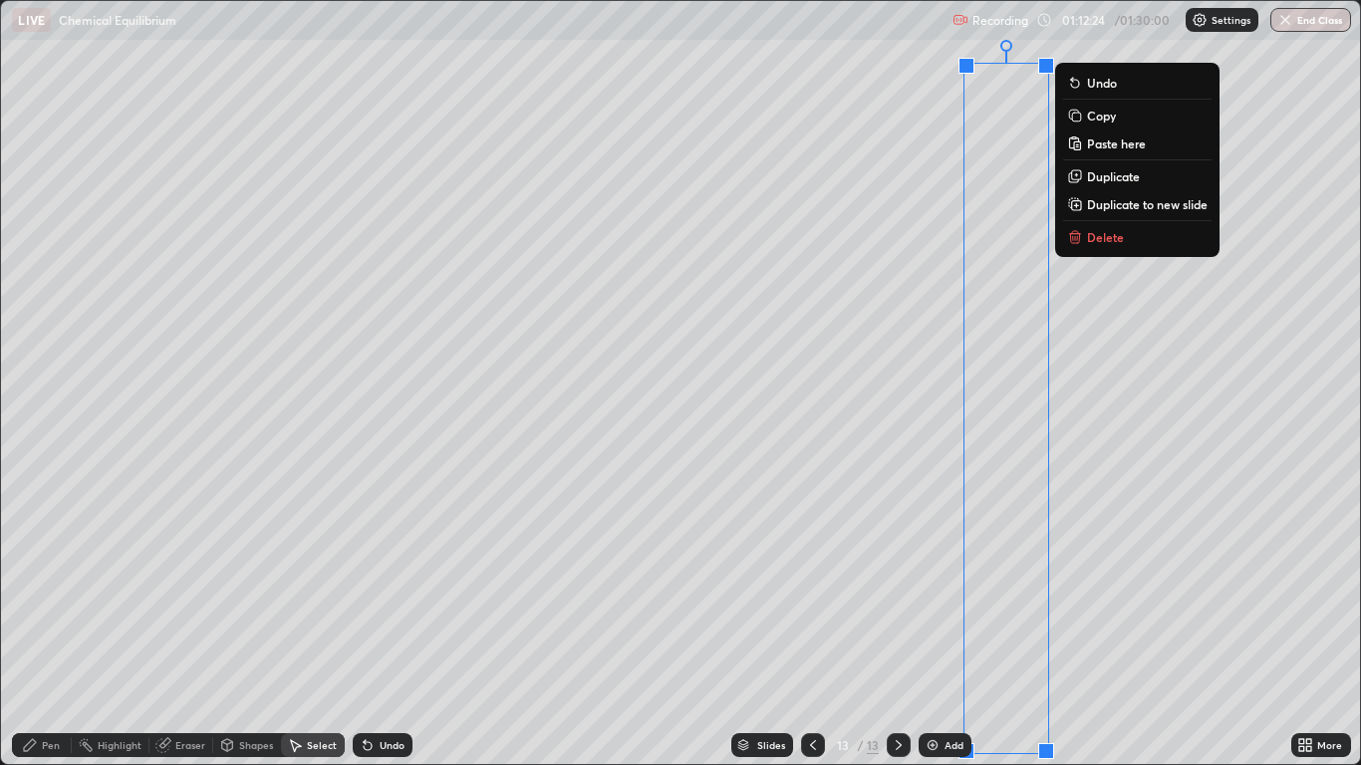
click at [1250, 595] on div "0 ° Undo Copy Paste here Duplicate Duplicate to new slide Delete" at bounding box center [680, 382] width 1358 height 763
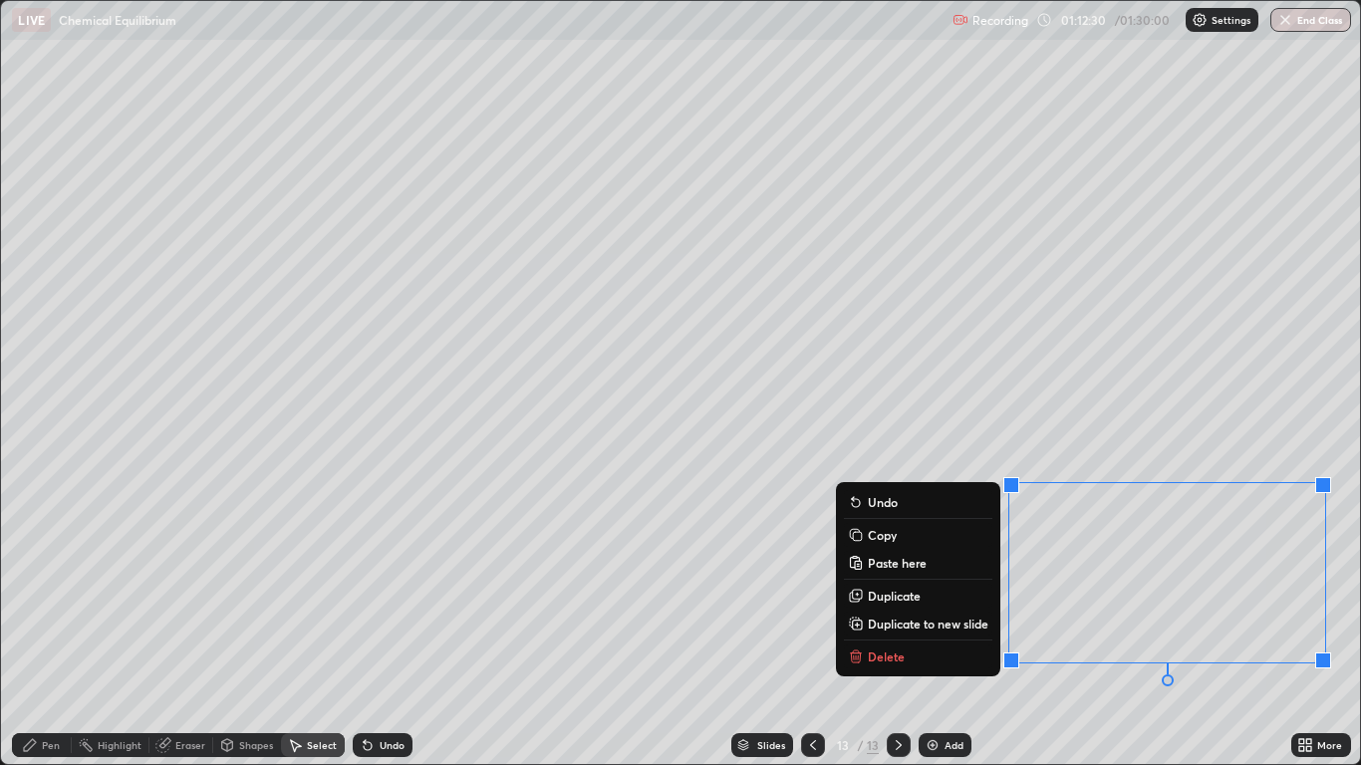
click at [47, 630] on div "Pen" at bounding box center [51, 745] width 18 height 10
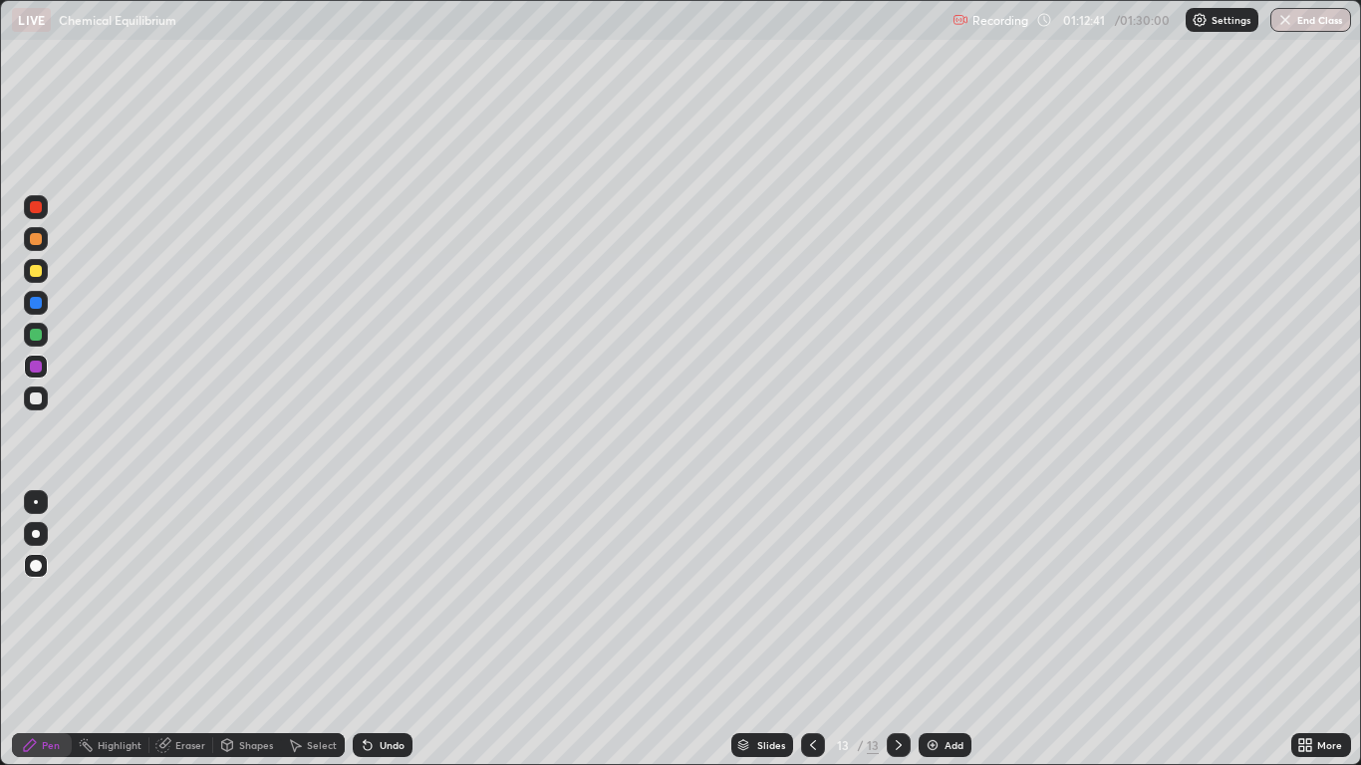
click at [398, 630] on div "Undo" at bounding box center [392, 745] width 25 height 10
click at [252, 630] on div "Shapes" at bounding box center [256, 745] width 34 height 10
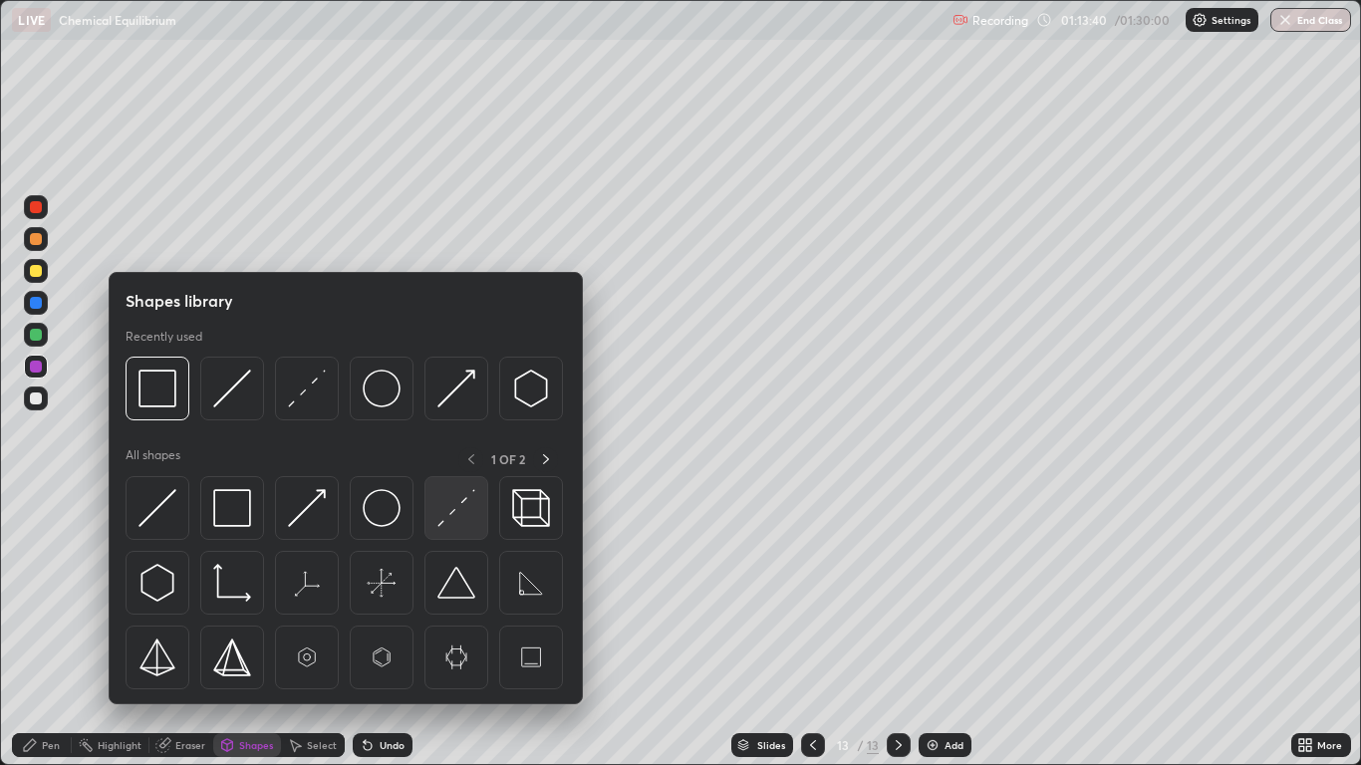
click at [453, 514] on img at bounding box center [456, 508] width 38 height 38
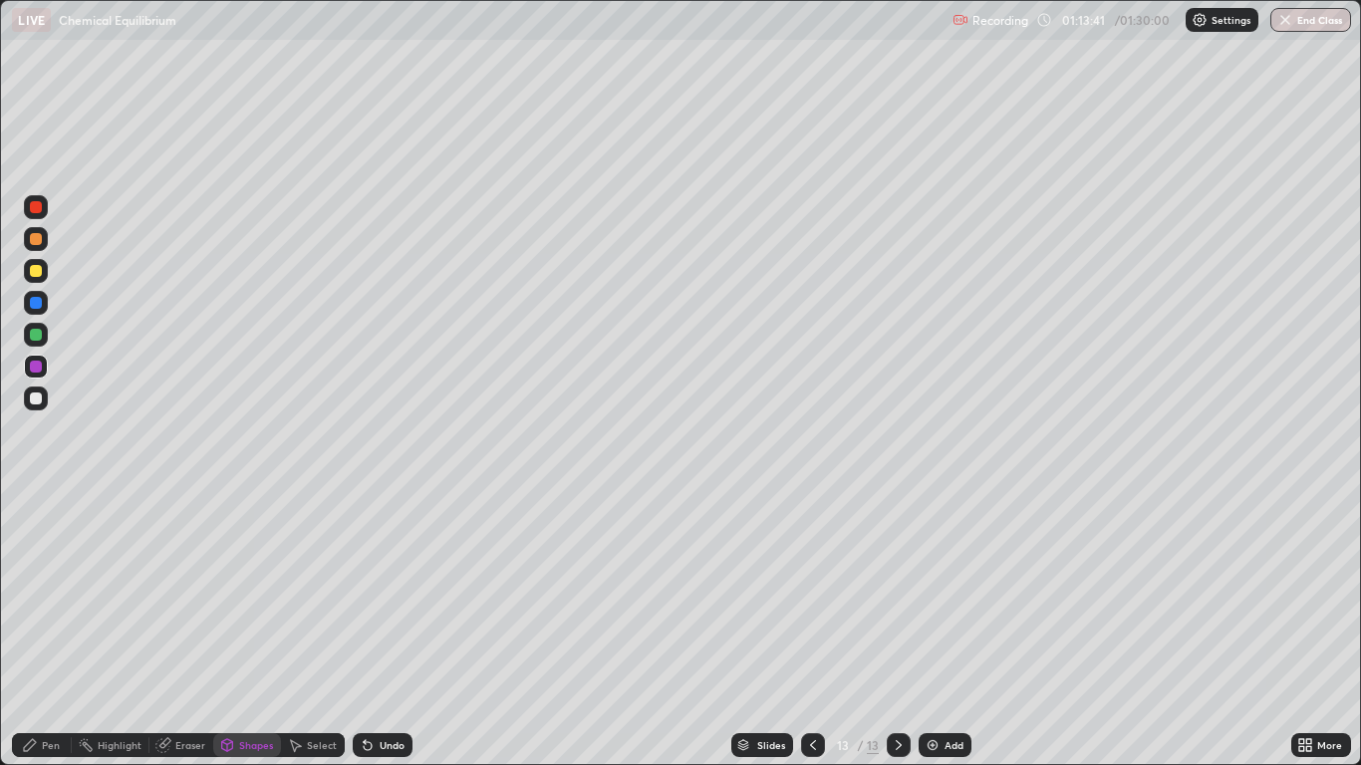
click at [36, 365] on div at bounding box center [36, 367] width 12 height 12
click at [949, 630] on div "Add" at bounding box center [954, 745] width 19 height 10
click at [69, 630] on div "Pen" at bounding box center [42, 745] width 60 height 24
click at [42, 280] on div at bounding box center [36, 271] width 24 height 24
click at [810, 630] on icon at bounding box center [813, 745] width 16 height 16
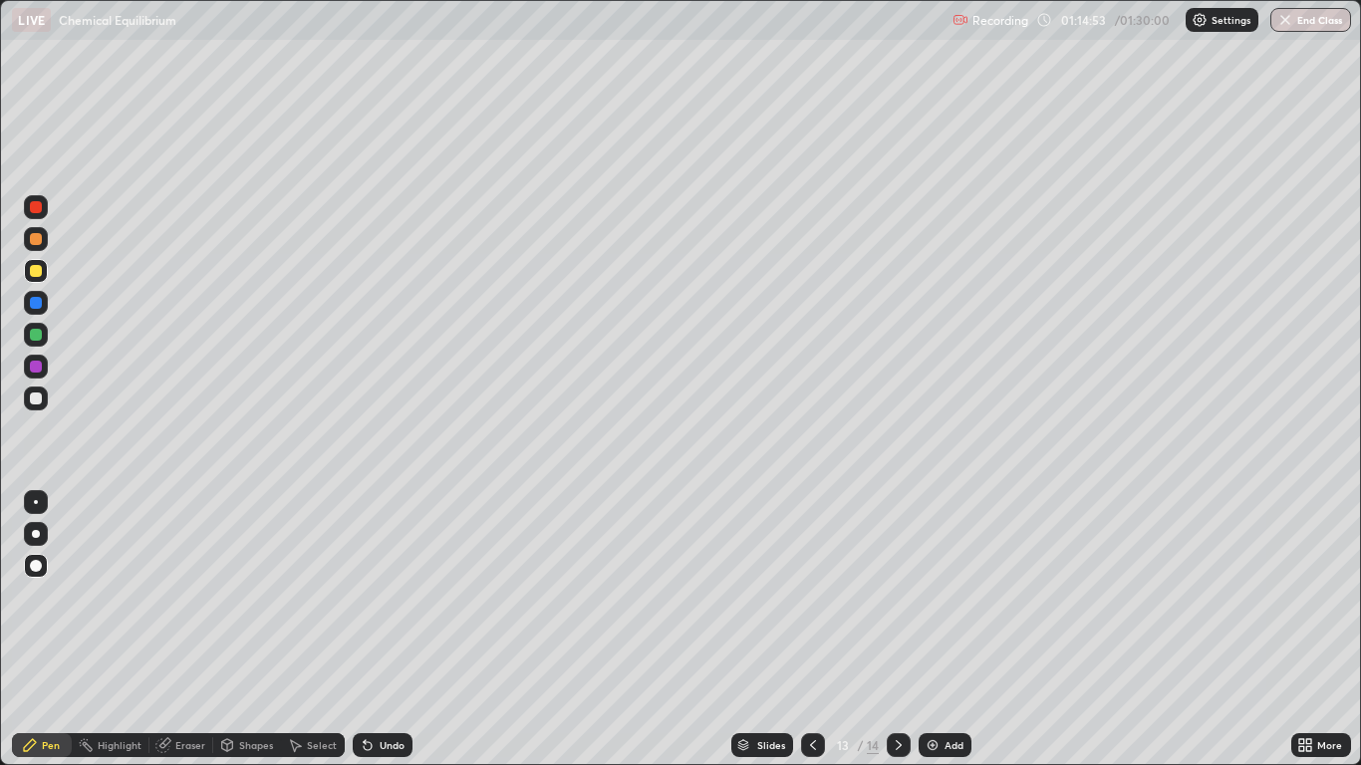
click at [899, 630] on icon at bounding box center [899, 745] width 16 height 16
click at [813, 630] on icon at bounding box center [813, 745] width 16 height 16
click at [905, 630] on div at bounding box center [899, 745] width 24 height 24
click at [948, 630] on div "Add" at bounding box center [954, 745] width 19 height 10
click at [35, 339] on div at bounding box center [36, 335] width 12 height 12
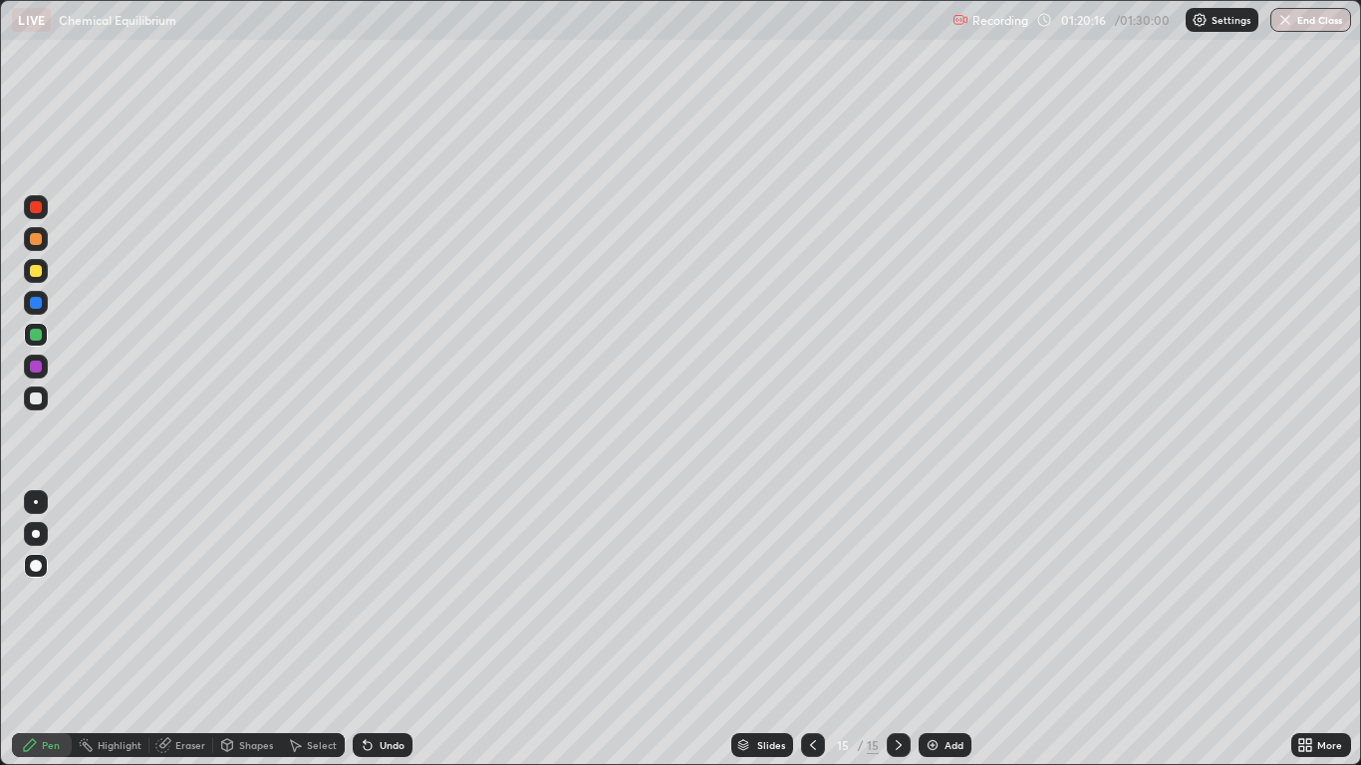
click at [372, 630] on icon at bounding box center [368, 745] width 16 height 16
click at [367, 630] on icon at bounding box center [368, 746] width 8 height 8
click at [389, 630] on div "Undo" at bounding box center [383, 745] width 60 height 24
click at [391, 630] on div "Undo" at bounding box center [392, 745] width 25 height 10
click at [383, 630] on div "Undo" at bounding box center [392, 745] width 25 height 10
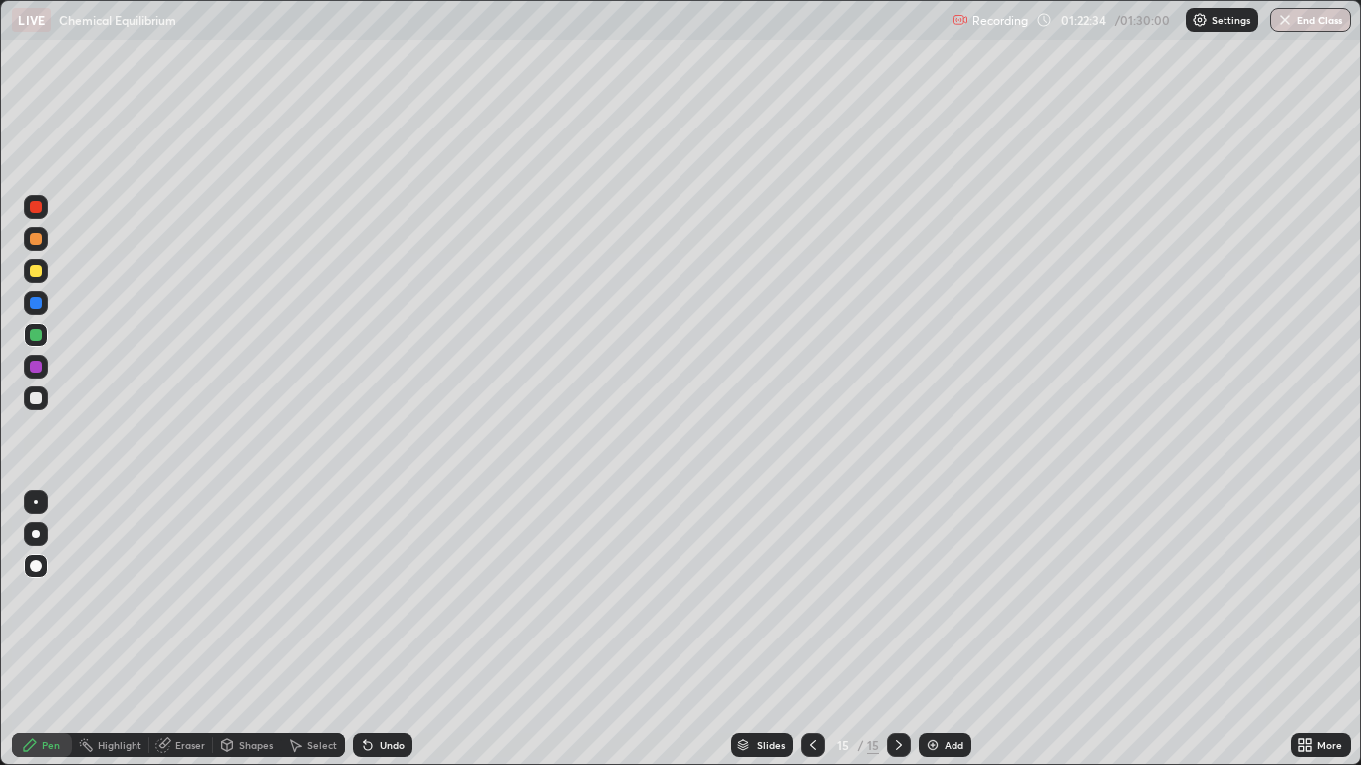
click at [378, 630] on div "Undo" at bounding box center [383, 745] width 60 height 24
click at [312, 630] on div "Select" at bounding box center [322, 745] width 30 height 10
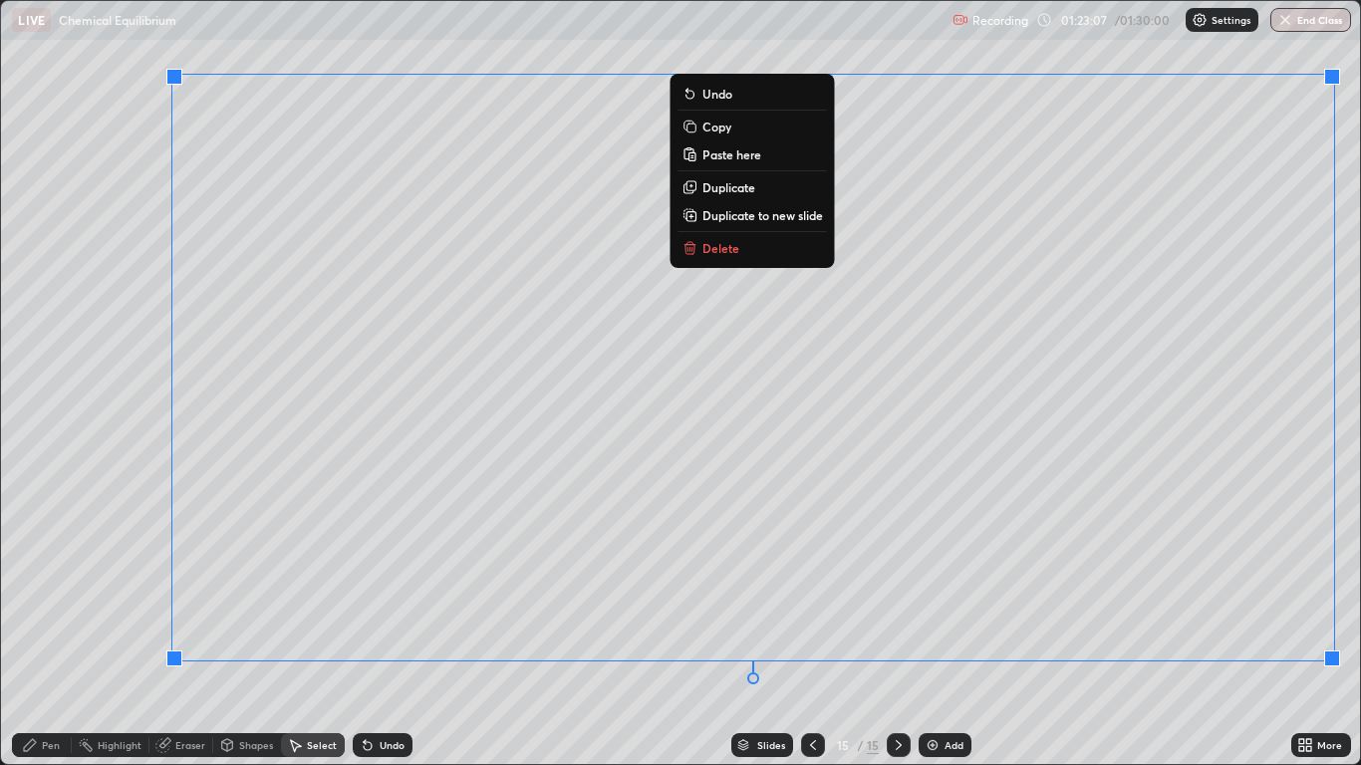
click at [1306, 630] on div "0 ° Undo Copy Paste here Duplicate Duplicate to new slide Delete" at bounding box center [680, 382] width 1358 height 763
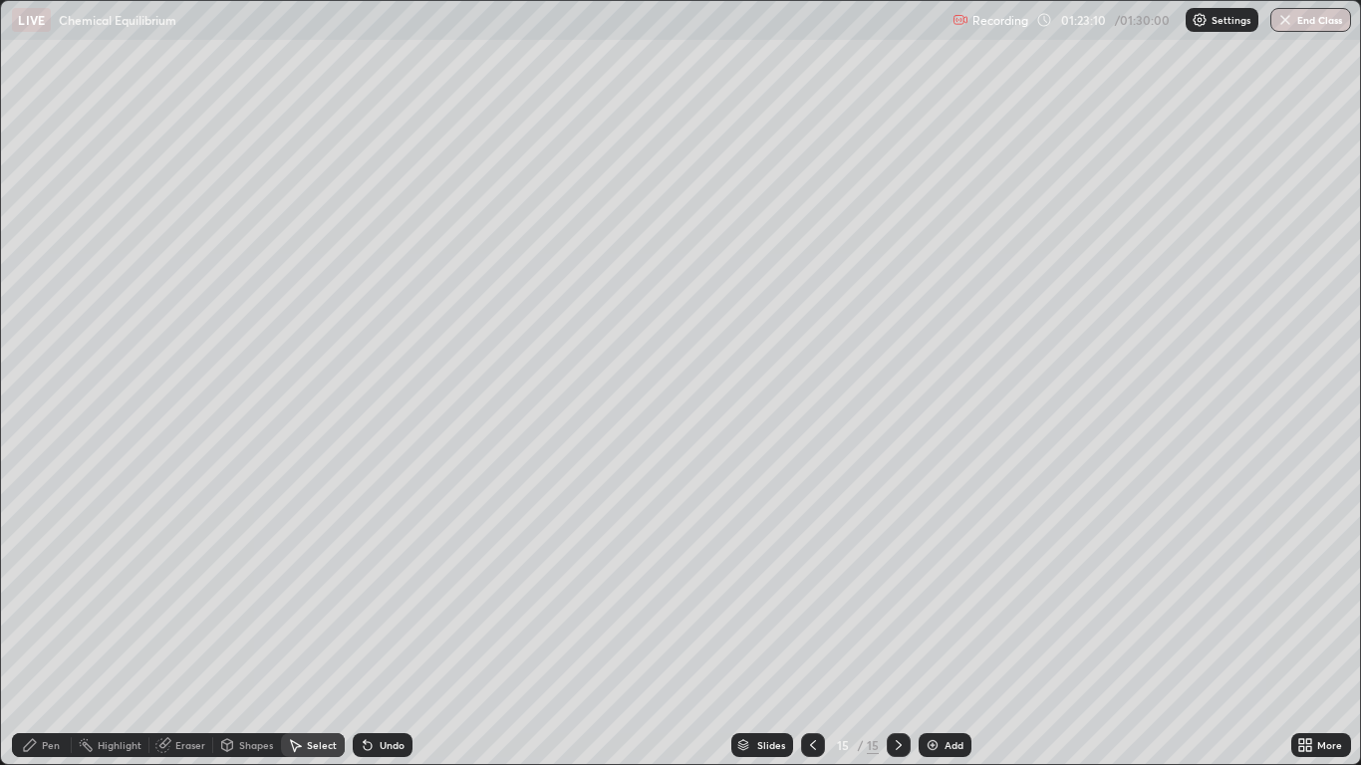
click at [52, 630] on div "Pen" at bounding box center [42, 745] width 60 height 24
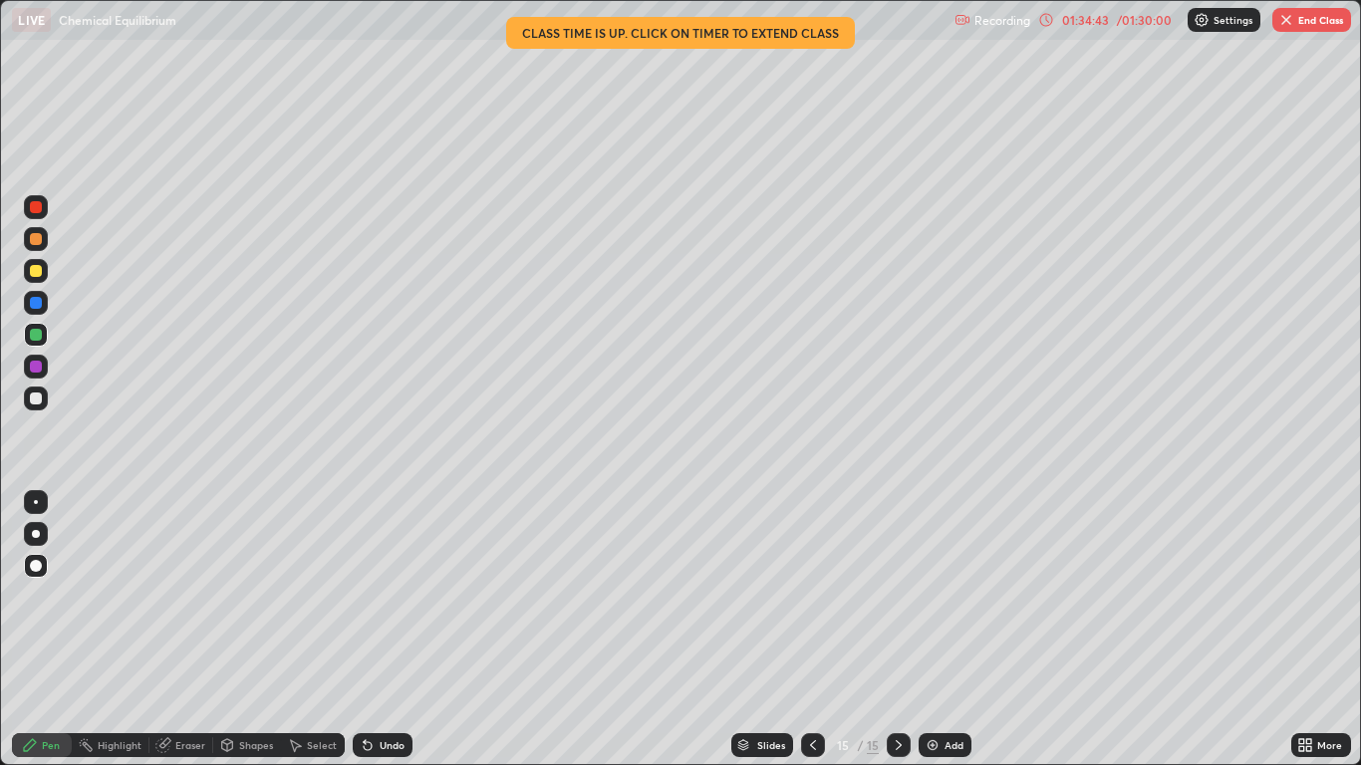
click at [1288, 16] on img "button" at bounding box center [1286, 20] width 16 height 16
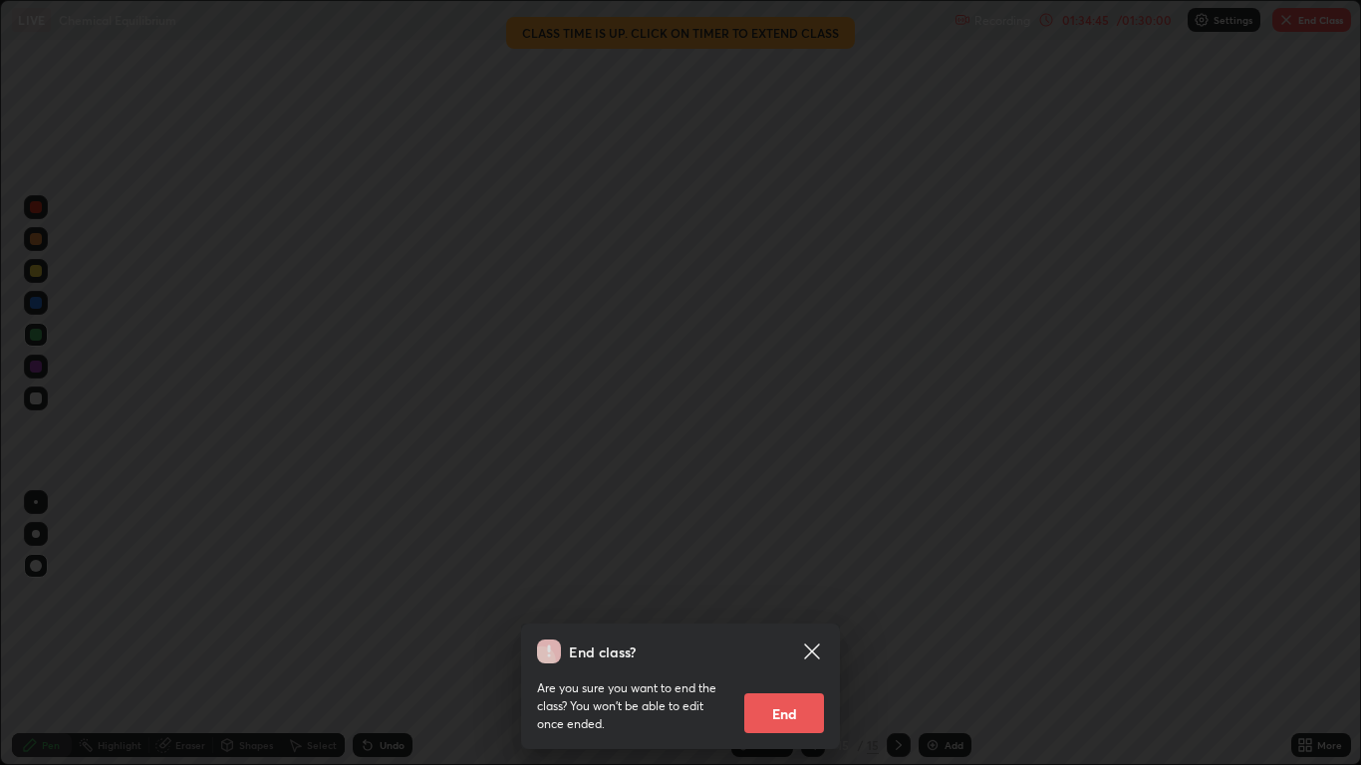
click at [791, 630] on button "End" at bounding box center [784, 714] width 80 height 40
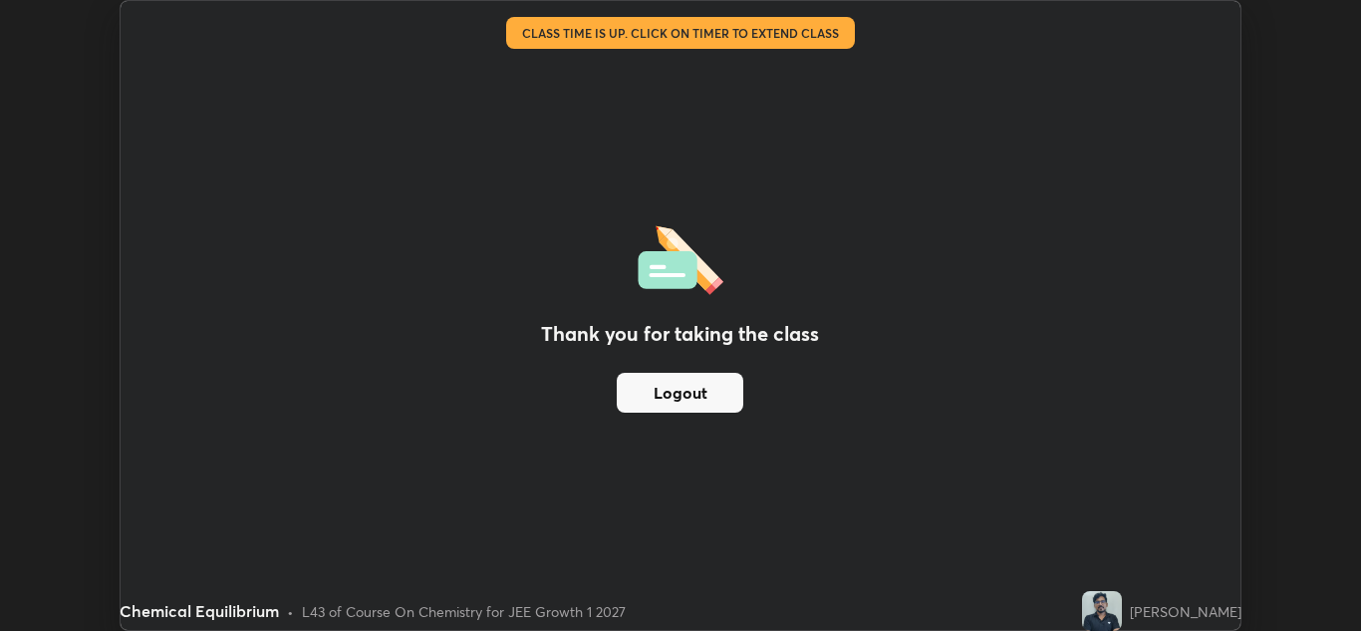
scroll to position [99011, 98280]
